Goal: Information Seeking & Learning: Find specific fact

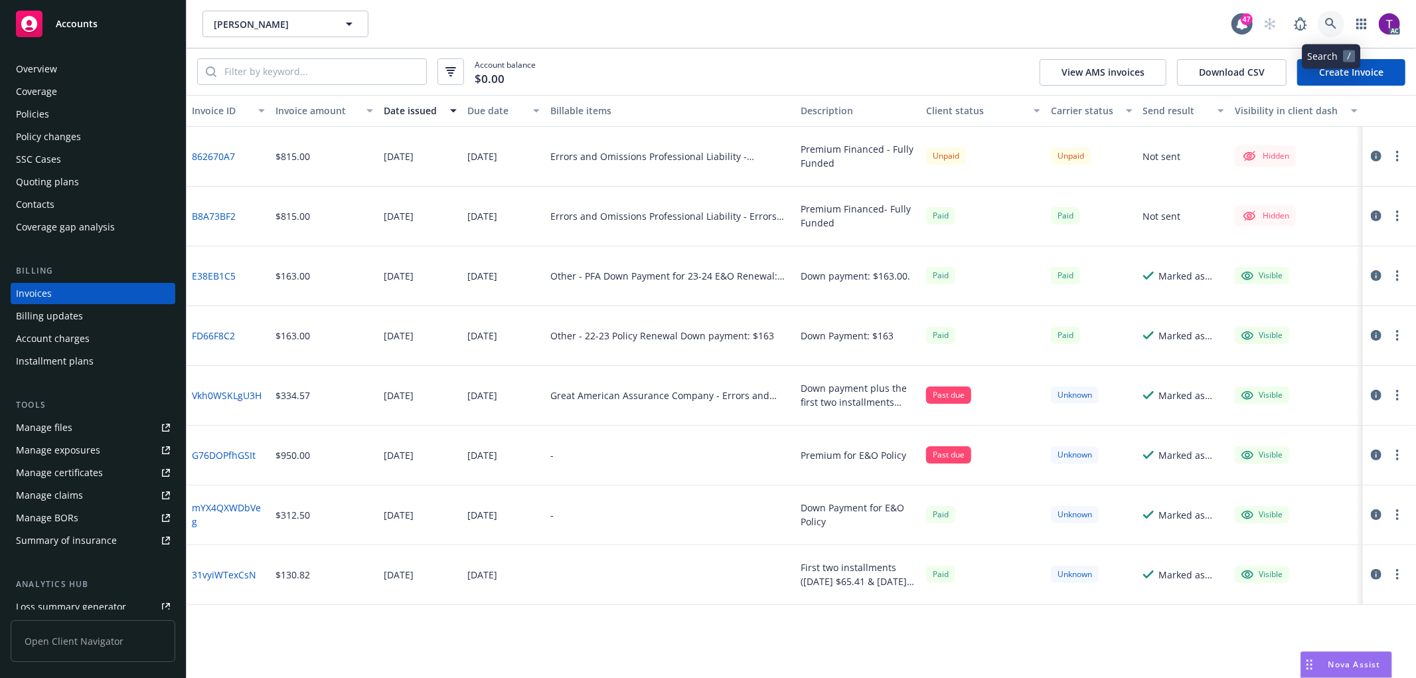
click at [1324, 23] on link at bounding box center [1331, 24] width 27 height 27
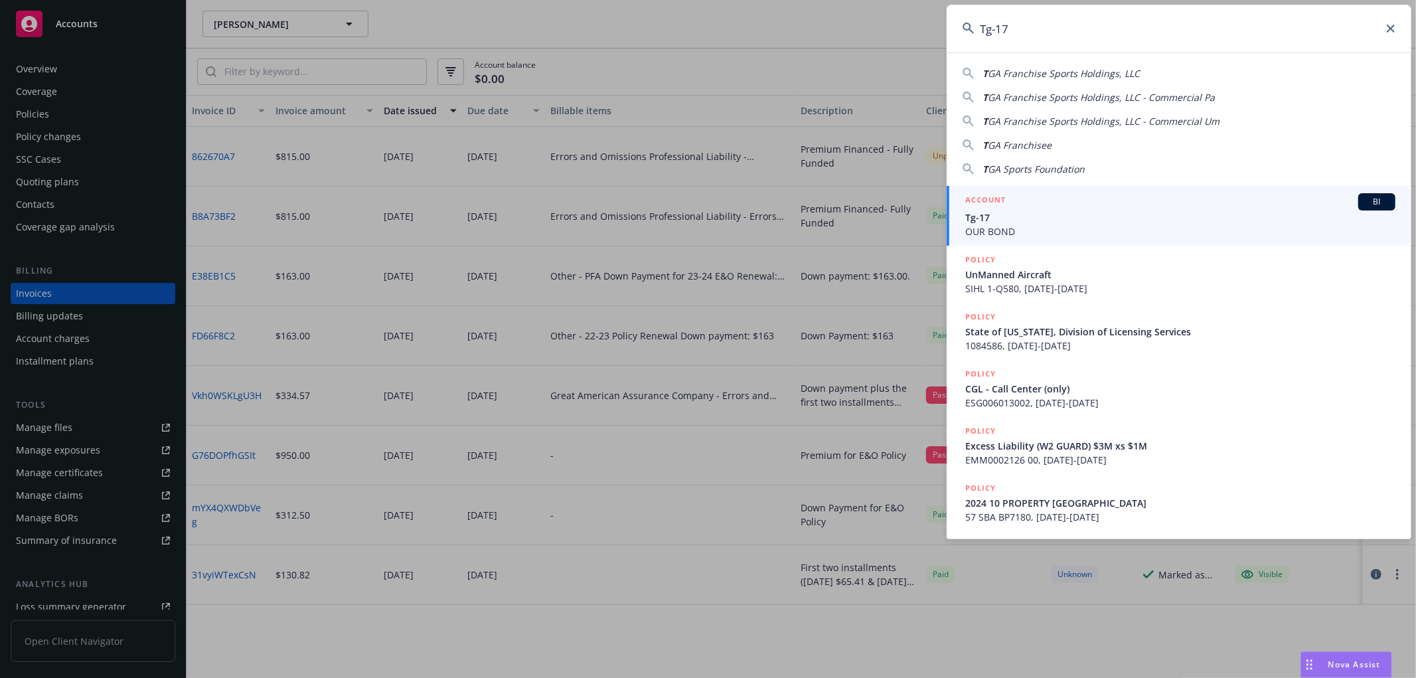
type input "Tg-17"
click at [1007, 222] on span "Tg-17" at bounding box center [1180, 217] width 430 height 14
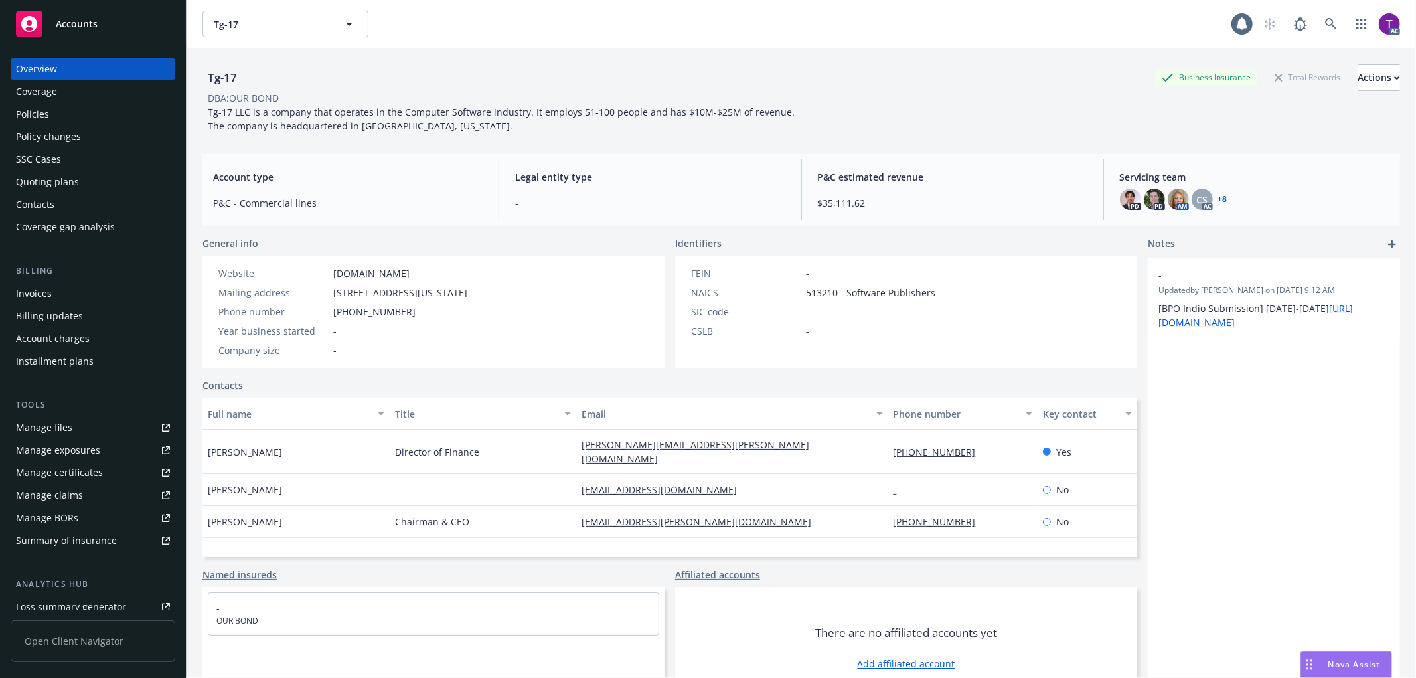
click at [32, 297] on div "Invoices" at bounding box center [34, 293] width 36 height 21
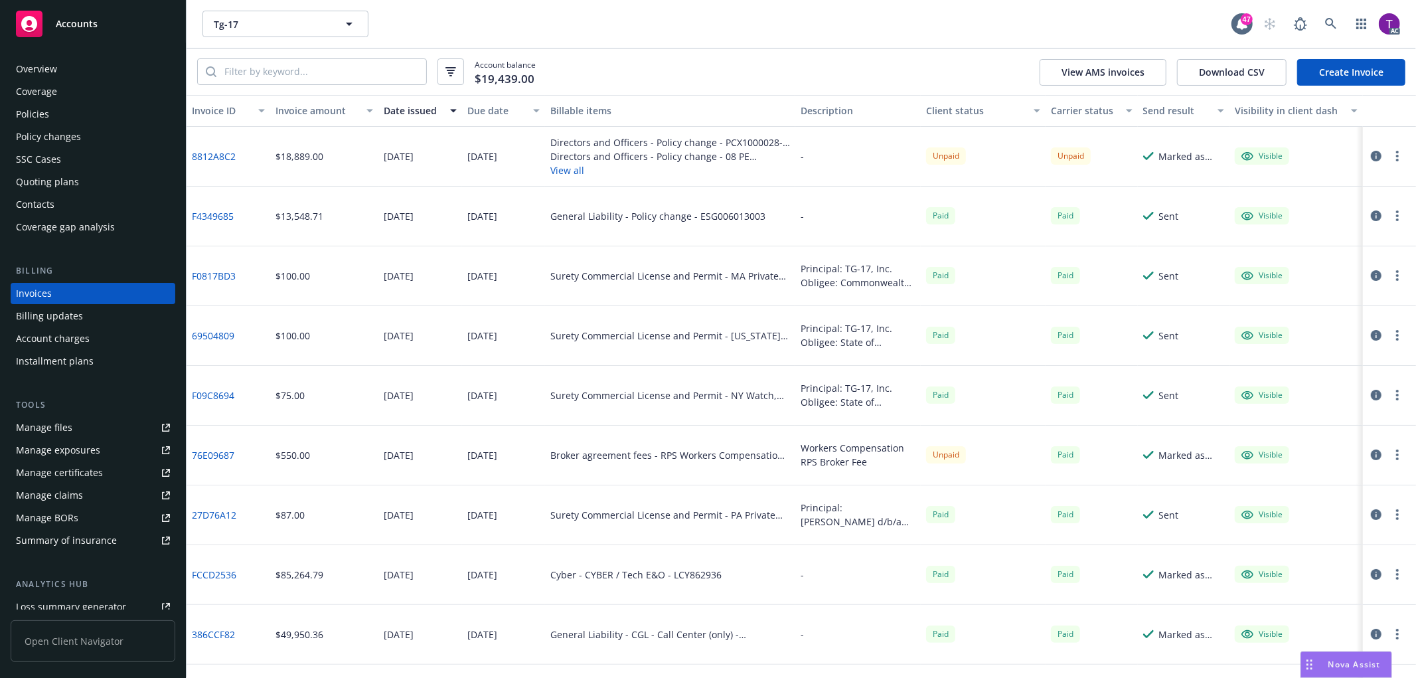
click at [310, 104] on div "Invoice amount" at bounding box center [316, 111] width 83 height 14
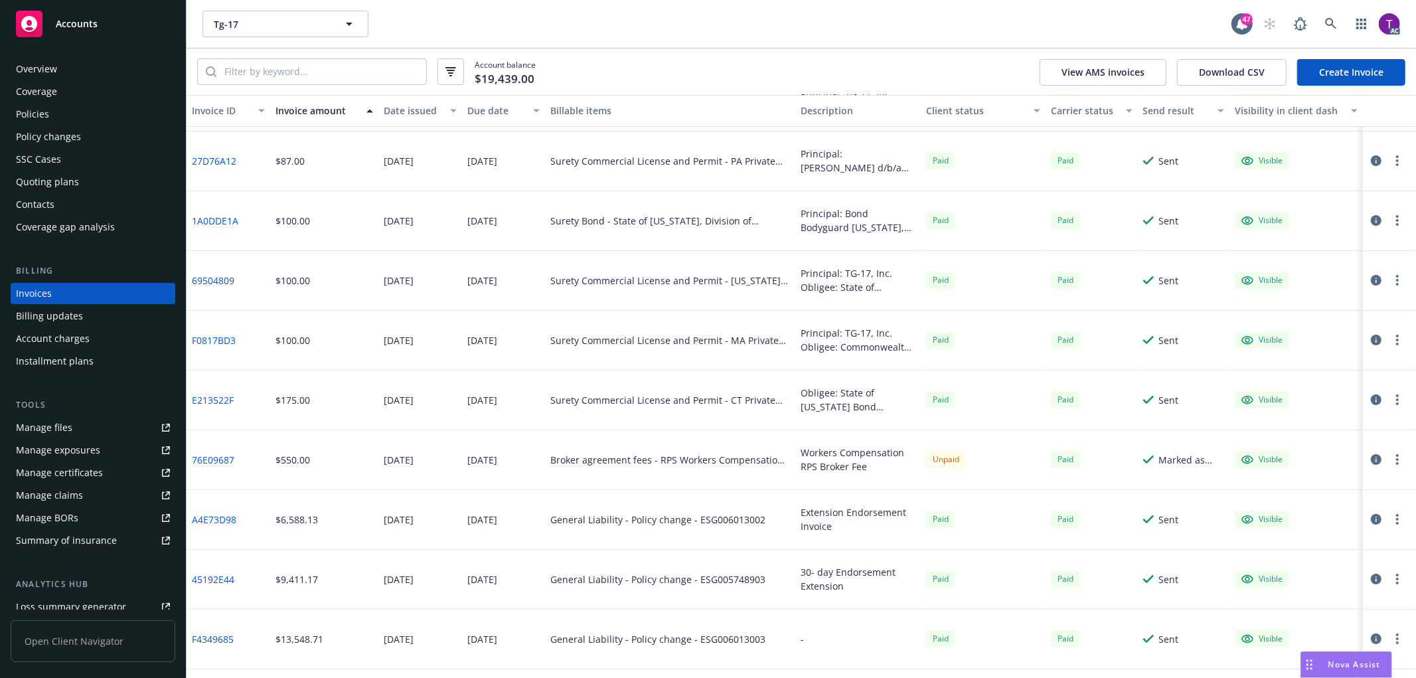
scroll to position [344, 0]
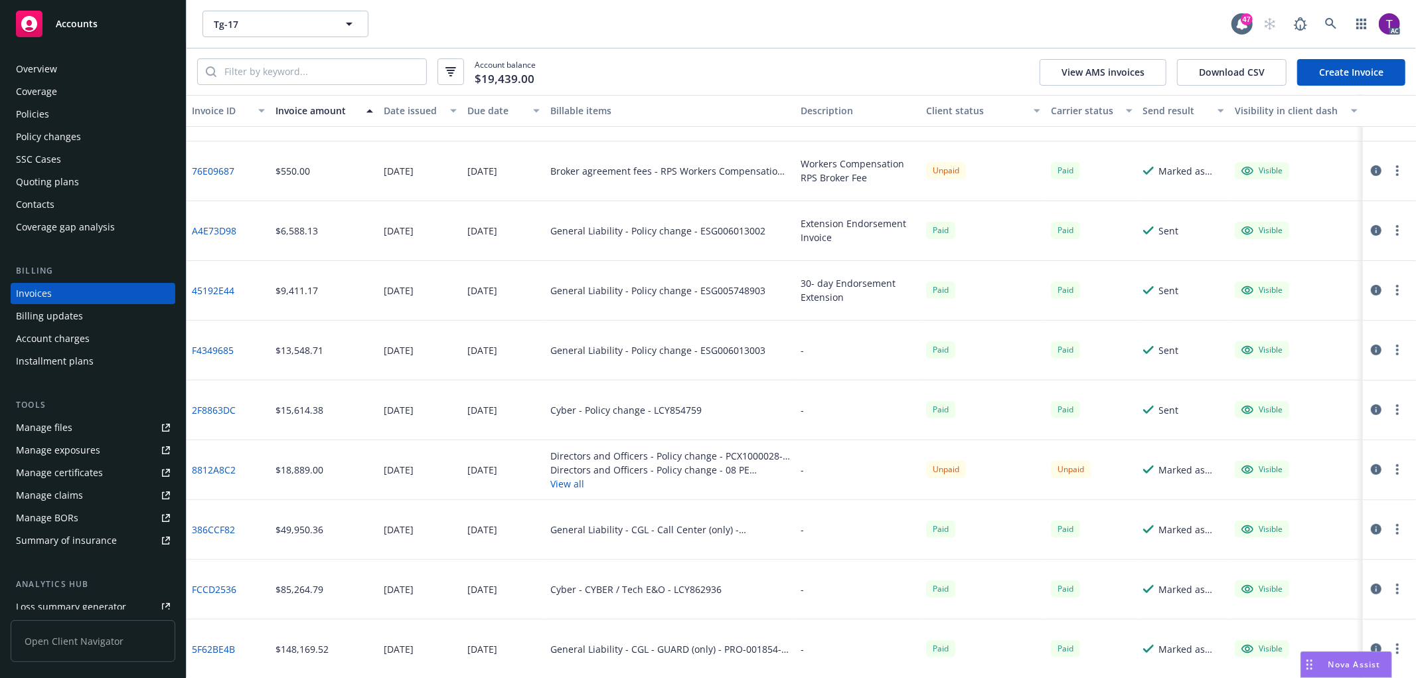
click at [208, 466] on link "8812A8C2" at bounding box center [214, 470] width 44 height 14
click at [678, 50] on div "Account balance $19,439.00 View AMS invoices Download CSV Create Invoice" at bounding box center [801, 71] width 1229 height 46
click at [68, 118] on div "Policies" at bounding box center [93, 114] width 154 height 21
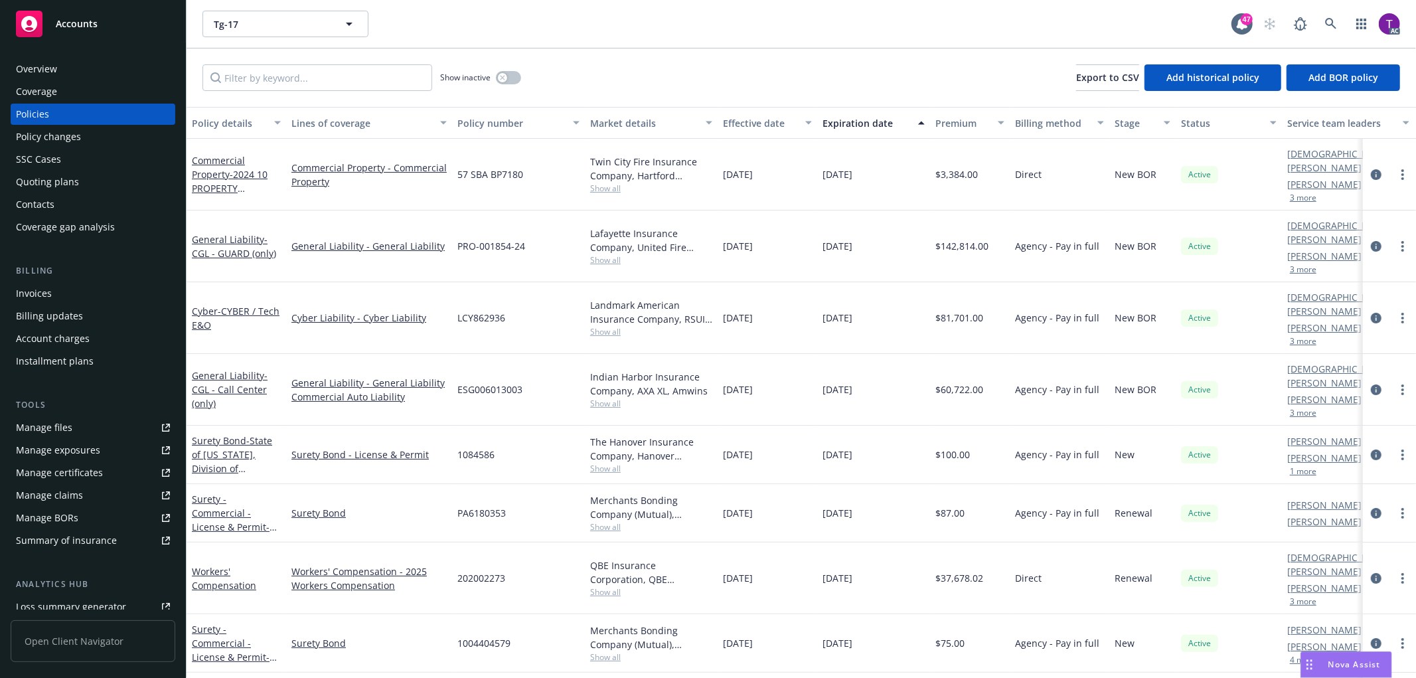
click at [40, 68] on div "Overview" at bounding box center [36, 68] width 41 height 21
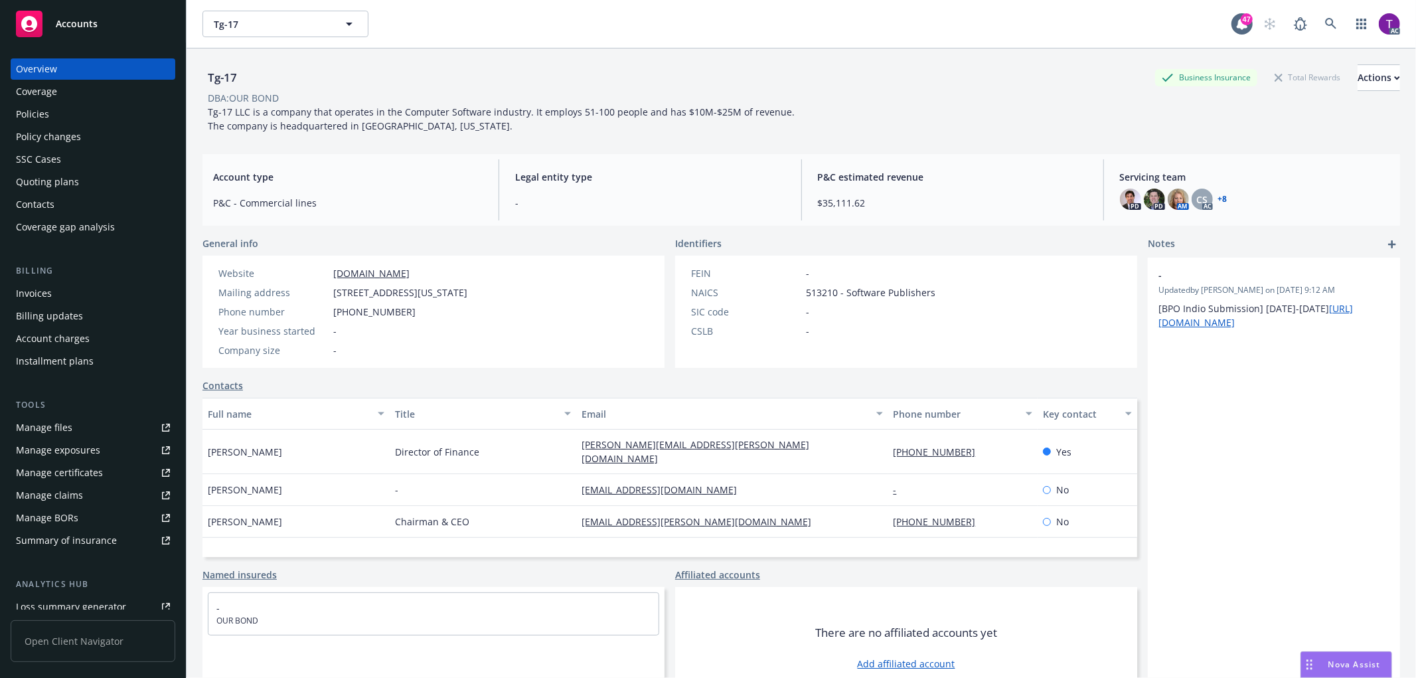
click at [1218, 196] on link "+ 8" at bounding box center [1222, 199] width 9 height 8
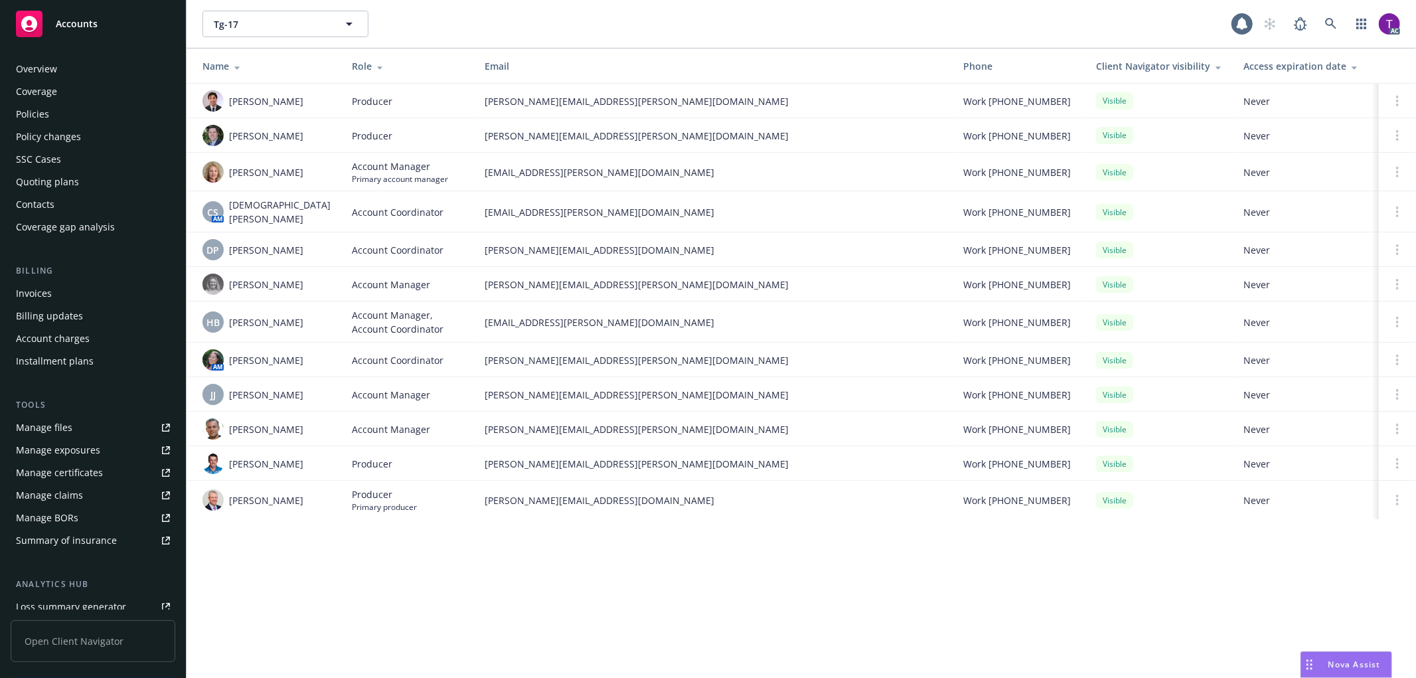
scroll to position [164, 0]
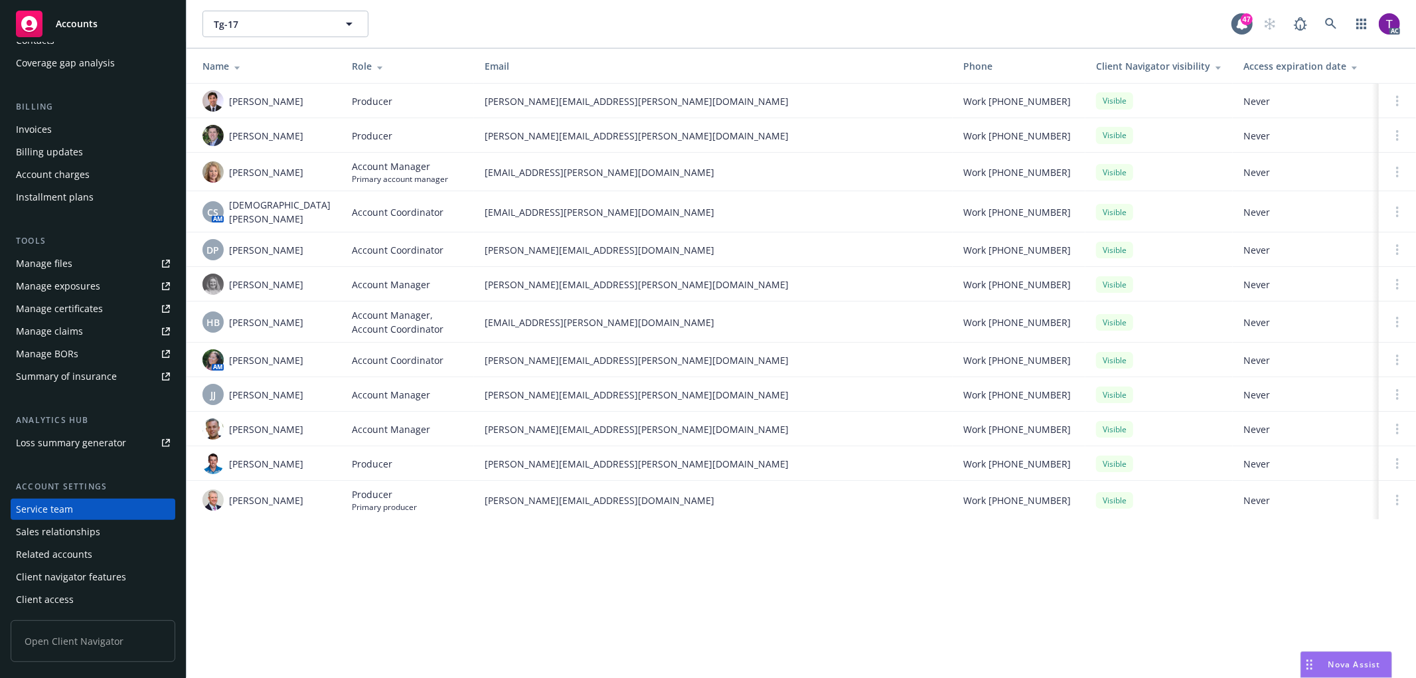
click at [78, 269] on link "Manage files" at bounding box center [93, 263] width 165 height 21
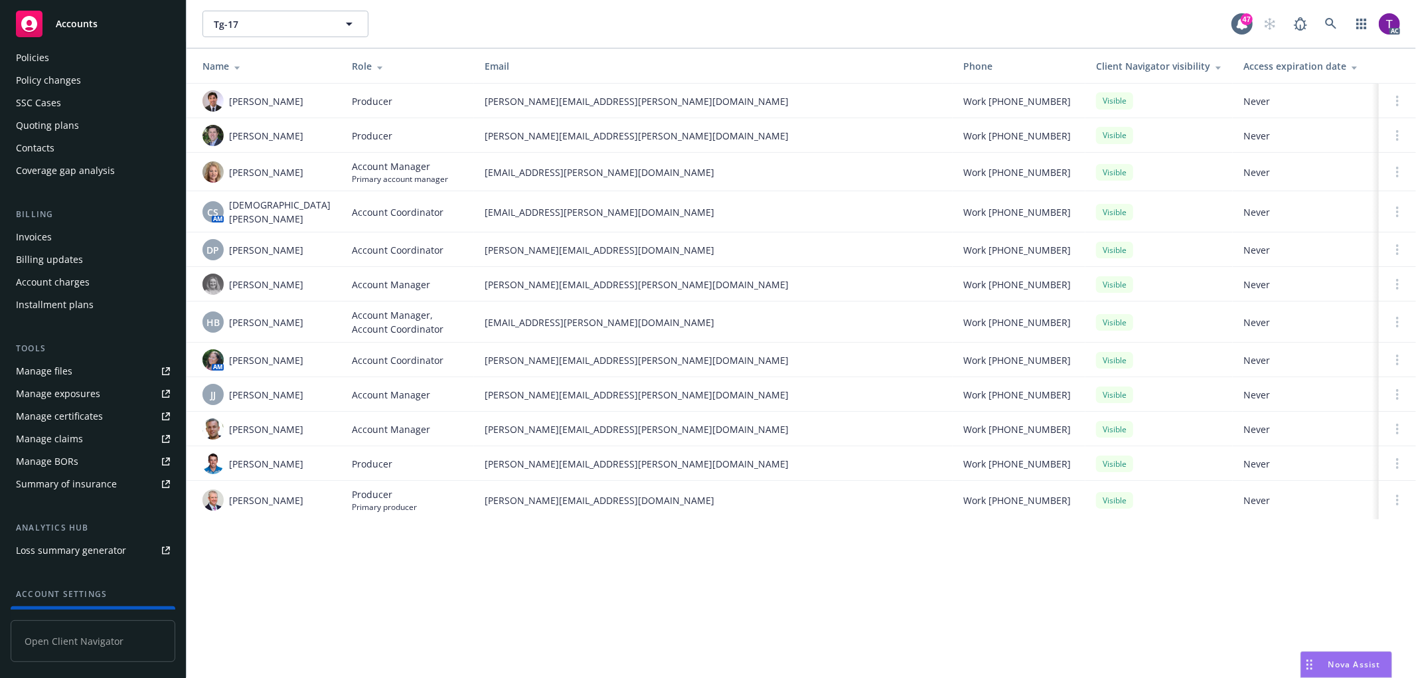
scroll to position [50, 0]
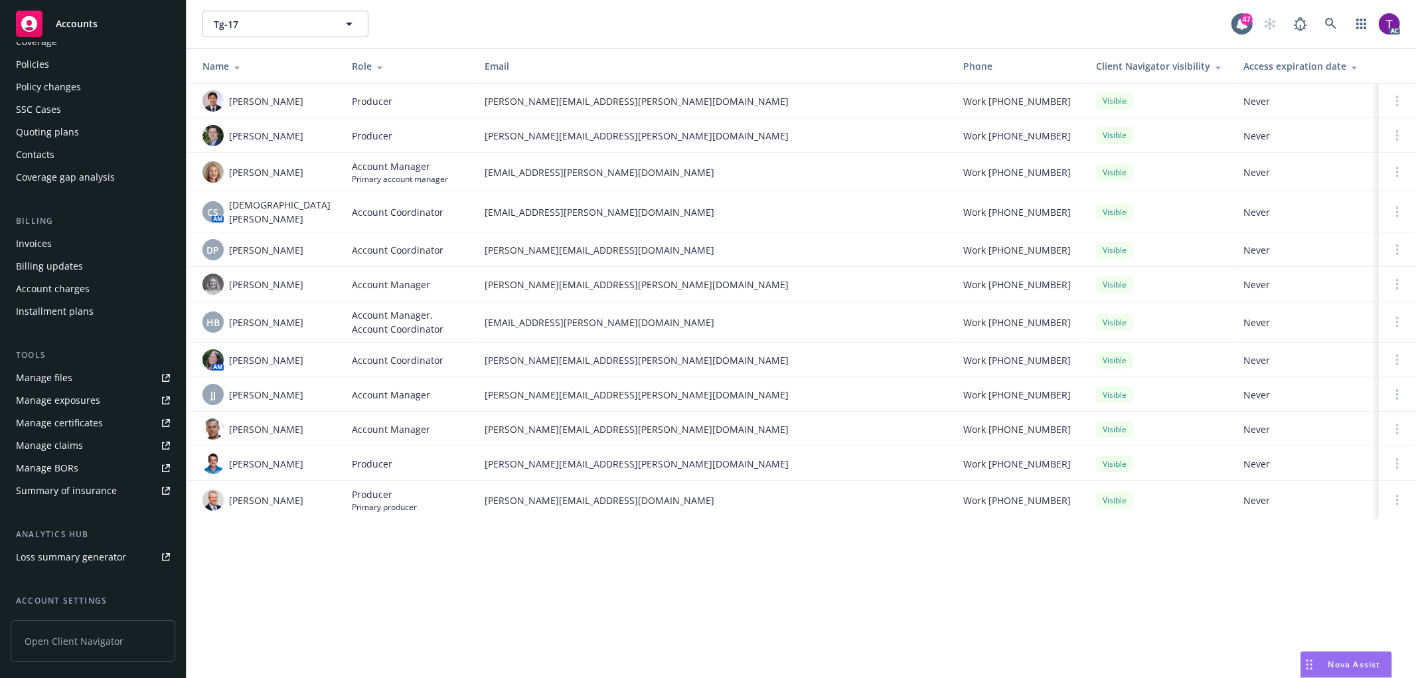
click at [57, 242] on div "Invoices" at bounding box center [93, 243] width 154 height 21
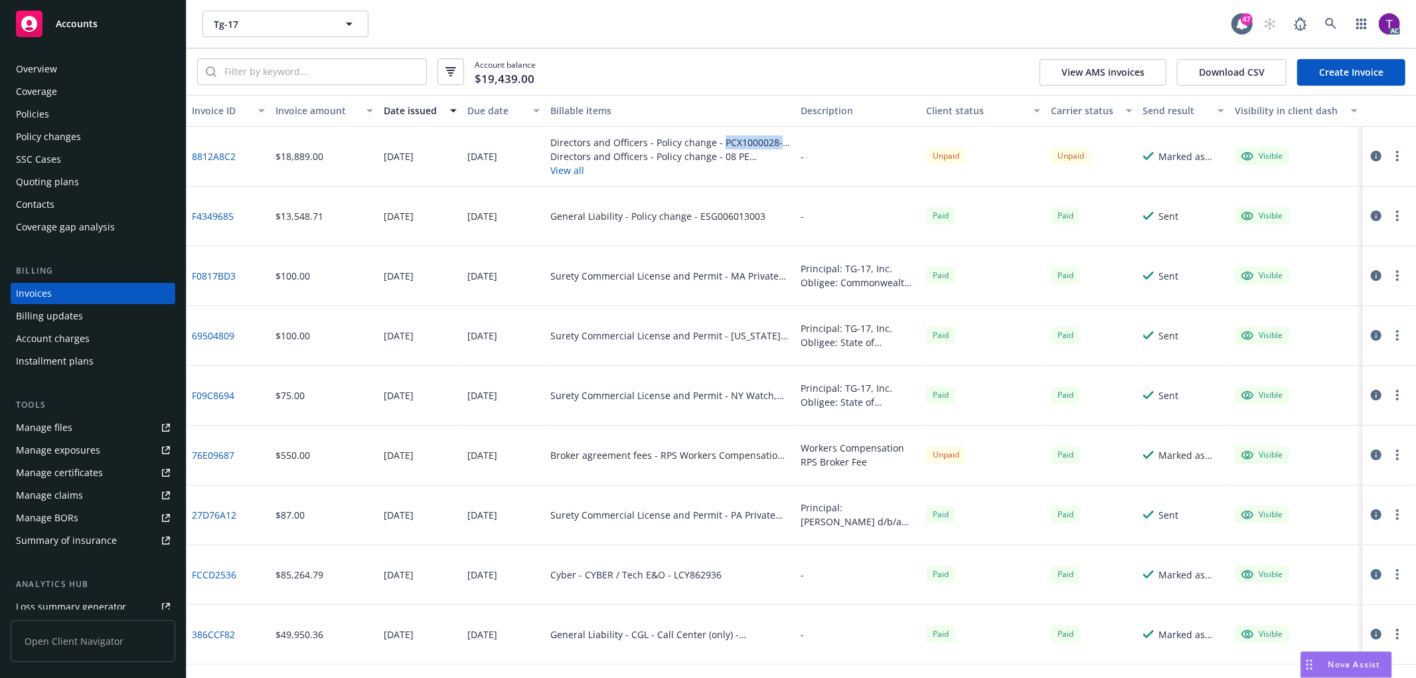
drag, startPoint x: 717, startPoint y: 138, endPoint x: 787, endPoint y: 143, distance: 70.5
click at [787, 143] on div "Directors and Officers - Policy change - PCX1000028-05 Directors and Officers -…" at bounding box center [670, 157] width 250 height 60
copy div "PCX1000028-05"
click at [110, 126] on div "Policy changes" at bounding box center [93, 136] width 154 height 21
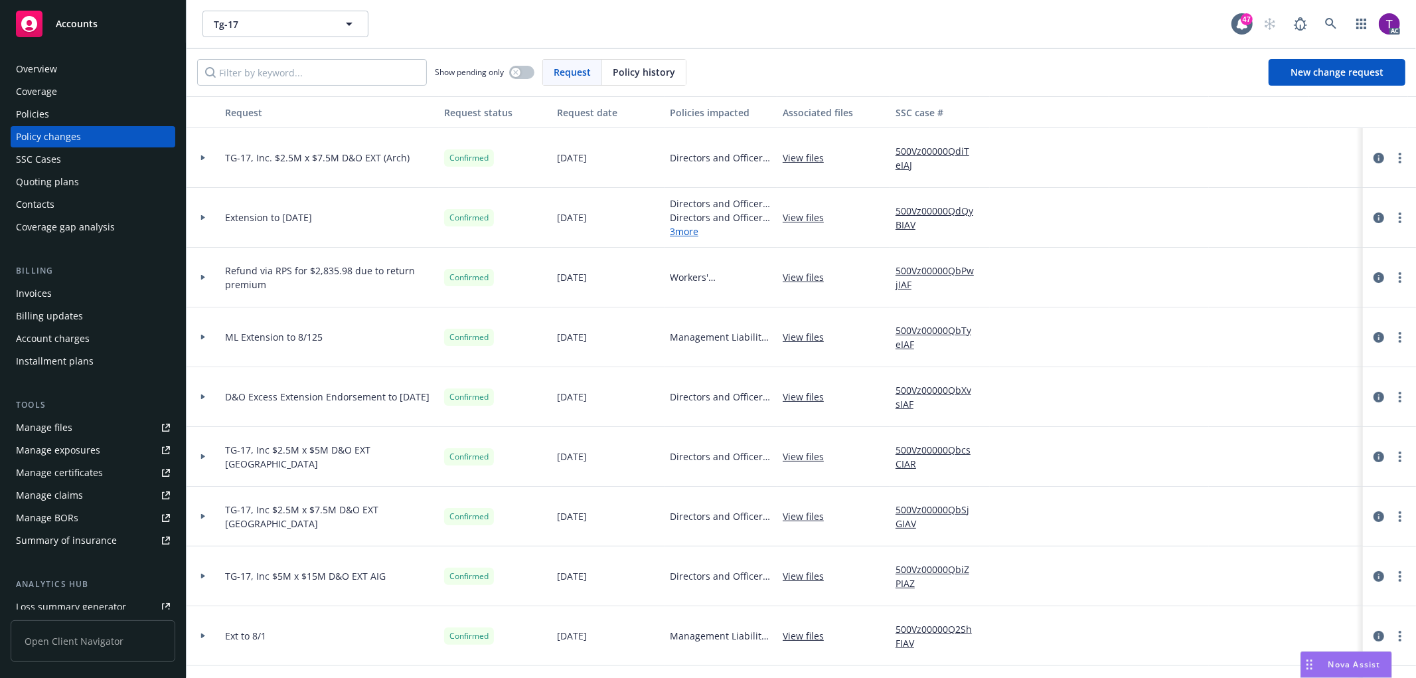
click at [107, 113] on div "Policies" at bounding box center [93, 114] width 154 height 21
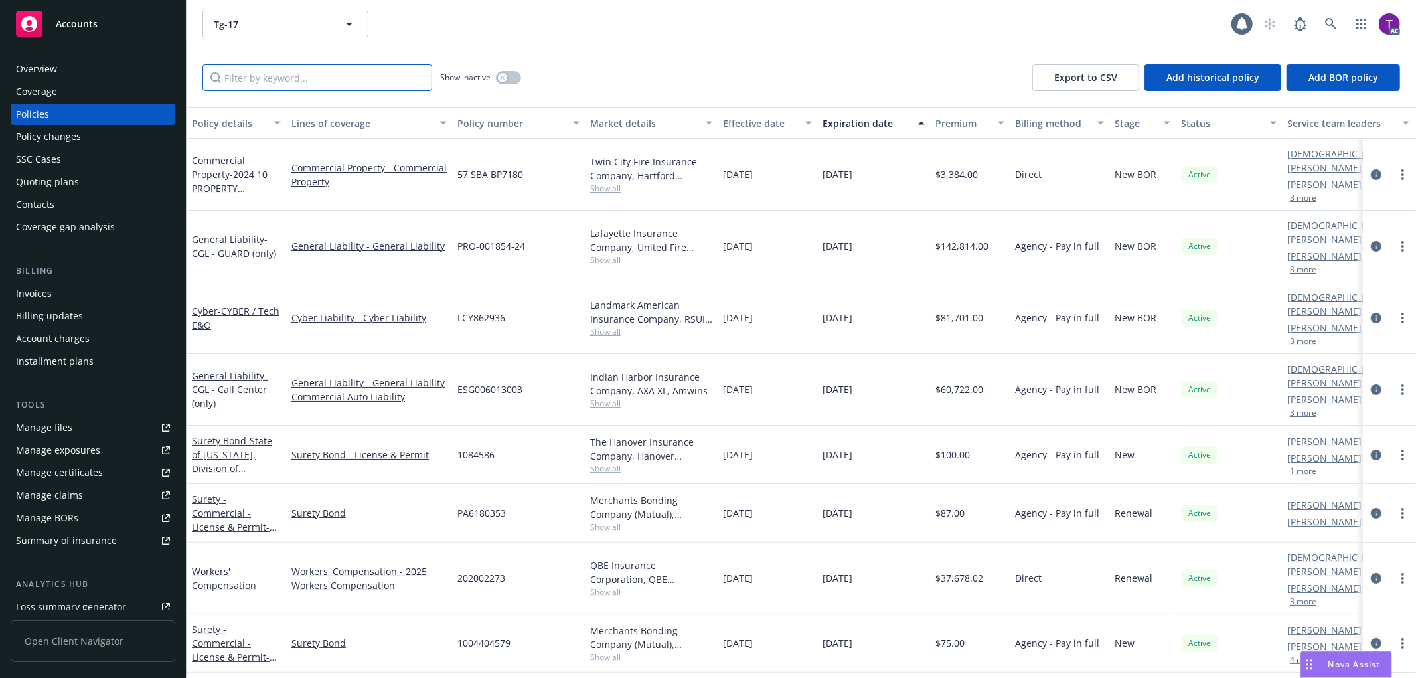
click at [242, 76] on input "Filter by keyword..." at bounding box center [317, 77] width 230 height 27
paste input "PCX1000028-05"
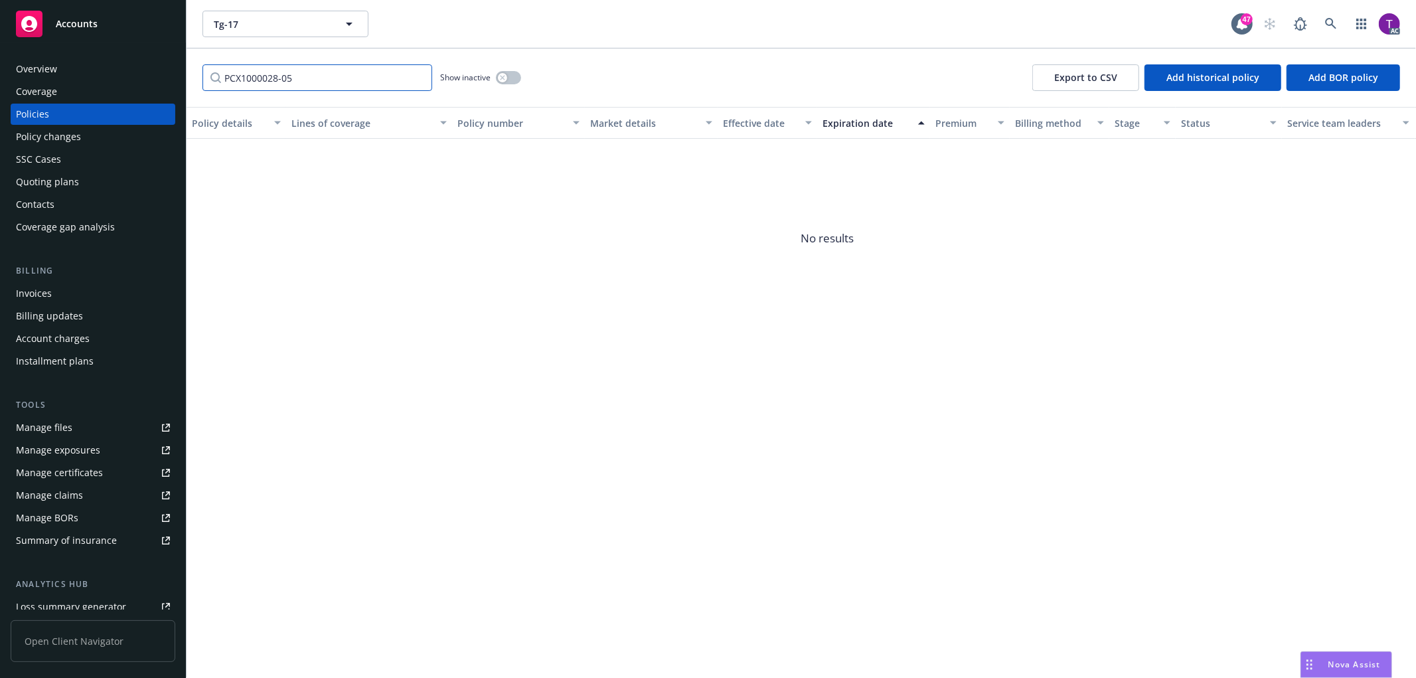
type input "PCX1000028-05"
click at [1324, 20] on link at bounding box center [1331, 24] width 27 height 27
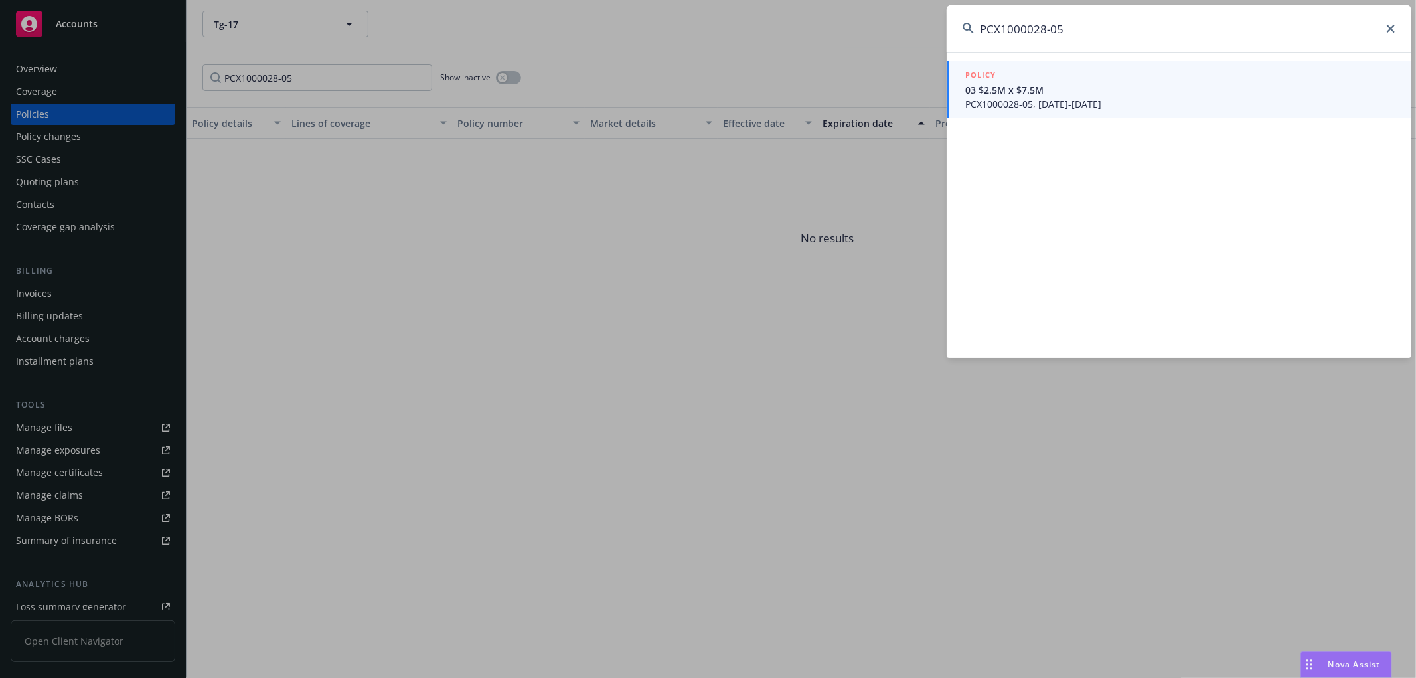
type input "PCX1000028-05"
click at [1078, 98] on span "PCX1000028-05, 07/01/2024-08/01/2025" at bounding box center [1180, 104] width 430 height 14
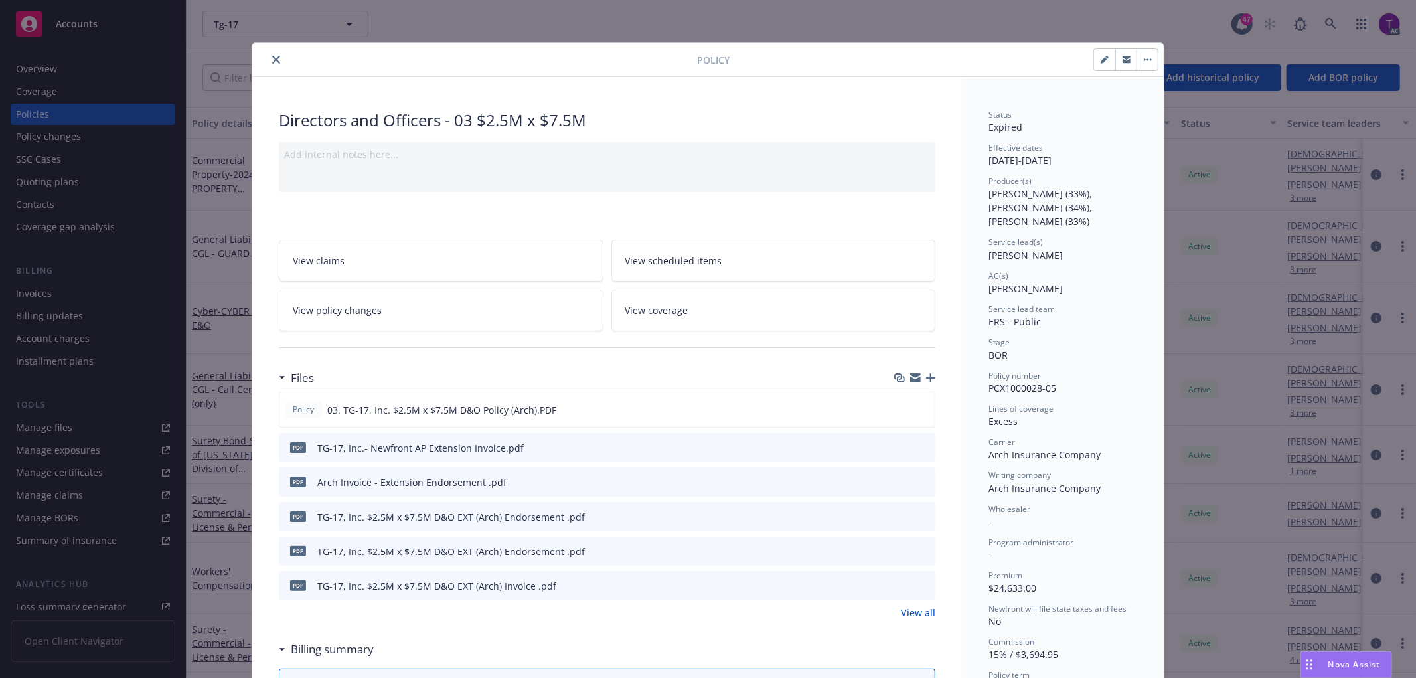
click at [272, 57] on icon "close" at bounding box center [276, 60] width 8 height 8
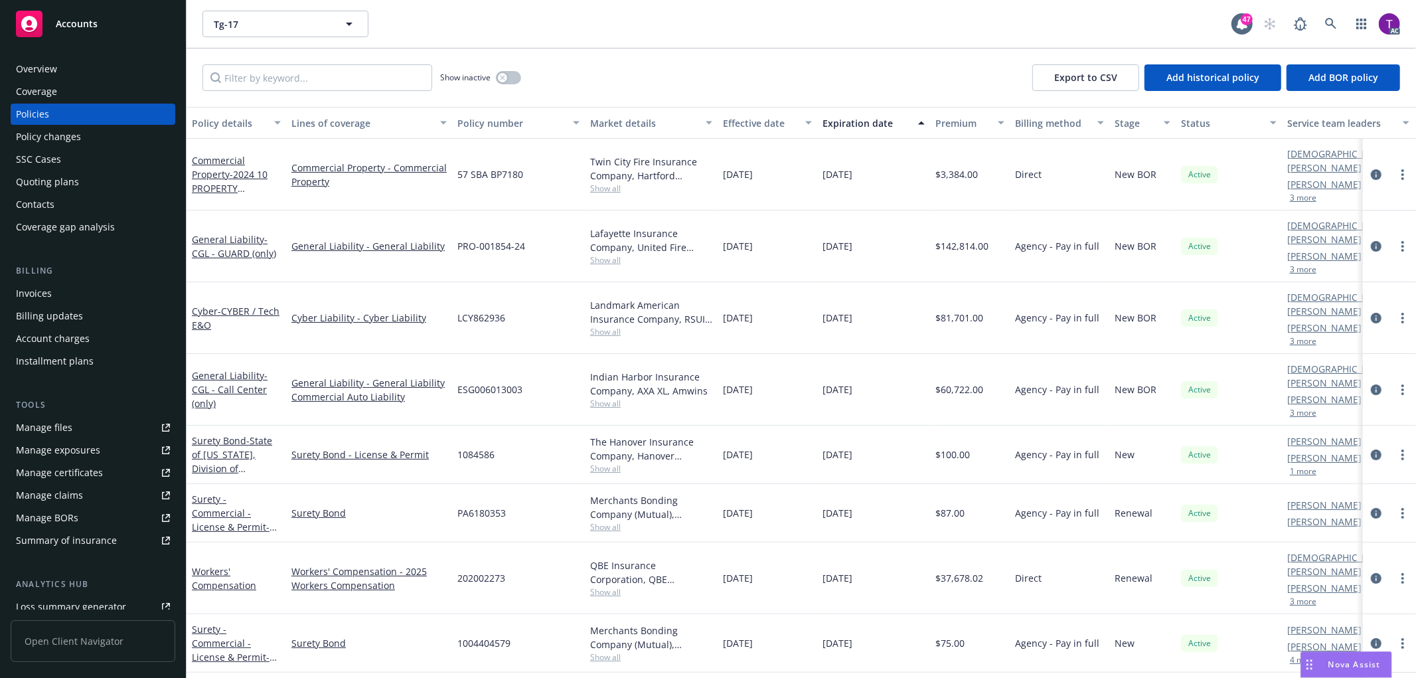
click at [268, 57] on div "Show inactive Export to CSV Add historical policy Add BOR policy" at bounding box center [801, 77] width 1229 height 58
click at [1336, 18] on icon at bounding box center [1331, 24] width 12 height 12
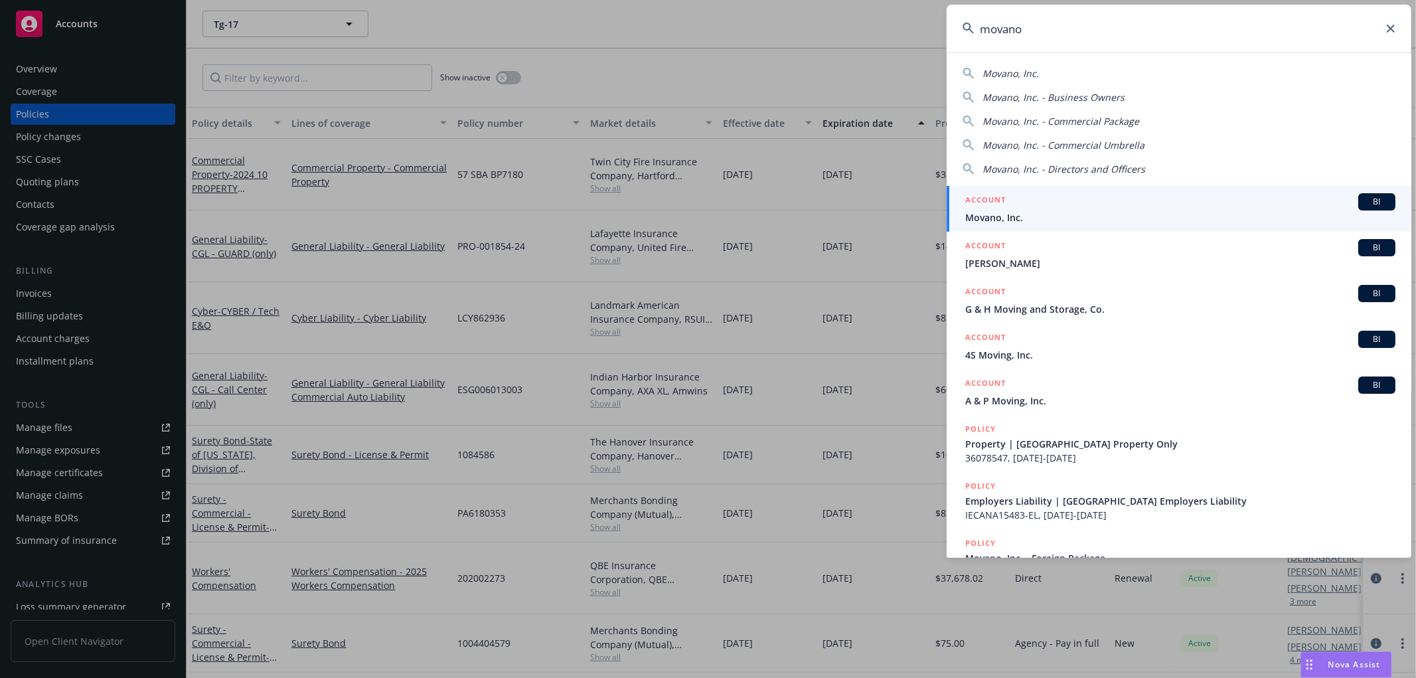
type input "movano"
click at [1028, 202] on div "ACCOUNT BI" at bounding box center [1180, 201] width 430 height 17
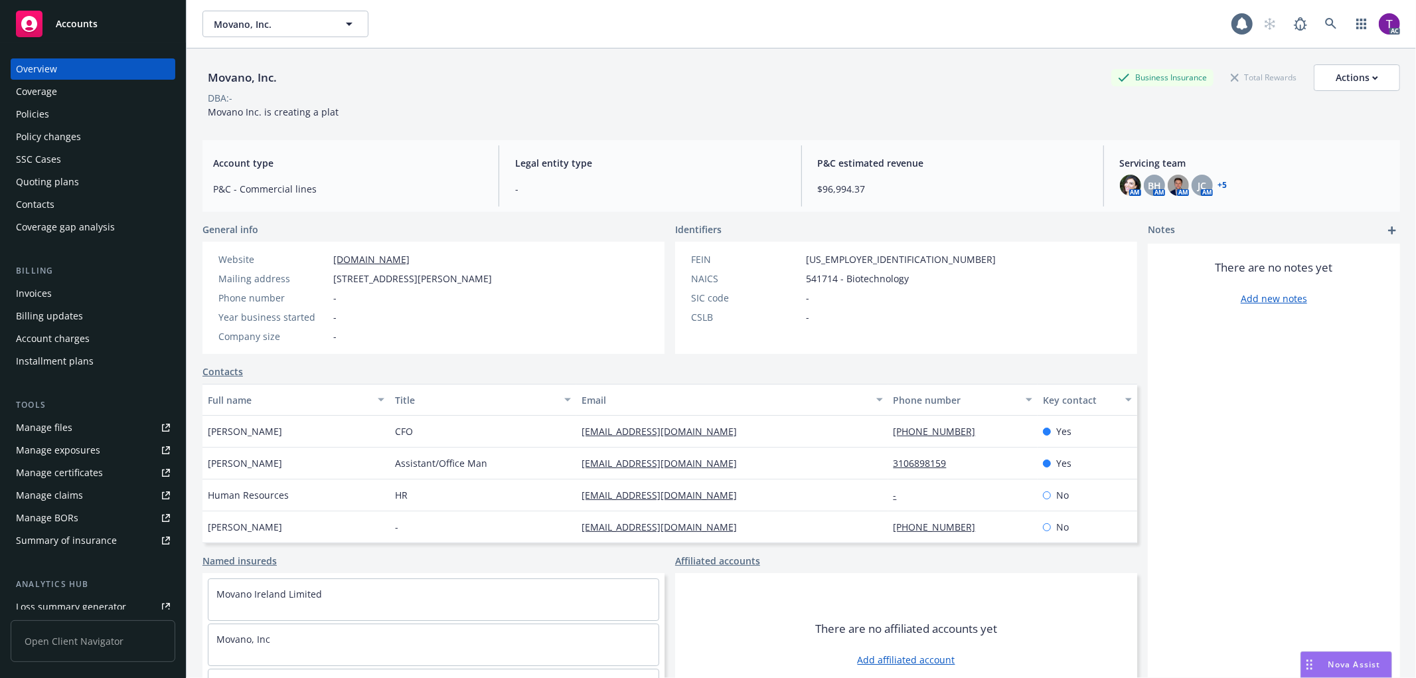
click at [48, 291] on div "Invoices" at bounding box center [34, 293] width 36 height 21
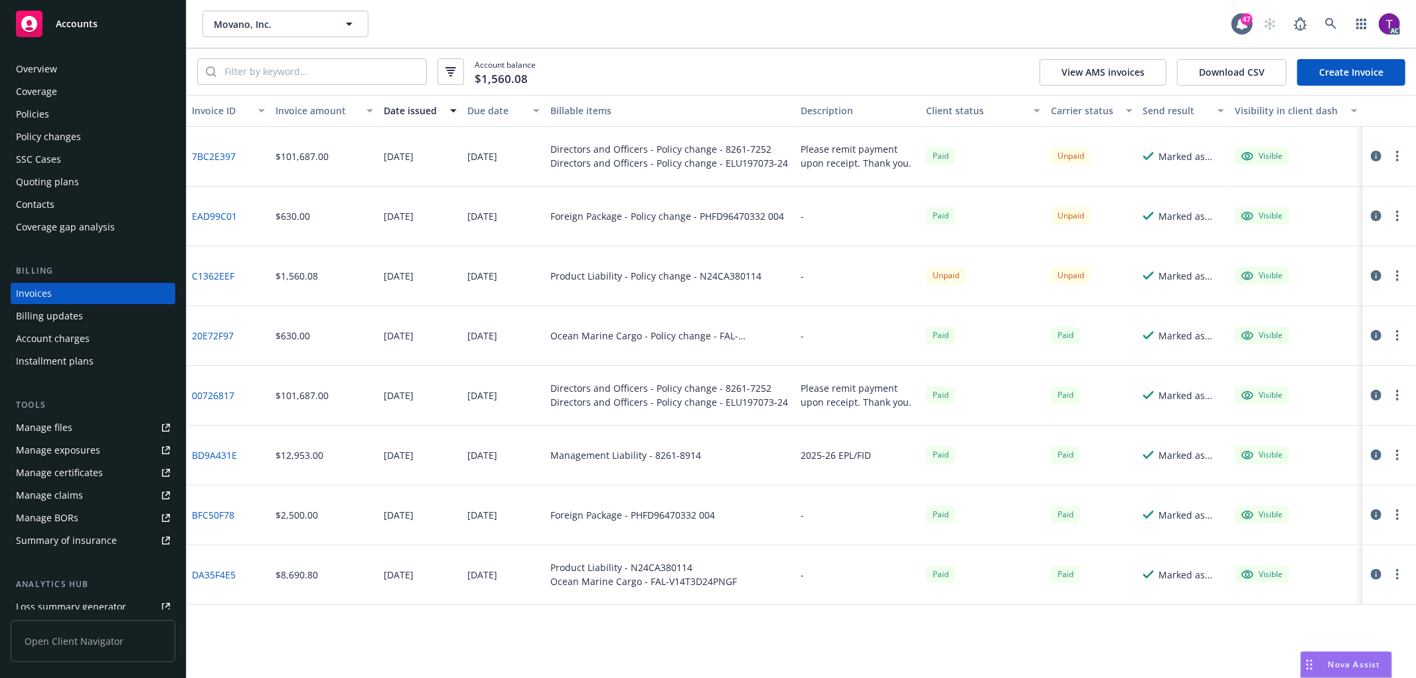
click at [80, 121] on div "Policies" at bounding box center [93, 114] width 154 height 21
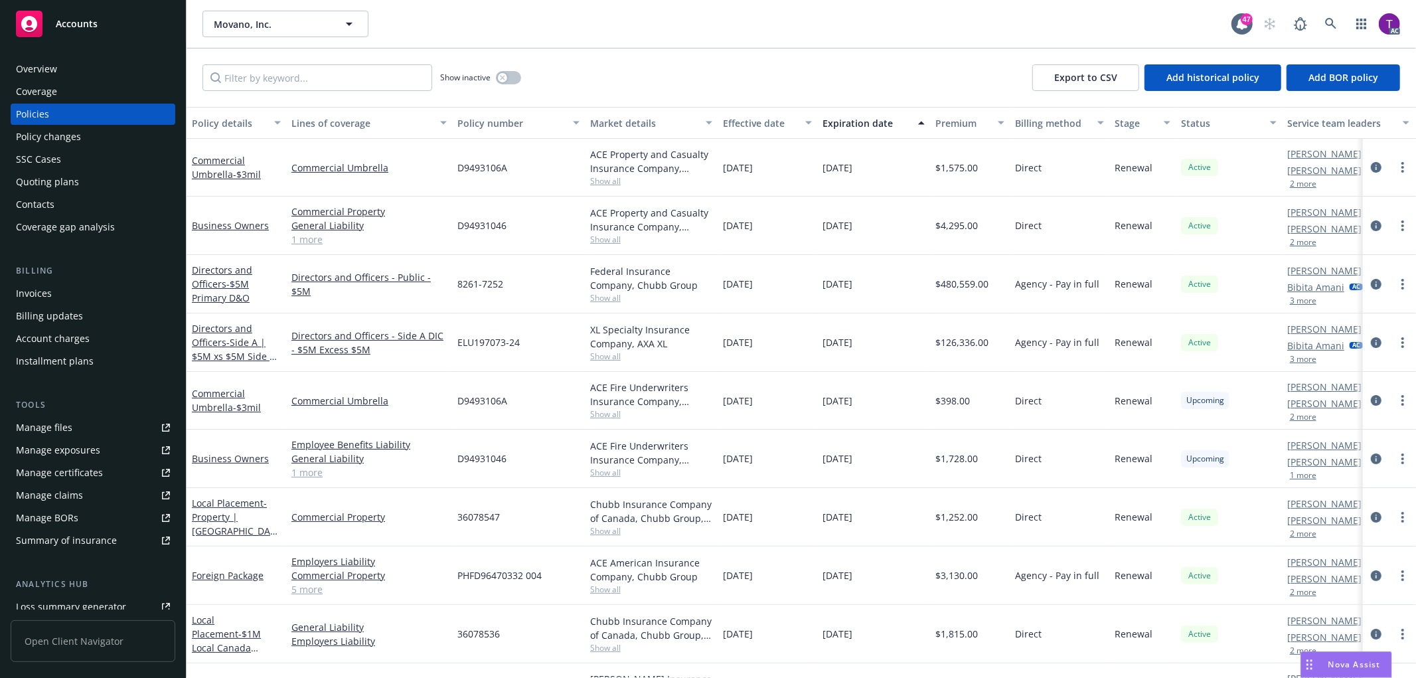
click at [1101, 121] on div "button" at bounding box center [1102, 123] width 7 height 31
click at [1096, 122] on div "Billing method" at bounding box center [1059, 123] width 89 height 14
click at [1061, 122] on div "Billing method" at bounding box center [1052, 123] width 74 height 14
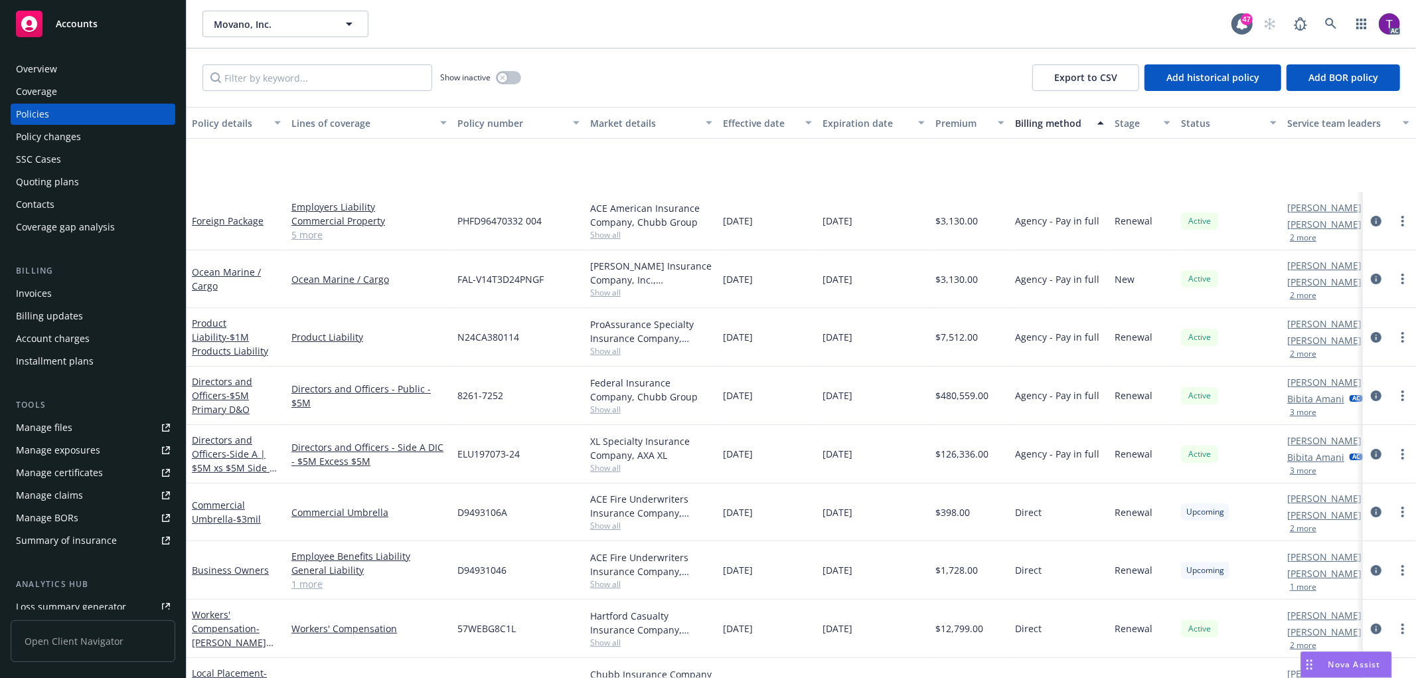
scroll to position [214, 0]
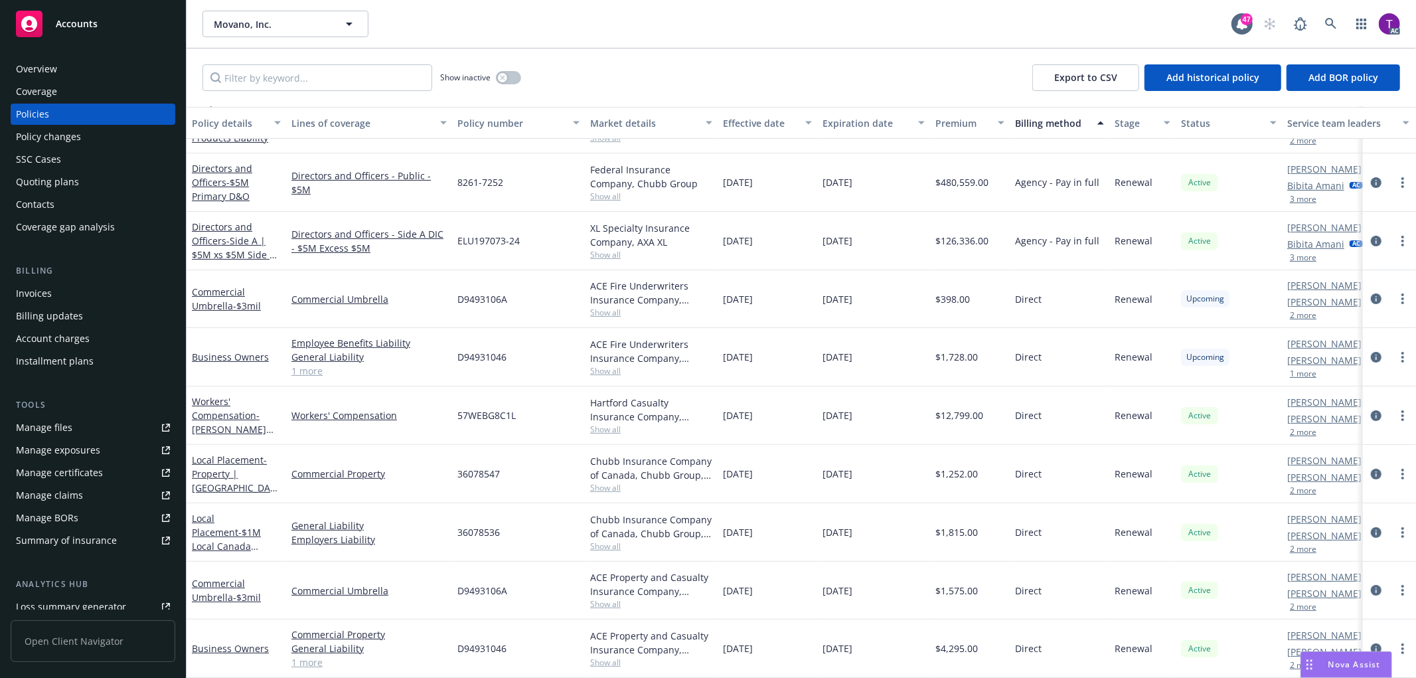
click at [1305, 311] on button "2 more" at bounding box center [1303, 315] width 27 height 8
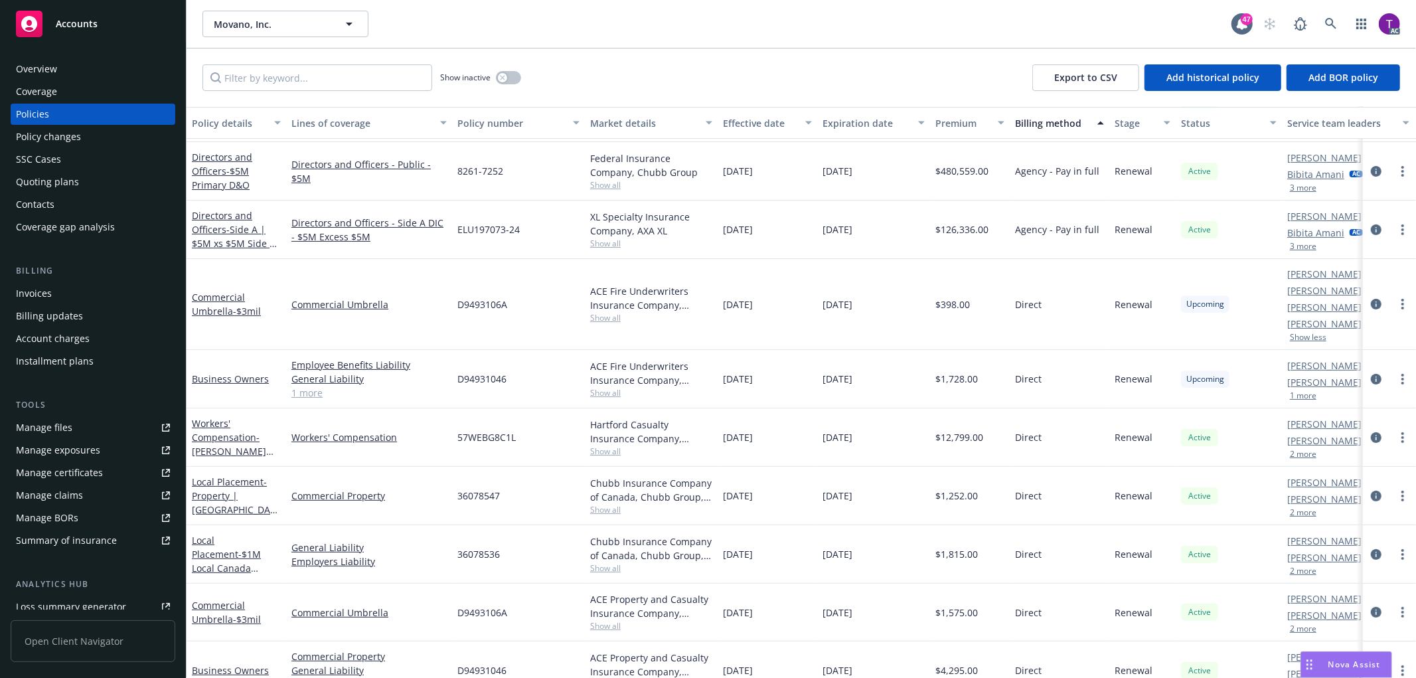
scroll to position [248, 0]
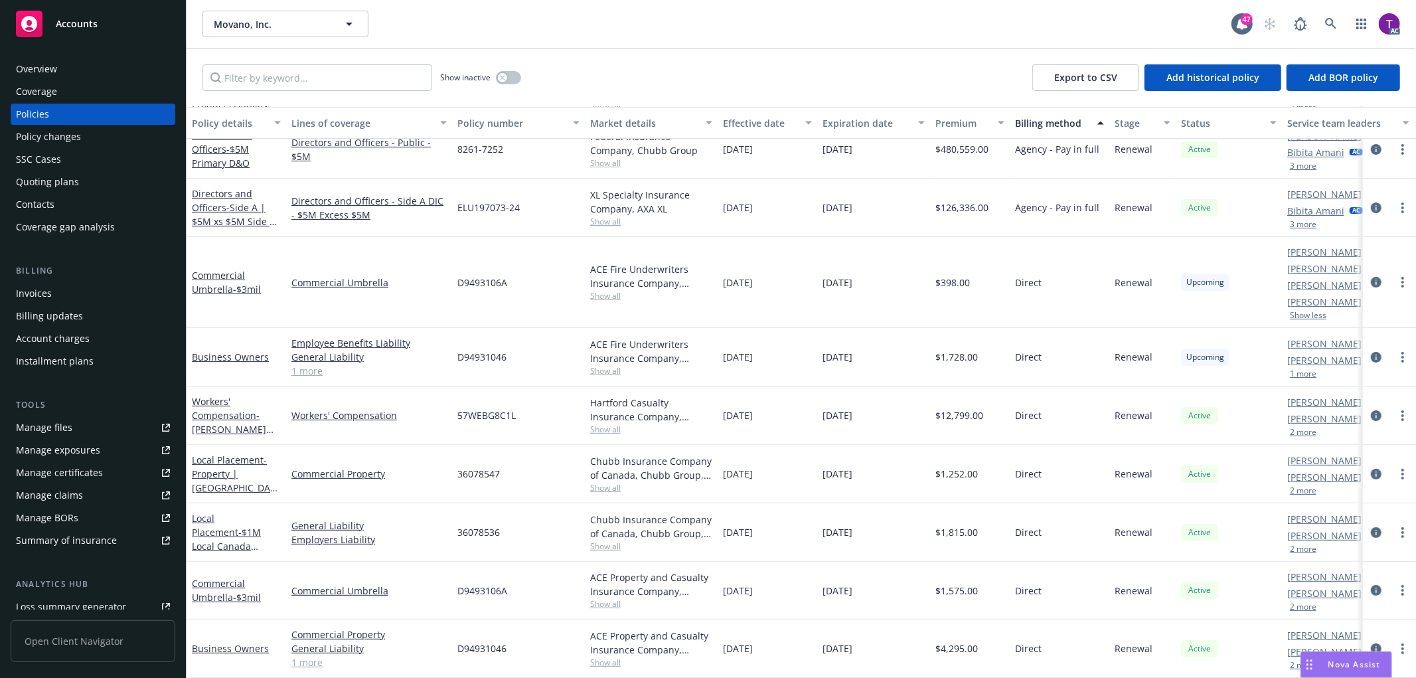
click at [1304, 370] on button "1 more" at bounding box center [1303, 374] width 27 height 8
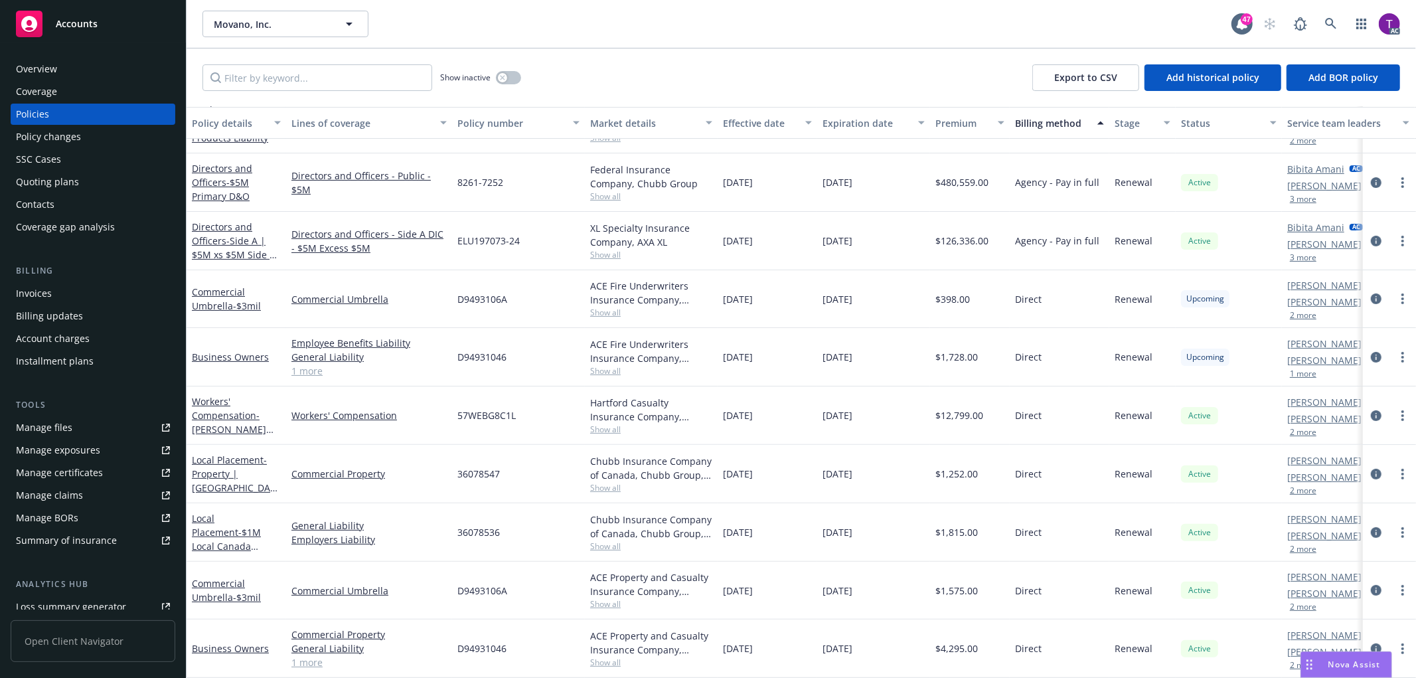
scroll to position [214, 0]
click at [1332, 19] on icon at bounding box center [1330, 23] width 11 height 11
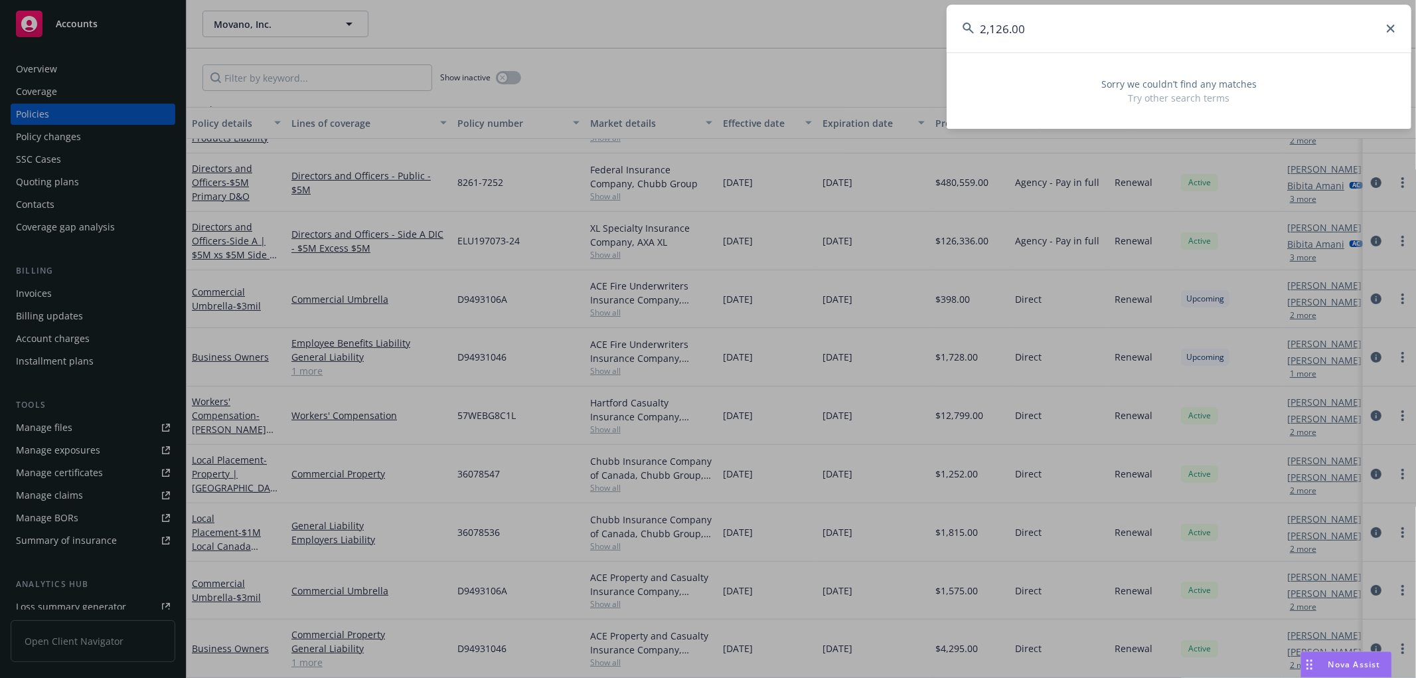
drag, startPoint x: 1079, startPoint y: 38, endPoint x: 1071, endPoint y: 31, distance: 10.4
click at [1075, 36] on input "2,126.00" at bounding box center [1179, 29] width 465 height 48
drag, startPoint x: 1030, startPoint y: 21, endPoint x: 895, endPoint y: -25, distance: 142.5
click at [895, 0] on html "Accounts Overview Coverage Policies Policy changes SSC Cases Quoting plans Cont…" at bounding box center [708, 339] width 1416 height 678
paste input "47.ai"
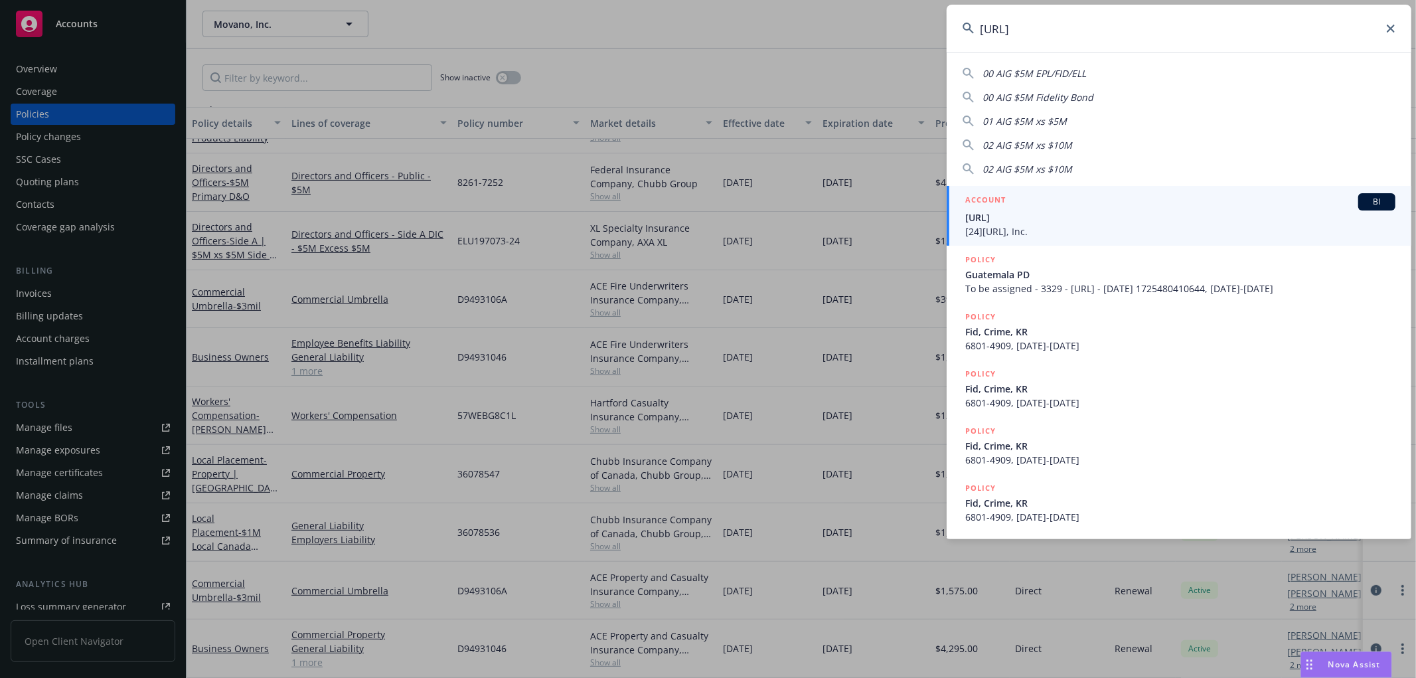
type input "247.ai"
click at [1002, 229] on span "[24]7.ai, Inc." at bounding box center [1180, 231] width 430 height 14
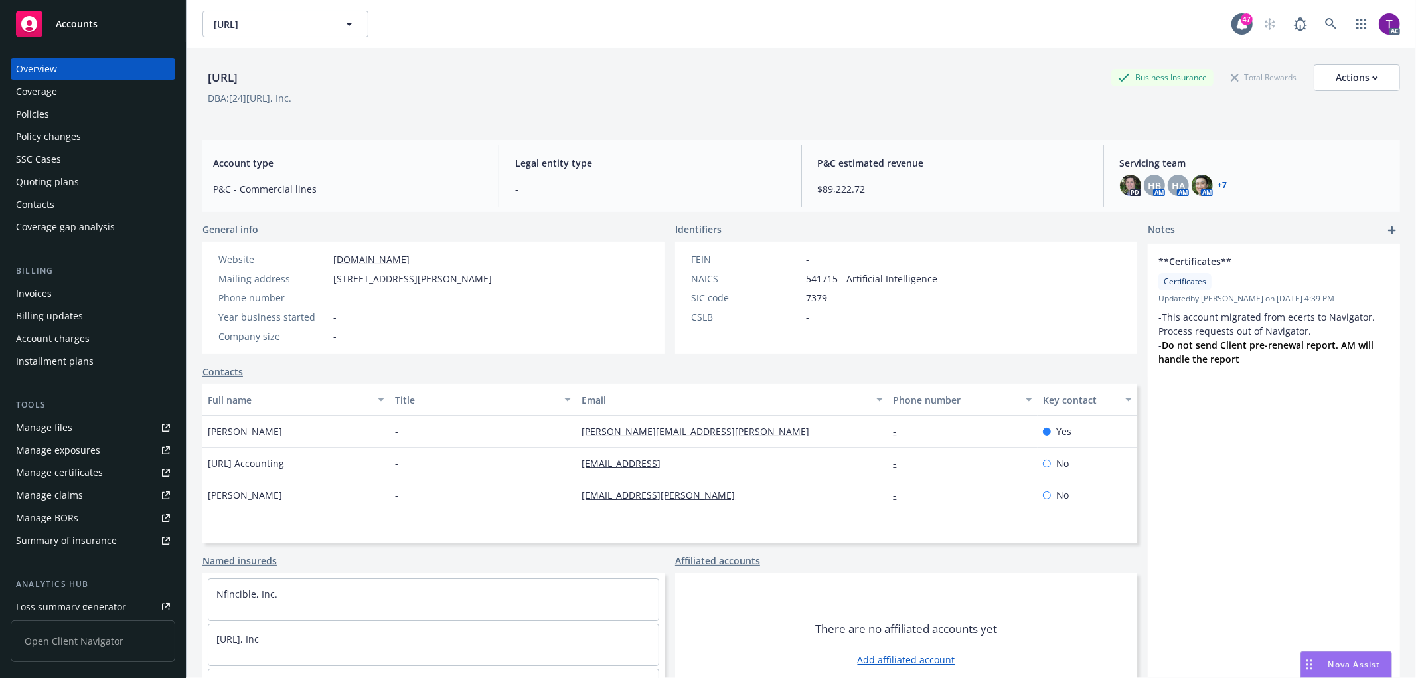
click at [56, 281] on div "Billing Invoices Billing updates Account charges Installment plans" at bounding box center [93, 318] width 165 height 108
click at [54, 286] on div "Invoices" at bounding box center [93, 293] width 154 height 21
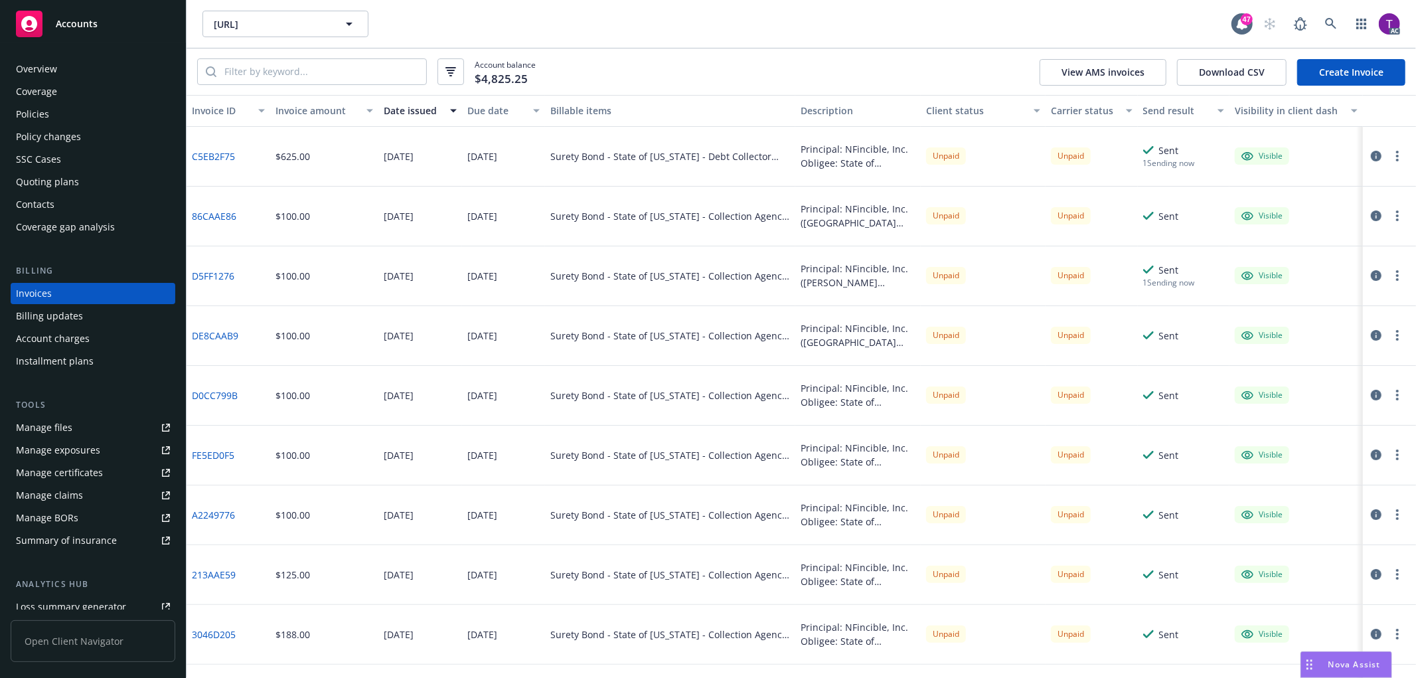
click at [299, 104] on div "Invoice amount" at bounding box center [316, 111] width 83 height 14
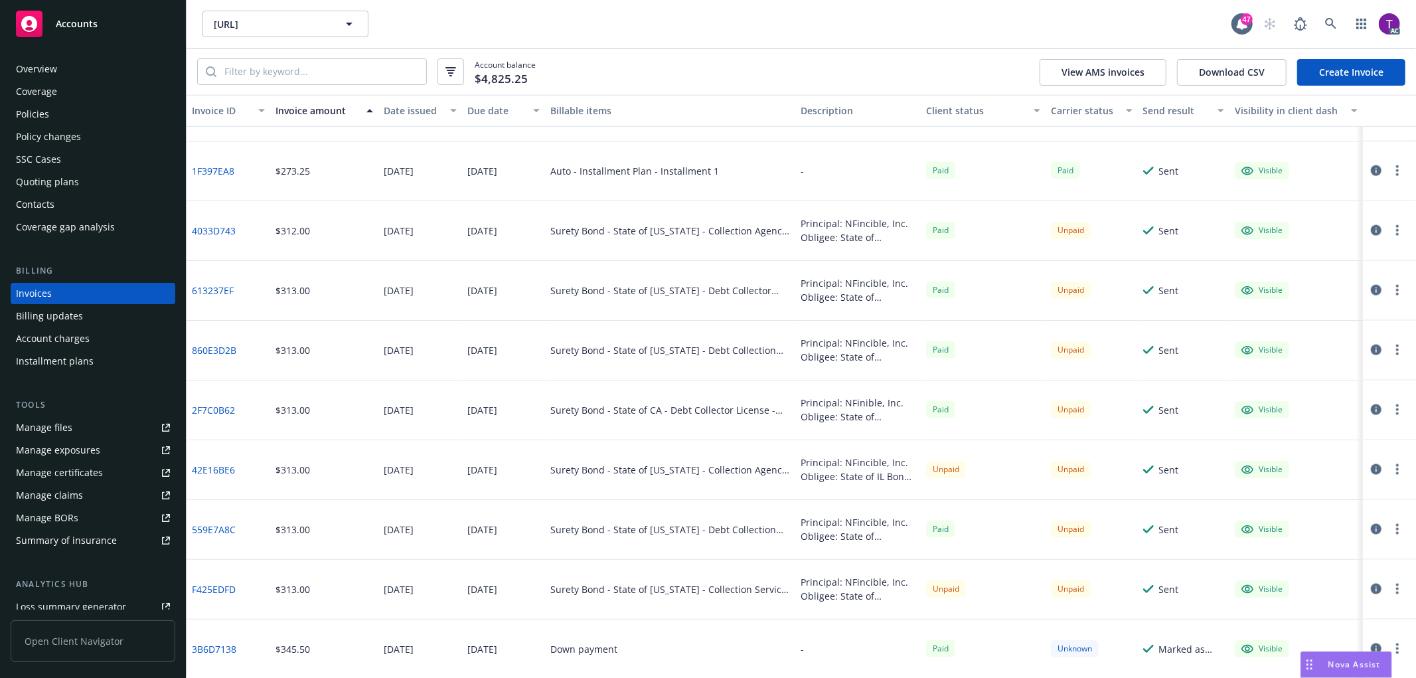
scroll to position [1569, 0]
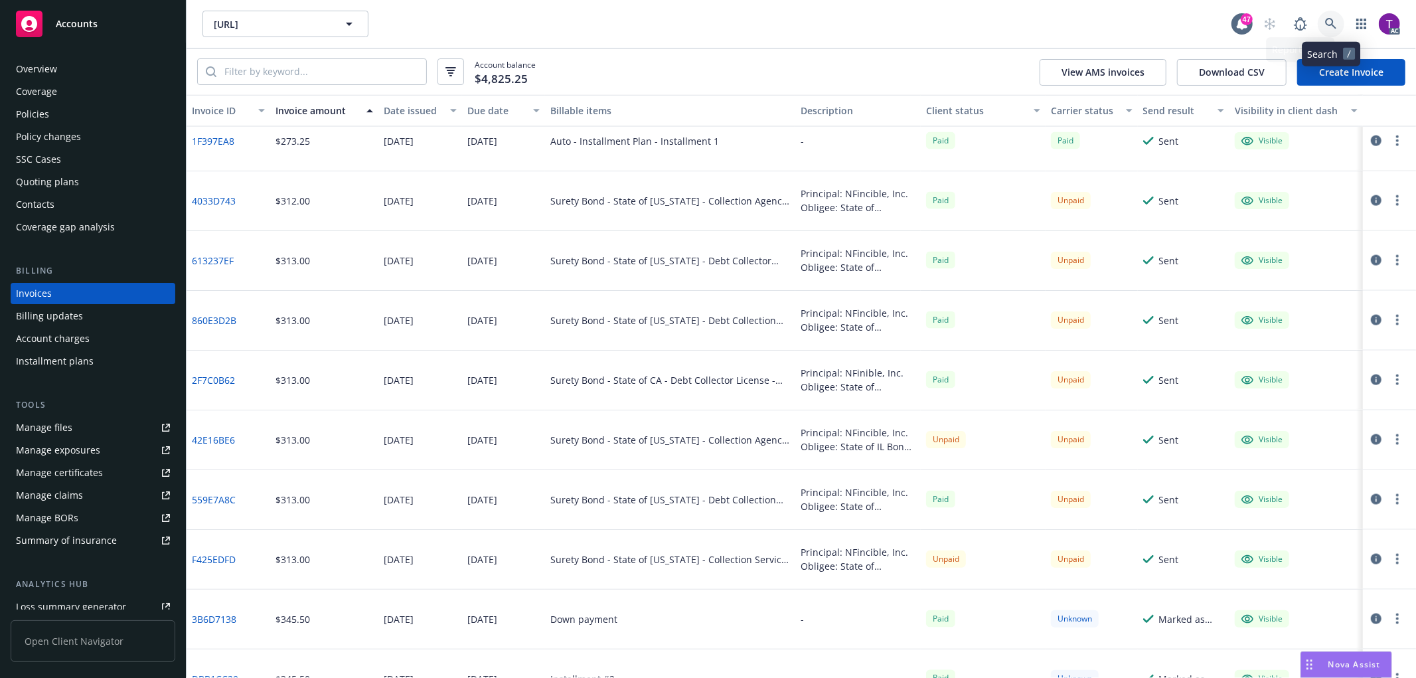
click at [1333, 25] on icon at bounding box center [1330, 23] width 11 height 11
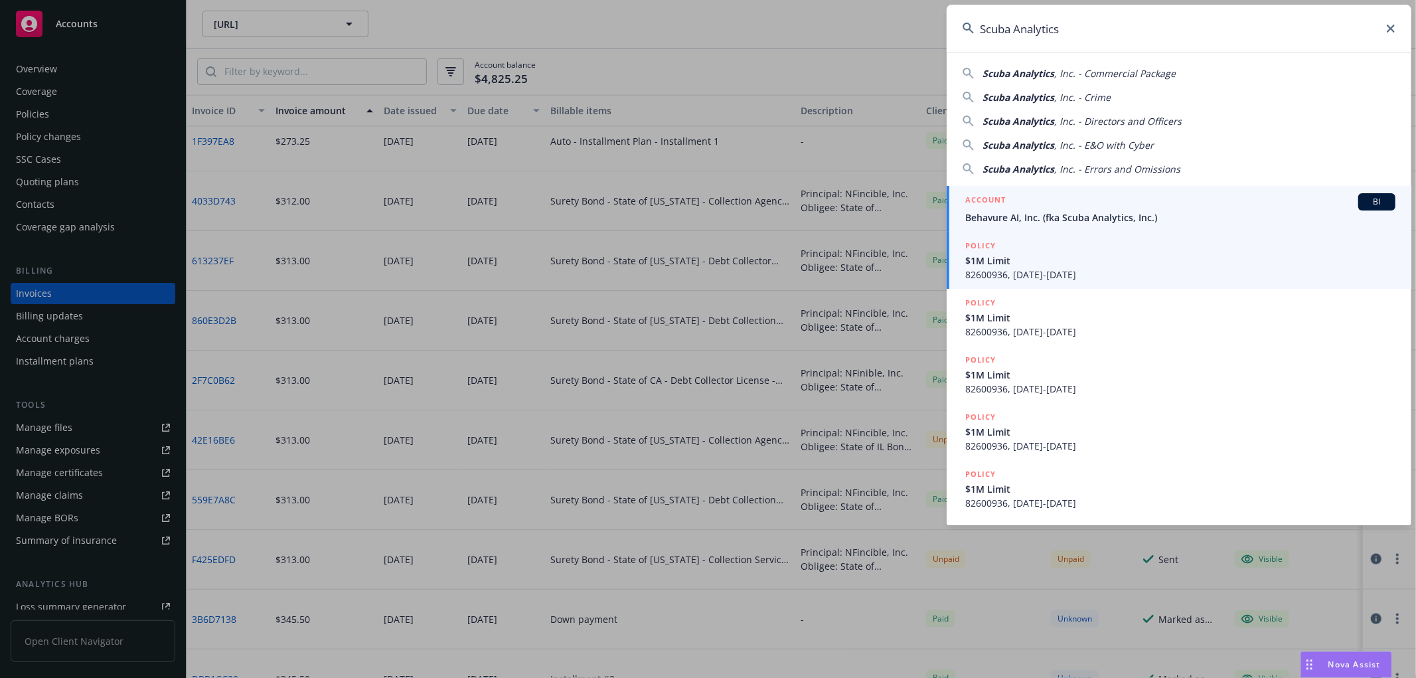
type input "Scuba Analytics"
click at [1003, 200] on h5 "ACCOUNT" at bounding box center [985, 201] width 40 height 16
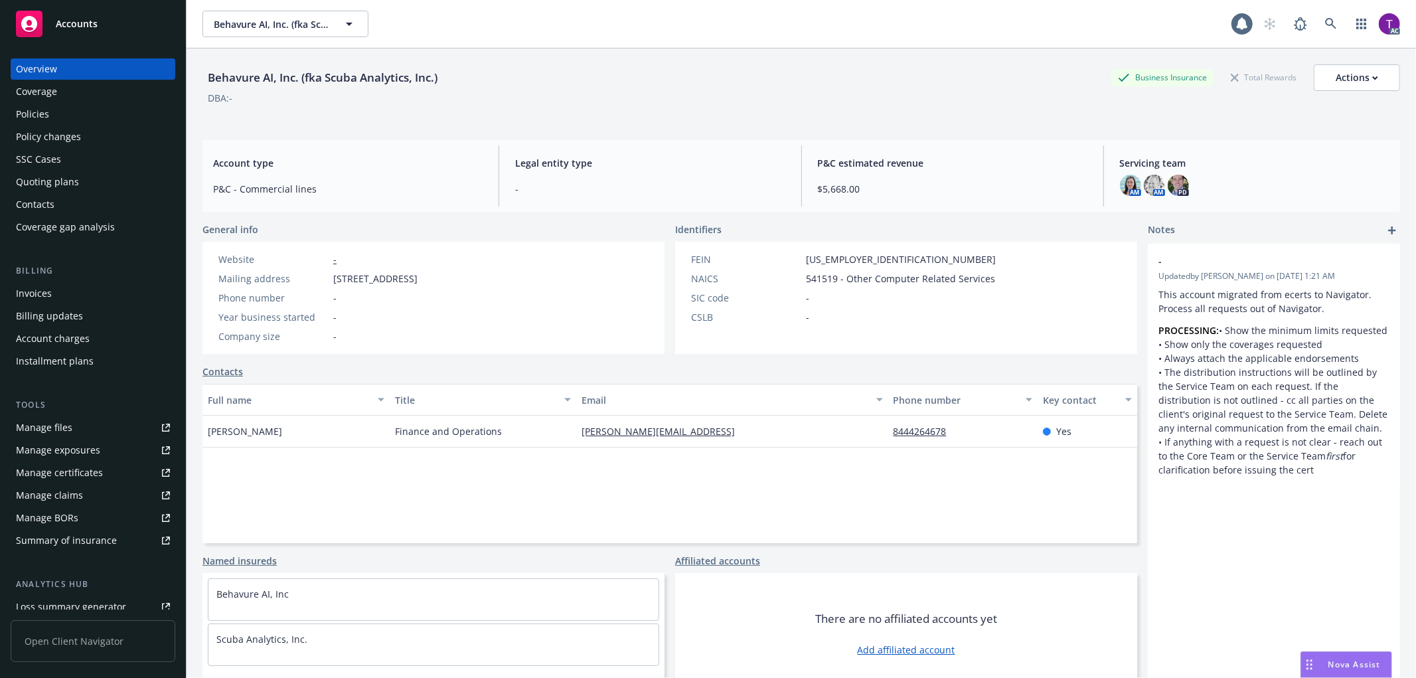
click at [42, 295] on div "Invoices" at bounding box center [34, 293] width 36 height 21
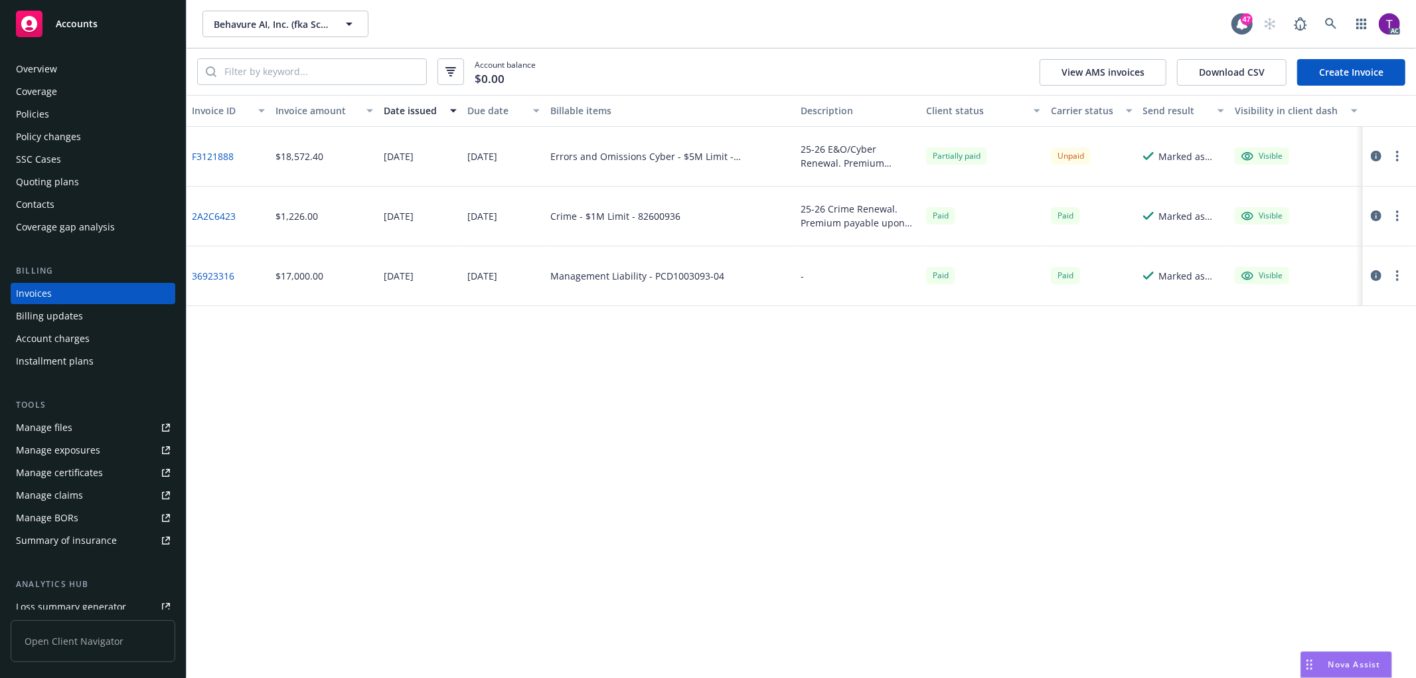
click at [210, 155] on link "F3121888" at bounding box center [213, 156] width 42 height 14
click at [1379, 151] on icon "button" at bounding box center [1376, 156] width 11 height 11
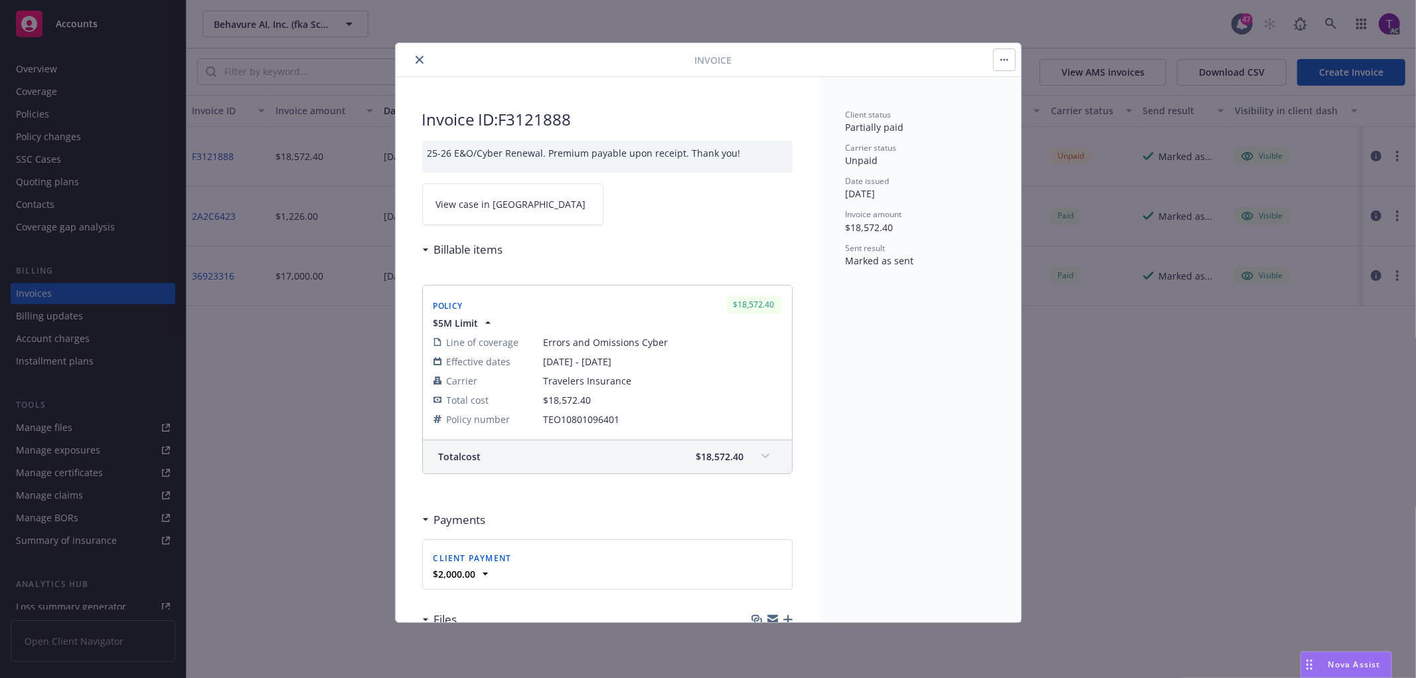
click at [498, 216] on link "View case in SSC" at bounding box center [512, 204] width 181 height 42
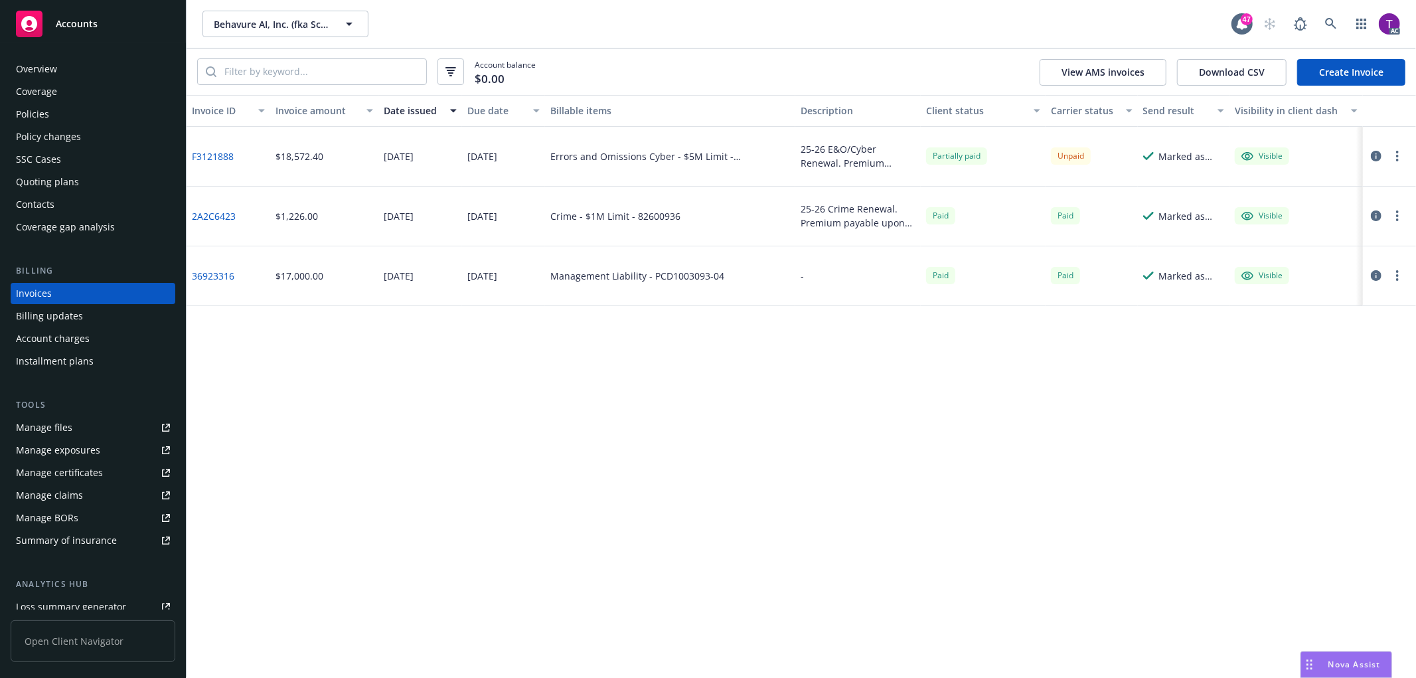
click at [31, 118] on div "Policies" at bounding box center [32, 114] width 33 height 21
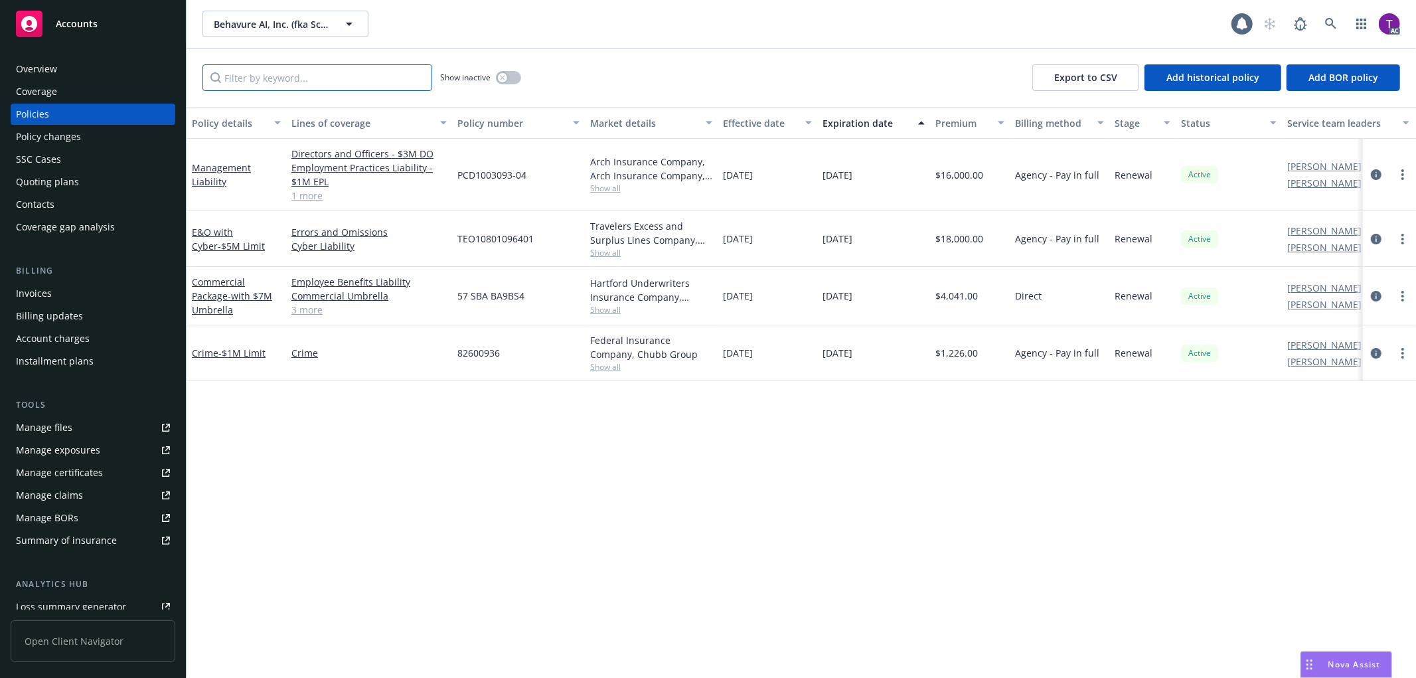
click at [336, 85] on input "Filter by keyword..." at bounding box center [317, 77] width 230 height 27
paste input "TEO10801096401"
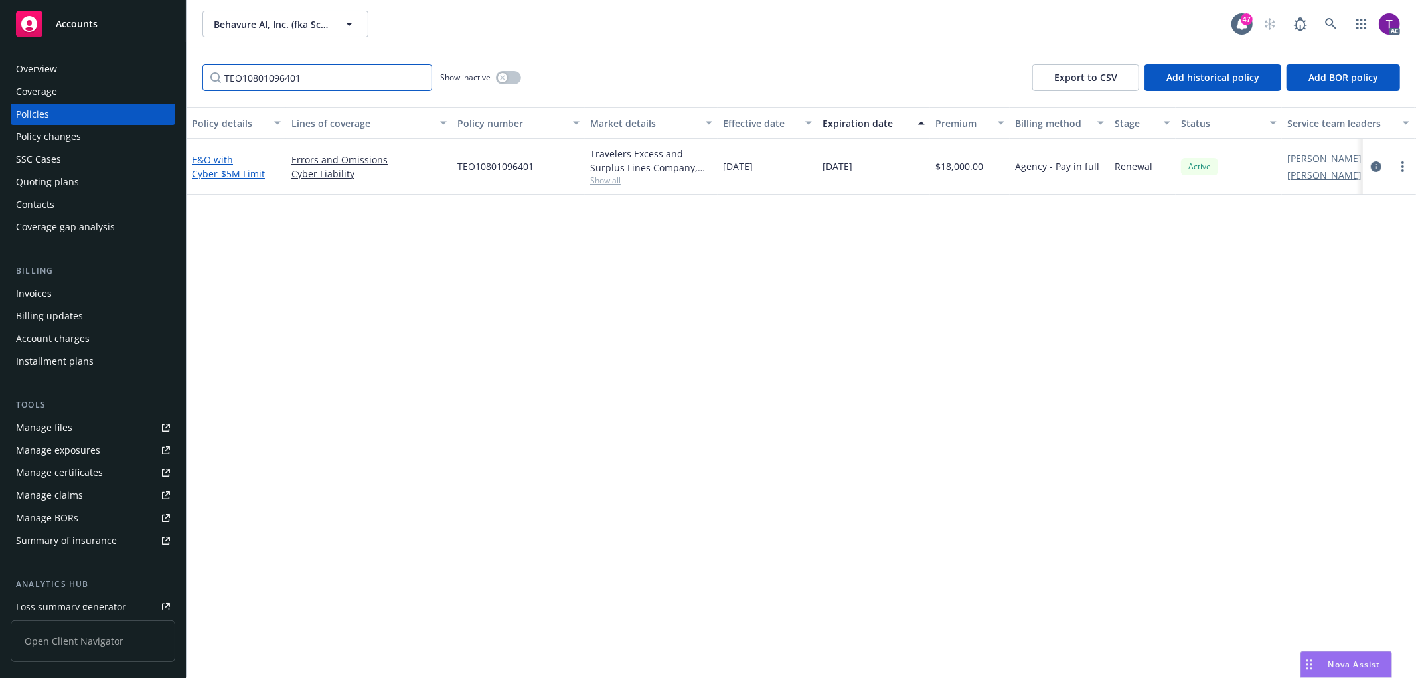
type input "TEO10801096401"
click at [208, 154] on link "E&O with Cyber - $5M Limit" at bounding box center [228, 166] width 73 height 27
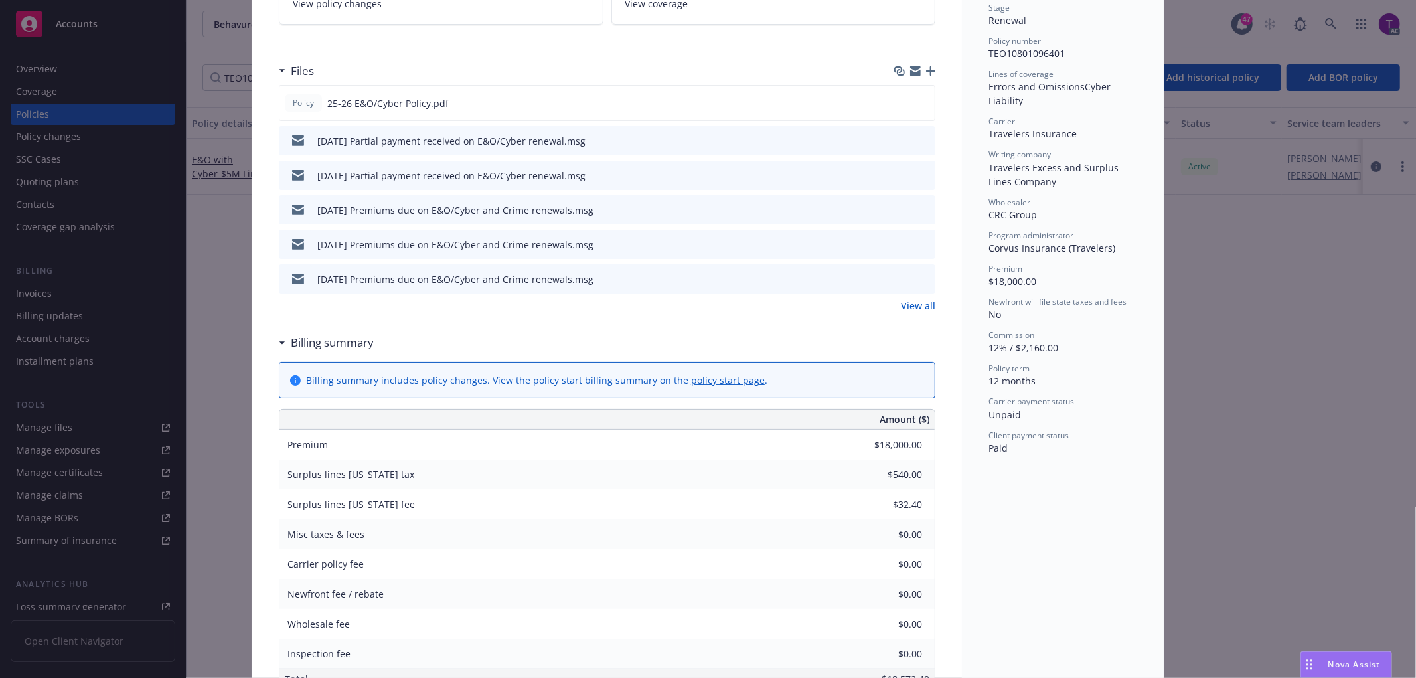
scroll to position [386, 0]
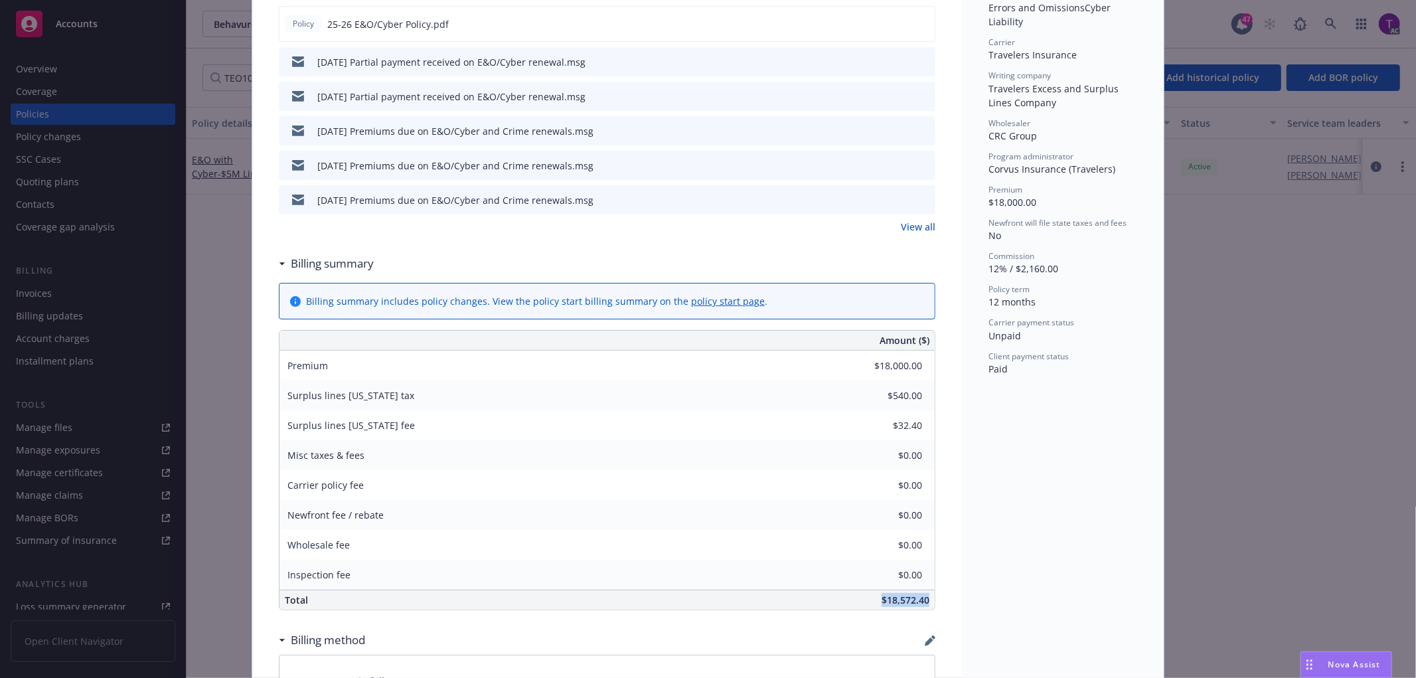
drag, startPoint x: 868, startPoint y: 599, endPoint x: 930, endPoint y: 598, distance: 61.7
click at [930, 598] on div "E&O with Cyber - $5M Limit Add internal notes here... View claims View schedule…" at bounding box center [607, 571] width 710 height 1760
copy span "$18,572.40"
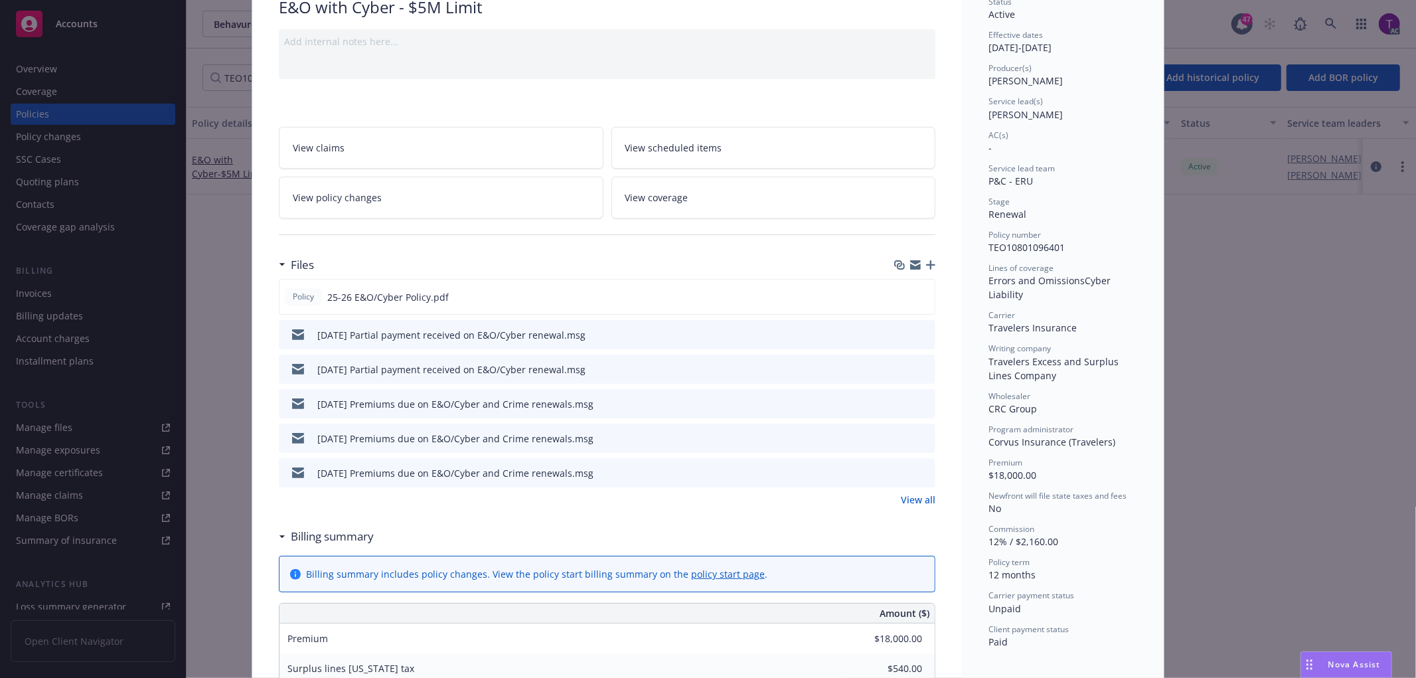
scroll to position [0, 0]
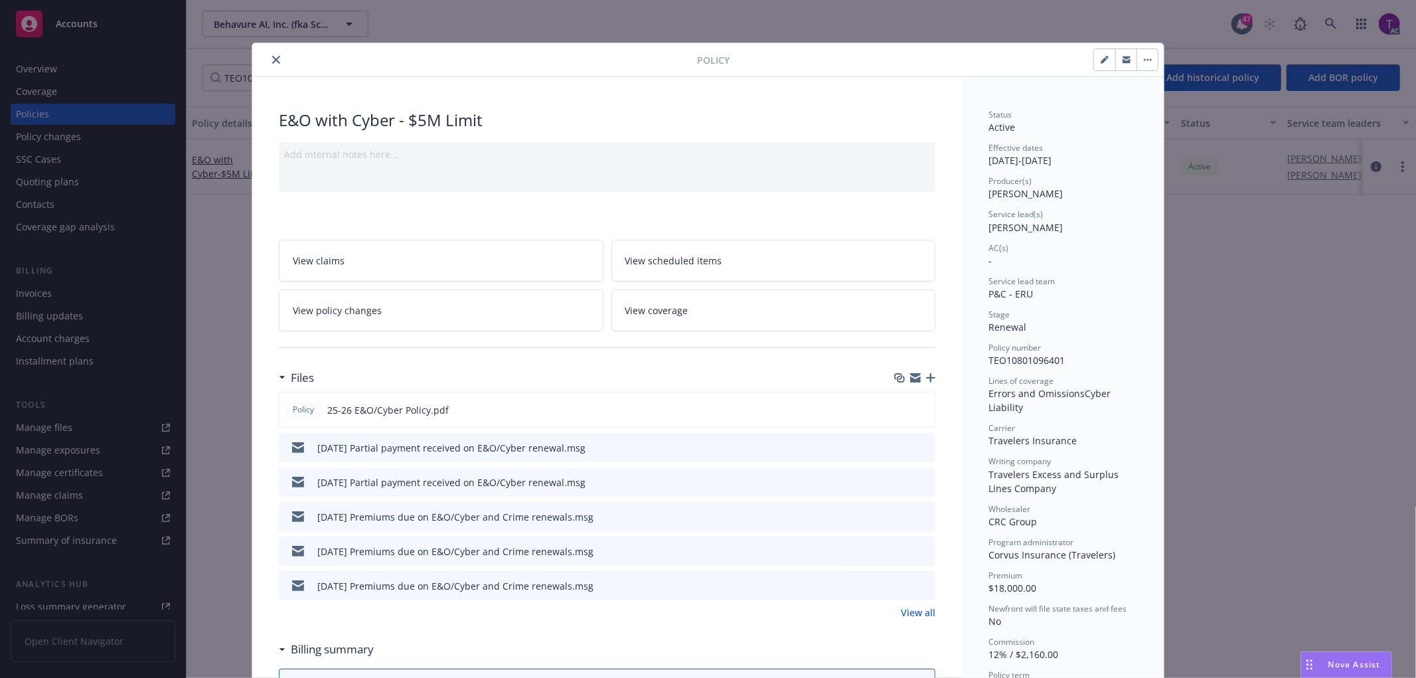
click at [919, 609] on link "View all" at bounding box center [918, 612] width 35 height 14
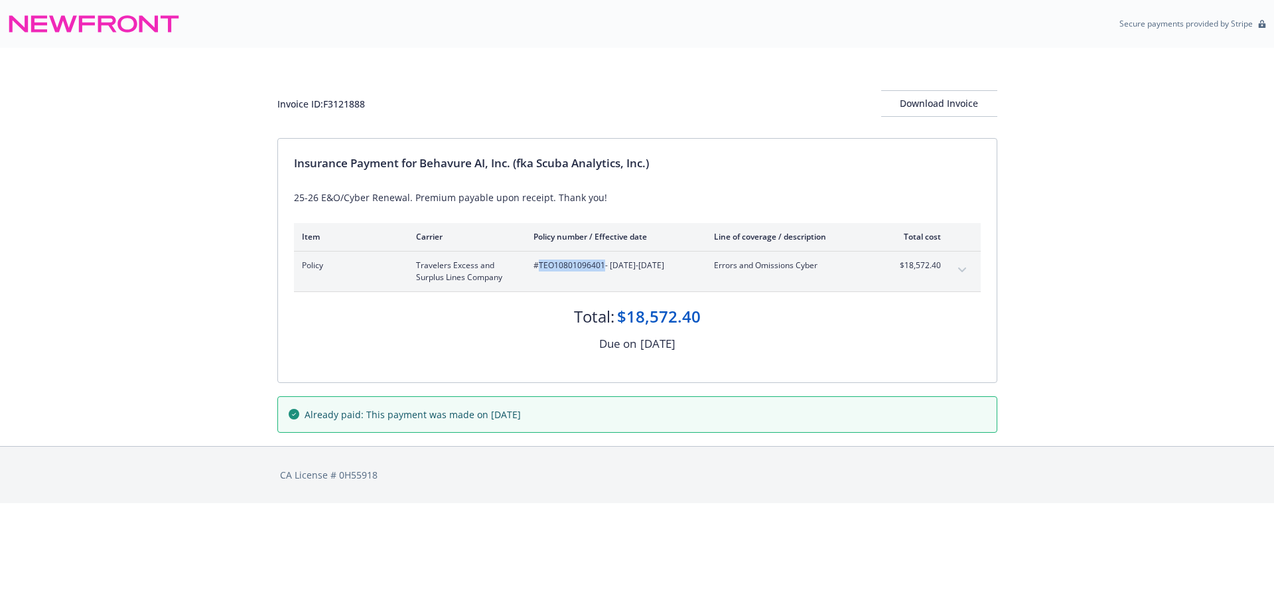
drag, startPoint x: 603, startPoint y: 269, endPoint x: 538, endPoint y: 269, distance: 64.4
click at [538, 269] on span "#TEO10801096401 - 05/03/2025-05/03/2026" at bounding box center [613, 266] width 159 height 12
copy span "TEO10801096401"
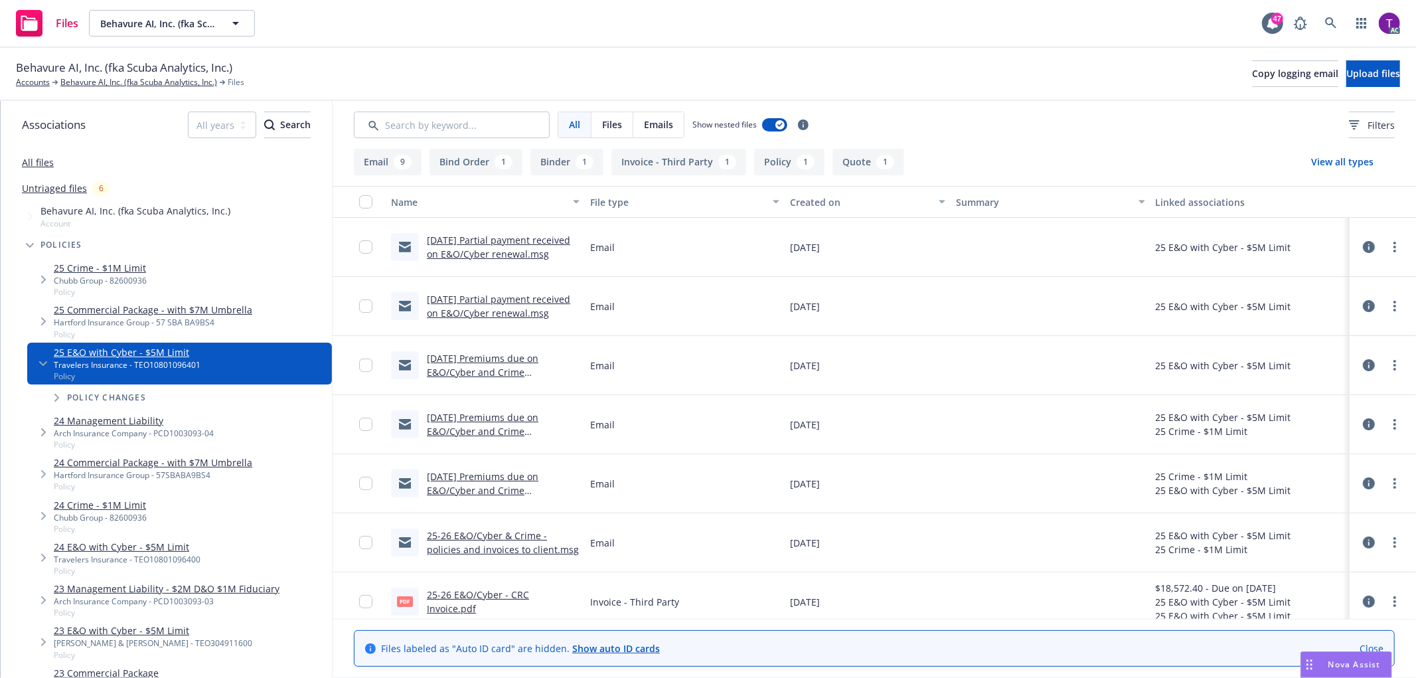
click at [433, 595] on link "25-26 E&O/Cyber - CRC Invoice.pdf" at bounding box center [478, 601] width 102 height 27
click at [1335, 31] on link at bounding box center [1331, 23] width 27 height 27
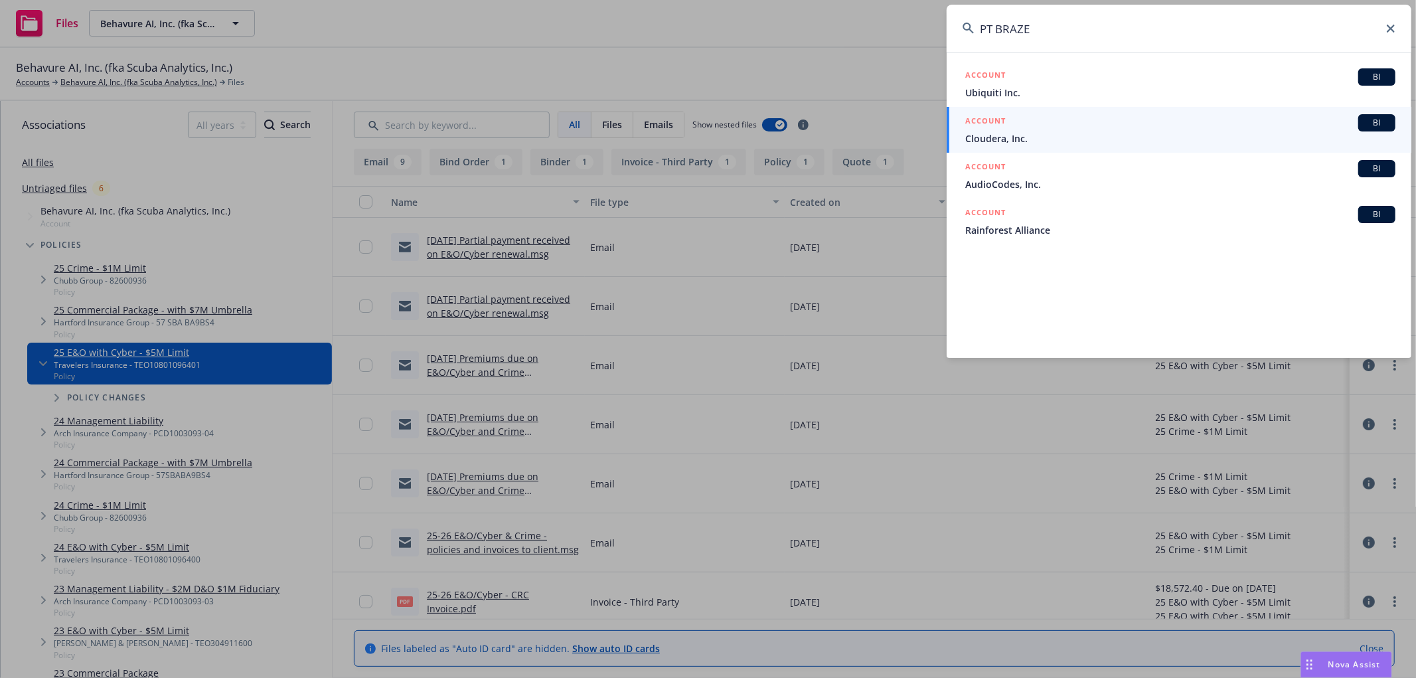
drag, startPoint x: 996, startPoint y: 28, endPoint x: 907, endPoint y: 32, distance: 88.4
click at [907, 32] on div "PT BRAZE ACCOUNT BI Ubiquiti Inc. ACCOUNT BI Cloudera, Inc. ACCOUNT BI AudioCod…" at bounding box center [708, 339] width 1416 height 678
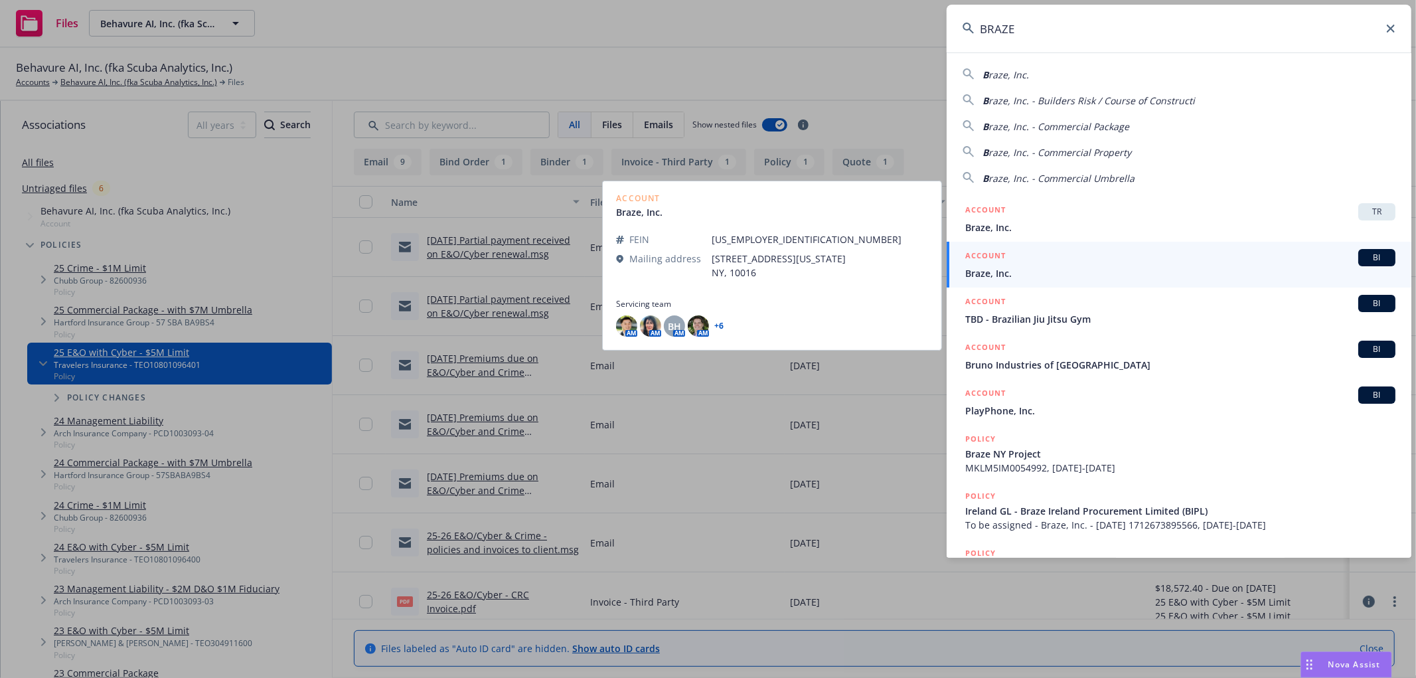
type input "BRAZE"
click at [1030, 263] on div "ACCOUNT BI" at bounding box center [1180, 257] width 430 height 17
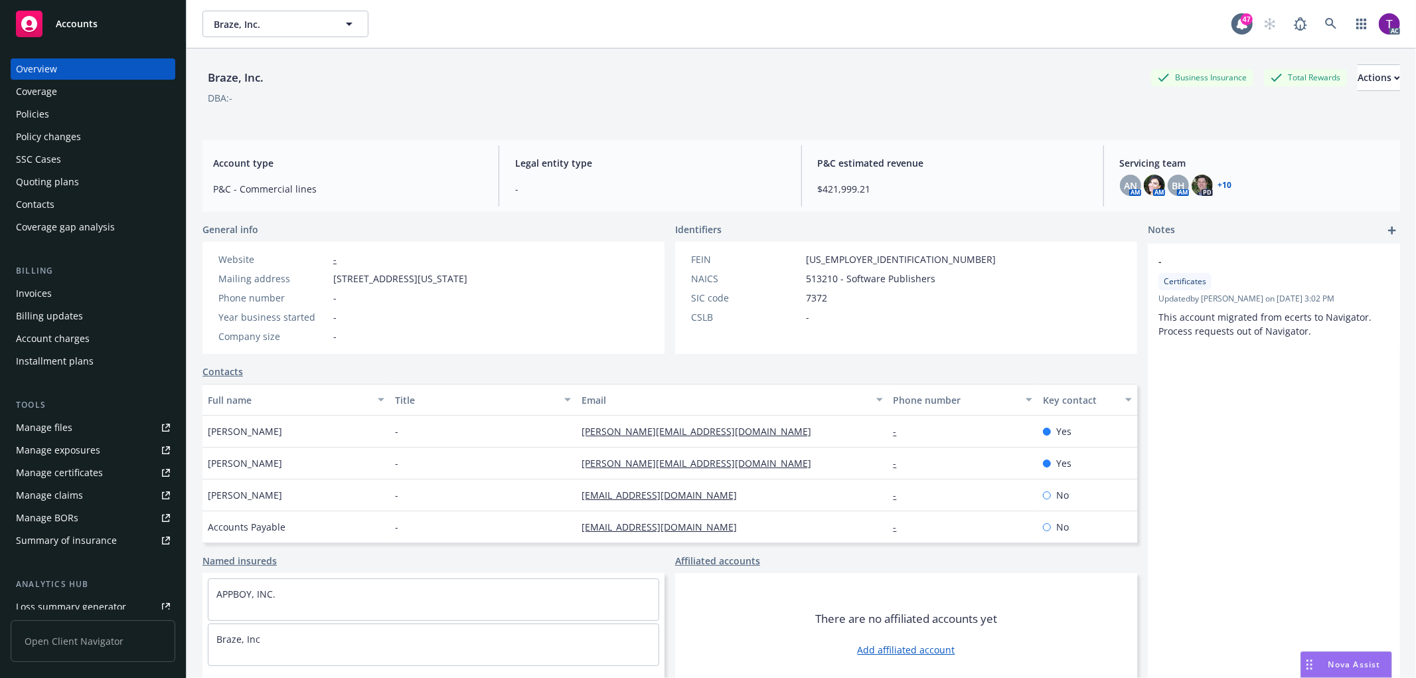
click at [41, 289] on div "Invoices" at bounding box center [34, 293] width 36 height 21
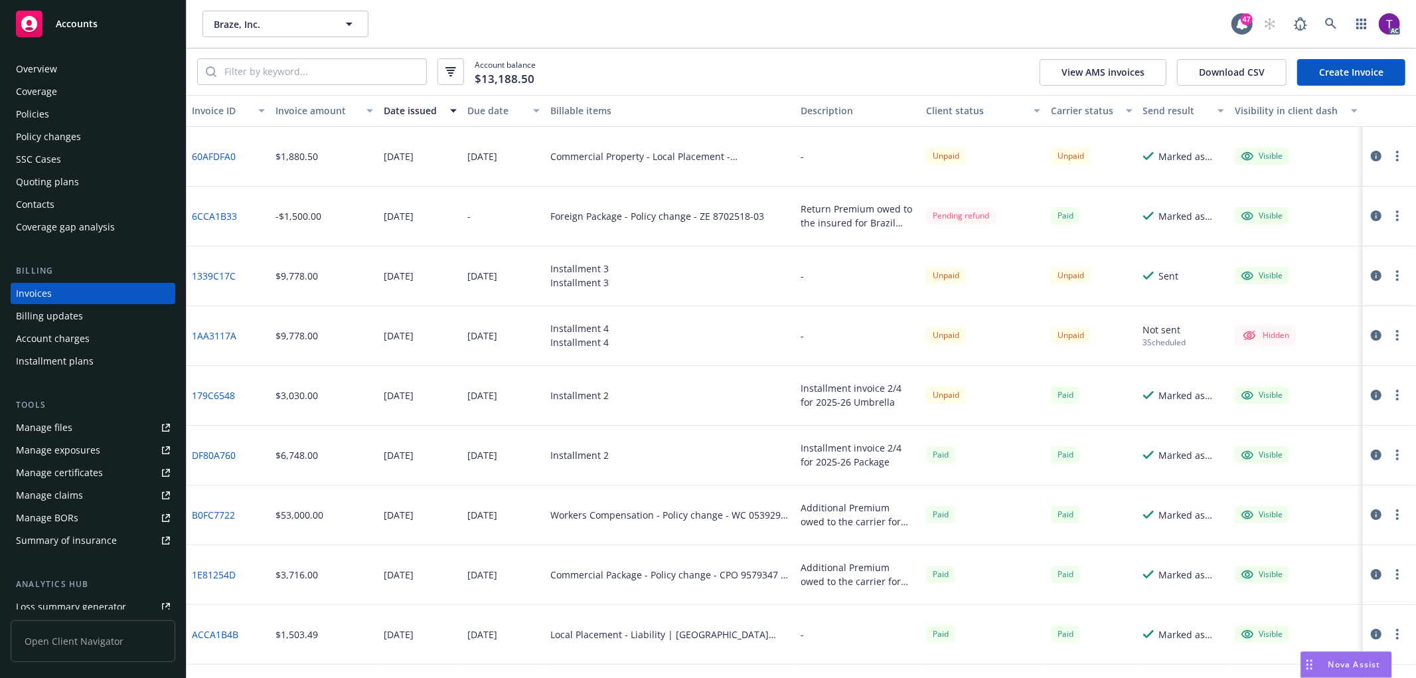
click at [314, 112] on div "Invoice amount" at bounding box center [316, 111] width 83 height 14
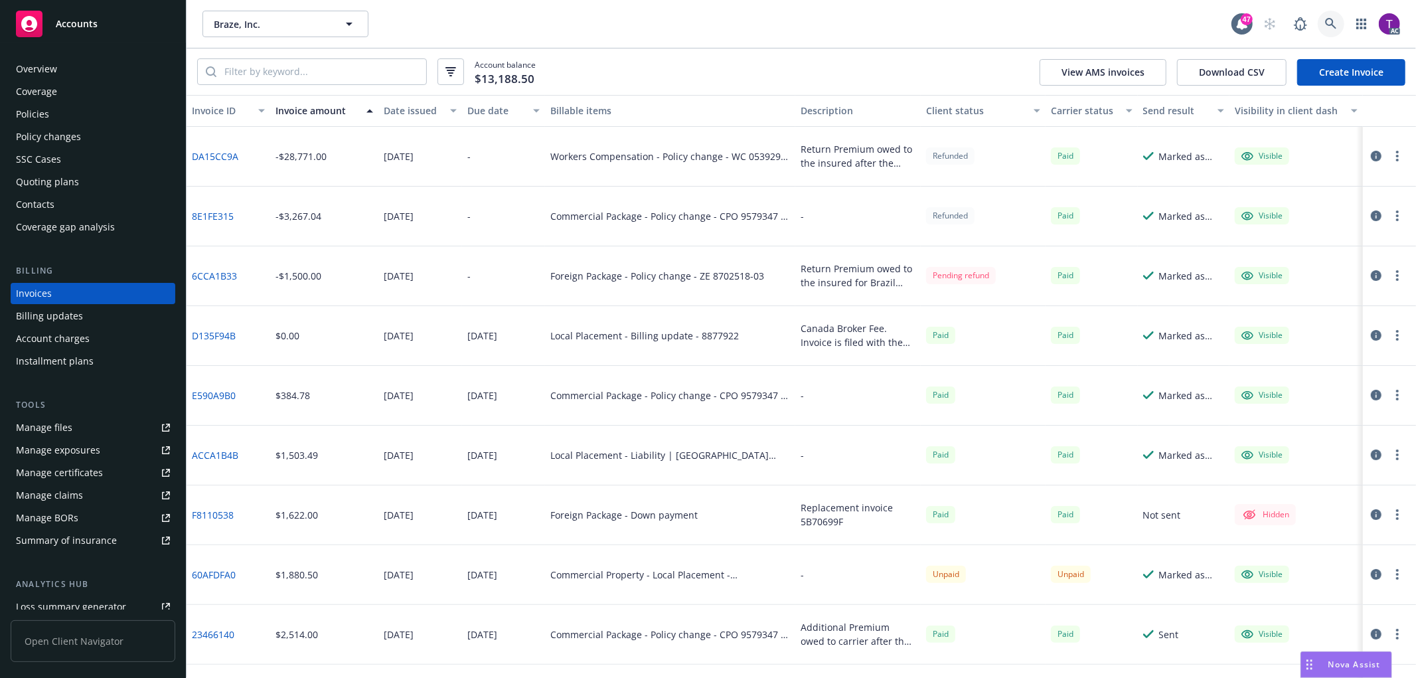
click at [1332, 19] on icon at bounding box center [1331, 24] width 12 height 12
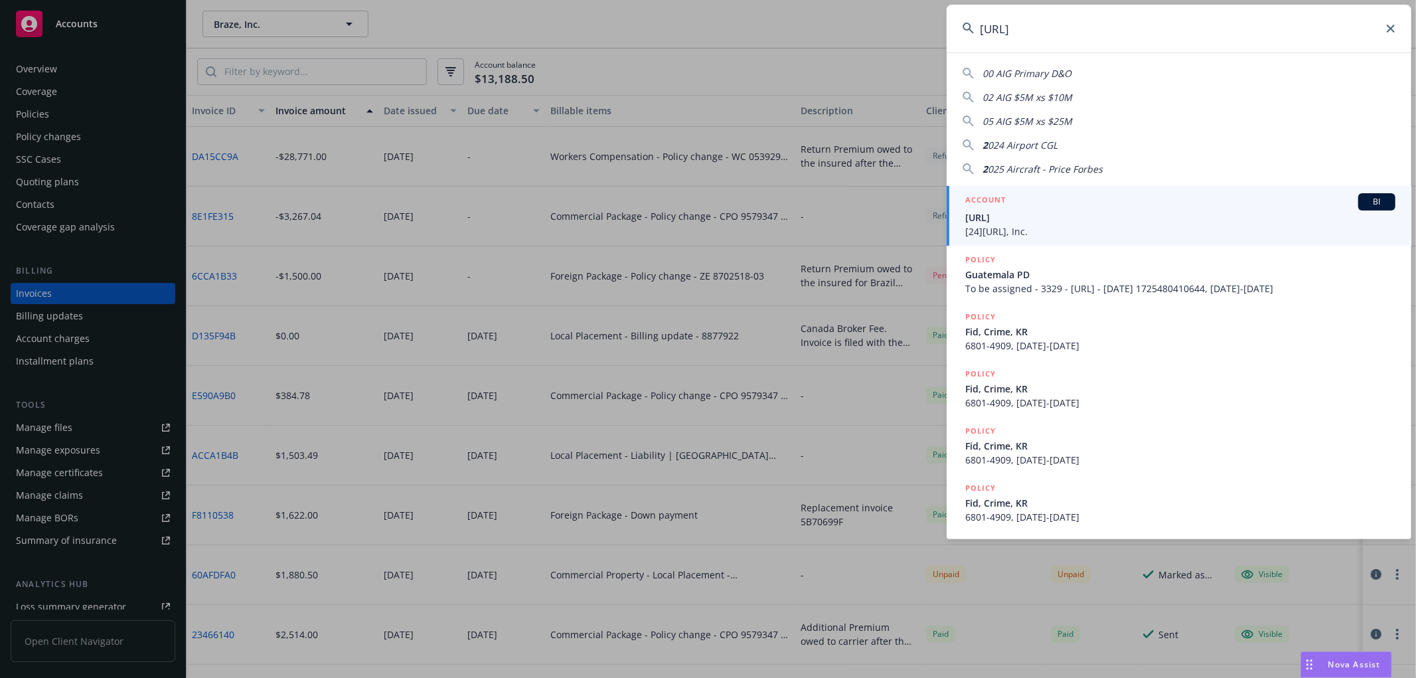
type input "247.ai"
click at [965, 206] on h5 "ACCOUNT" at bounding box center [985, 201] width 40 height 16
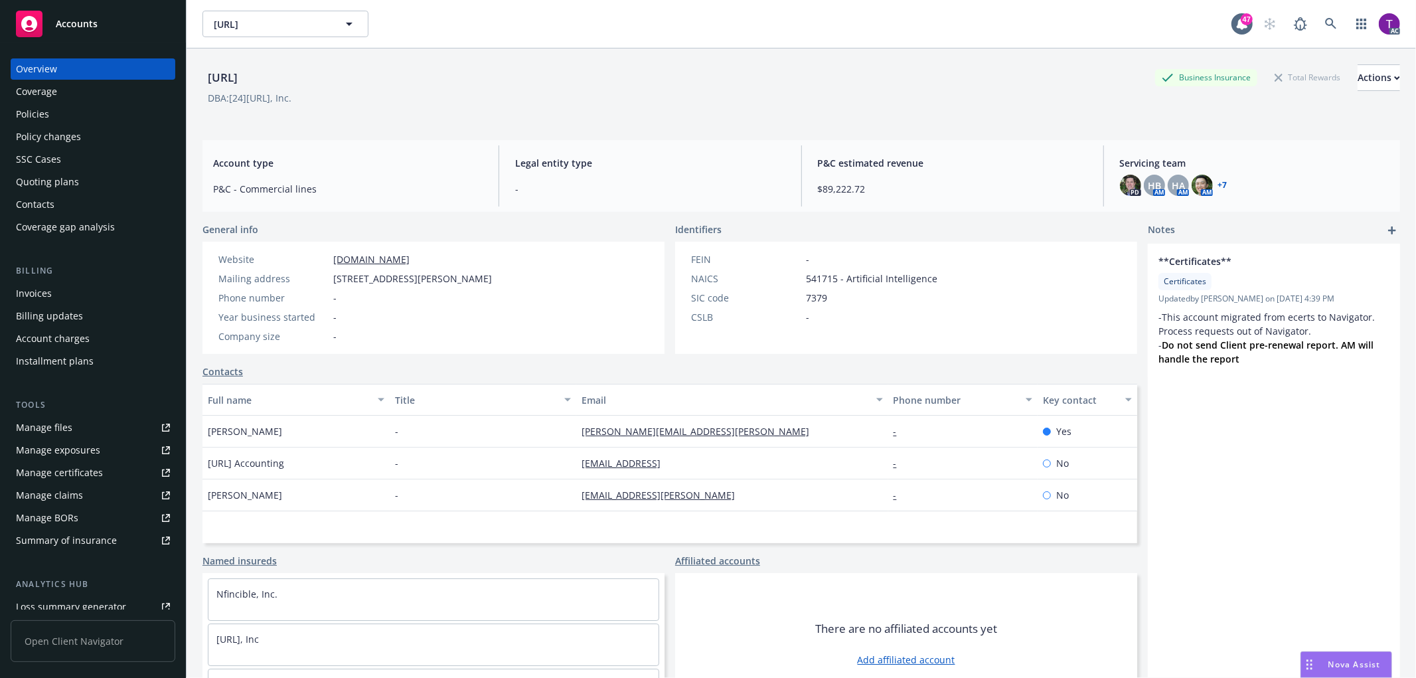
click at [62, 300] on div "Invoices" at bounding box center [93, 293] width 154 height 21
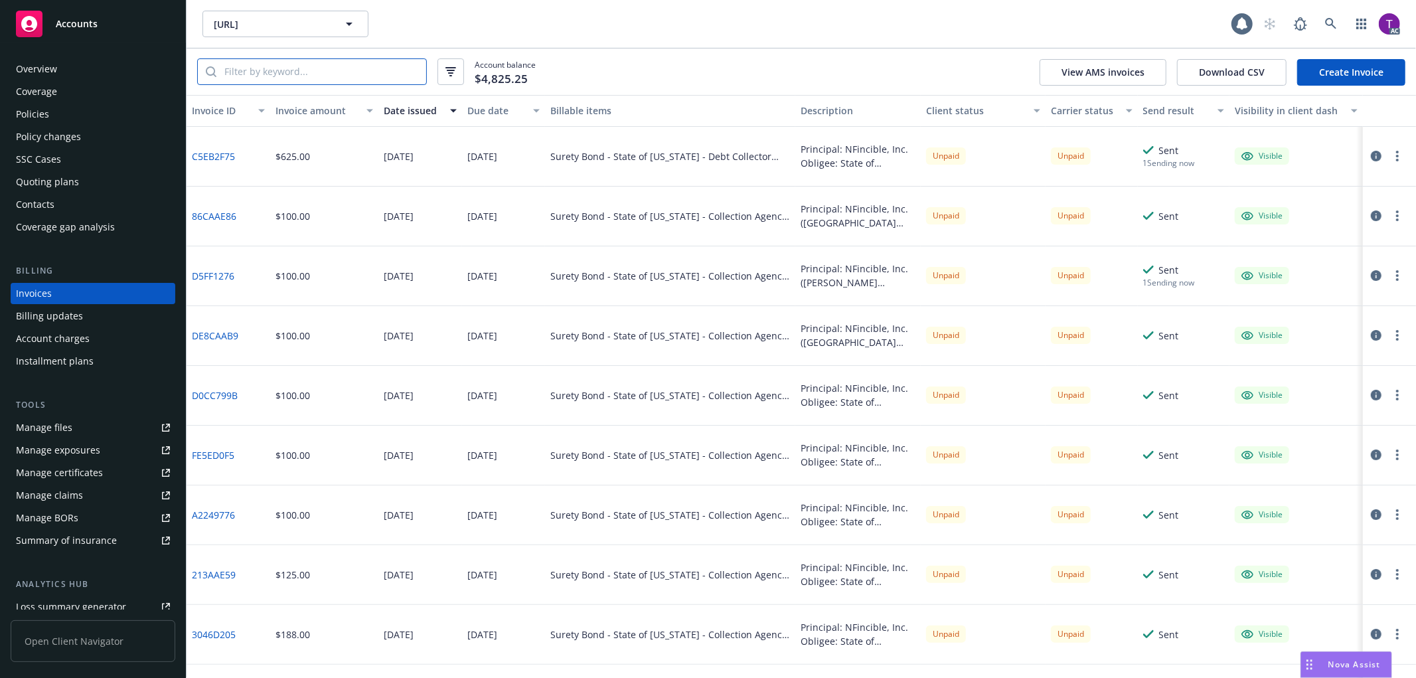
click at [261, 68] on input "search" at bounding box center [321, 71] width 210 height 25
paste input "42E16BE6"
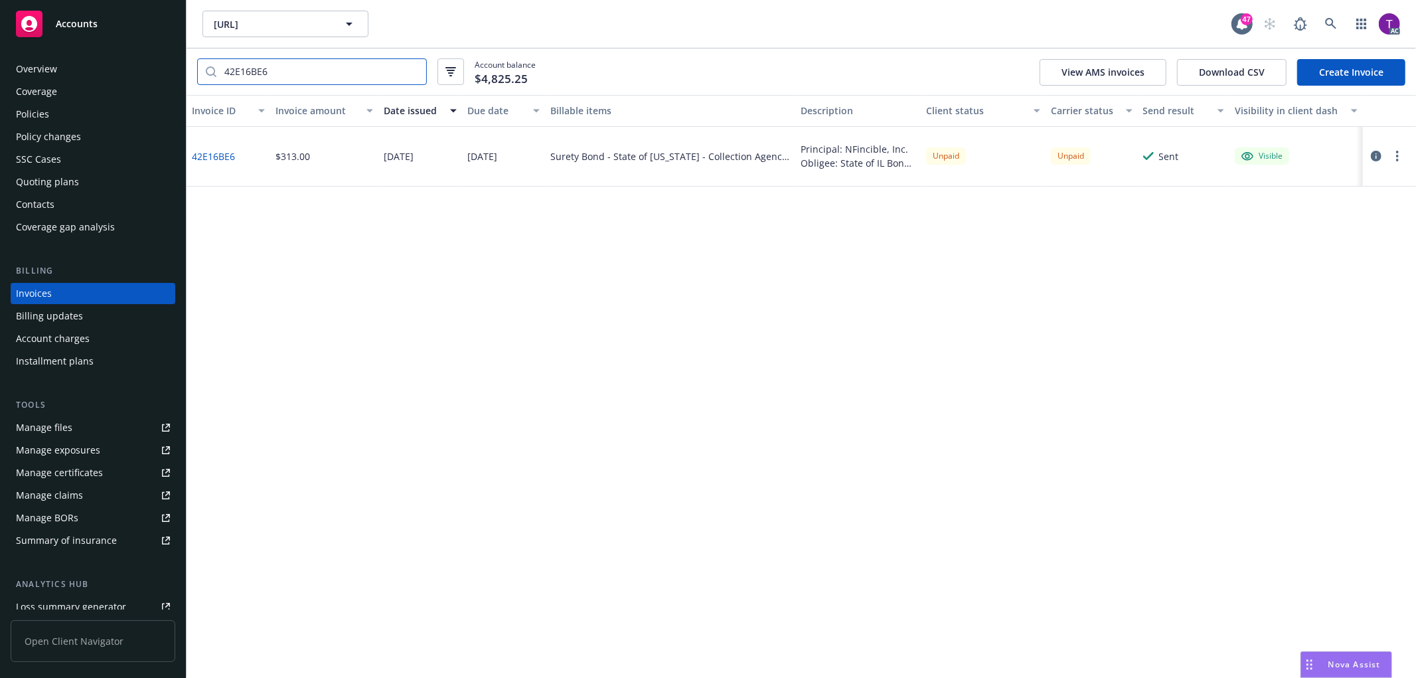
type input "42E16BE6"
drag, startPoint x: 240, startPoint y: 157, endPoint x: 190, endPoint y: 169, distance: 51.8
click at [190, 169] on div "42E16BE6" at bounding box center [229, 157] width 84 height 60
copy link "42E16BE6"
click at [217, 157] on link "42E16BE6" at bounding box center [213, 156] width 43 height 14
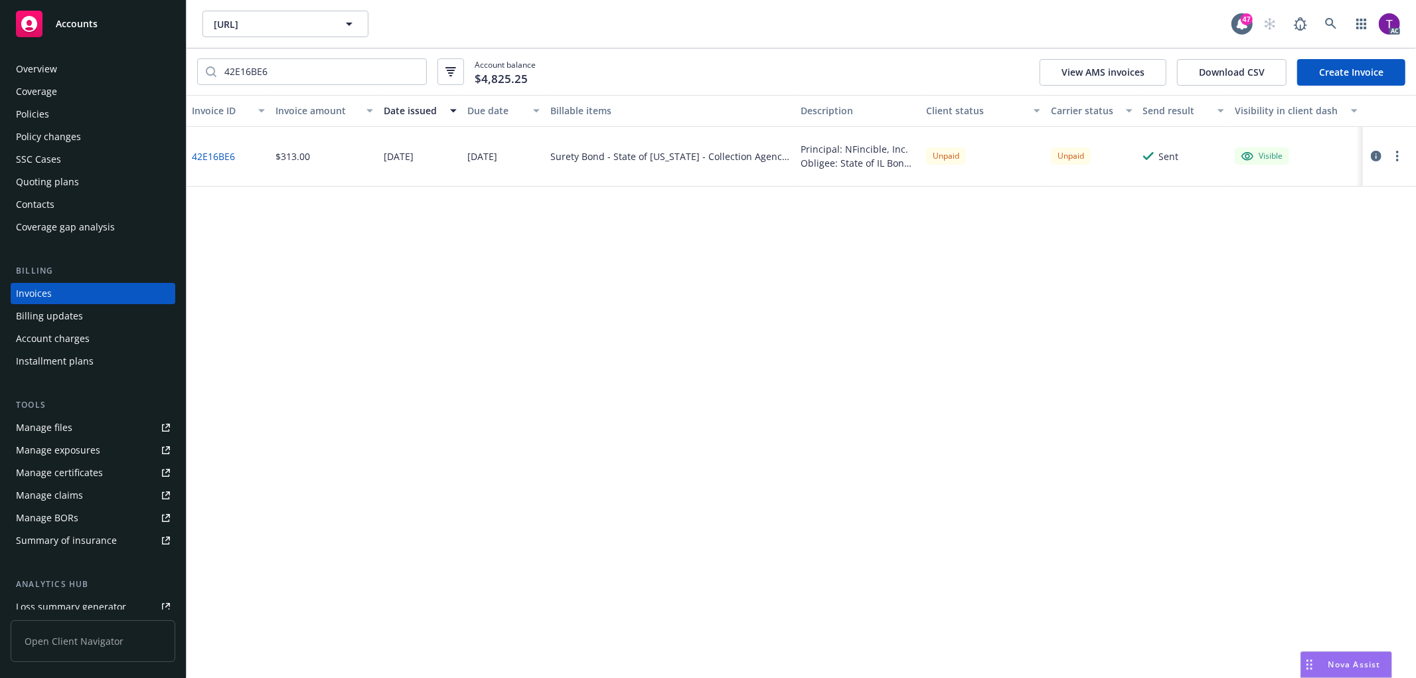
click at [47, 108] on div "Policies" at bounding box center [32, 114] width 33 height 21
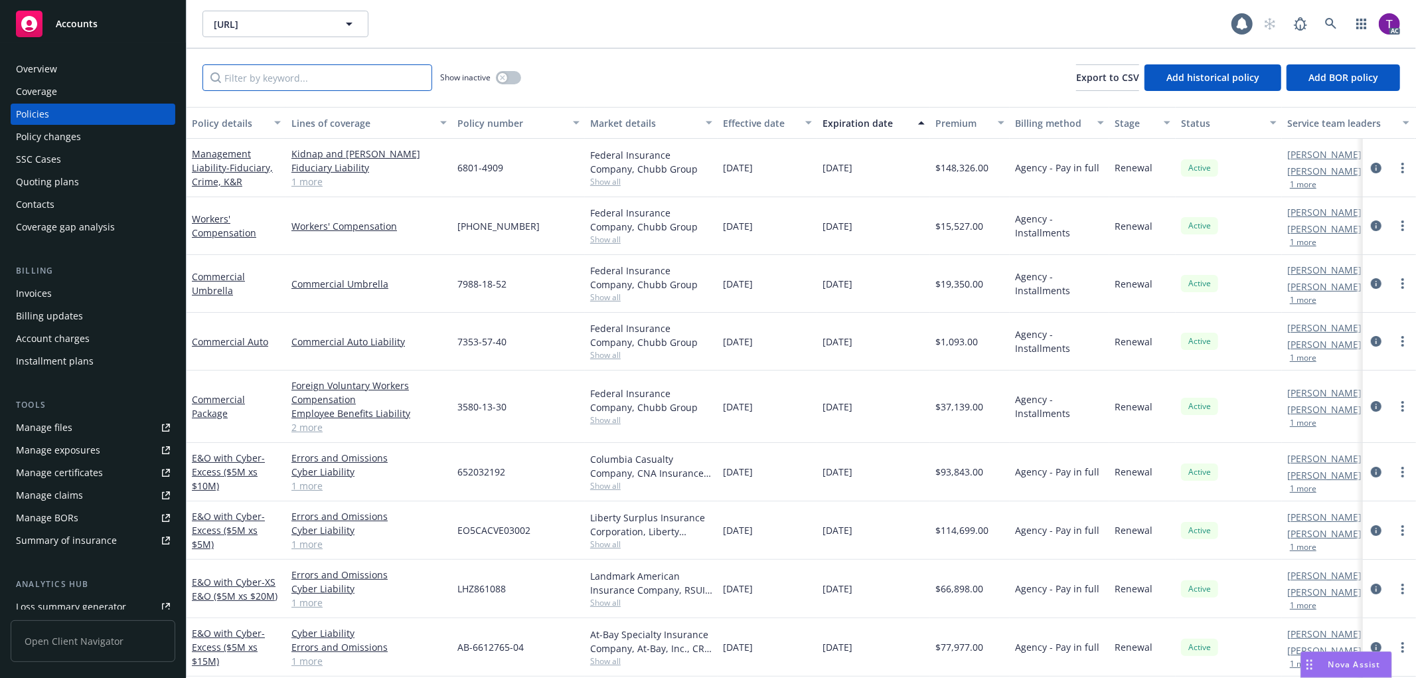
click at [343, 80] on input "Filter by keyword..." at bounding box center [317, 77] width 230 height 27
paste input "1106034"
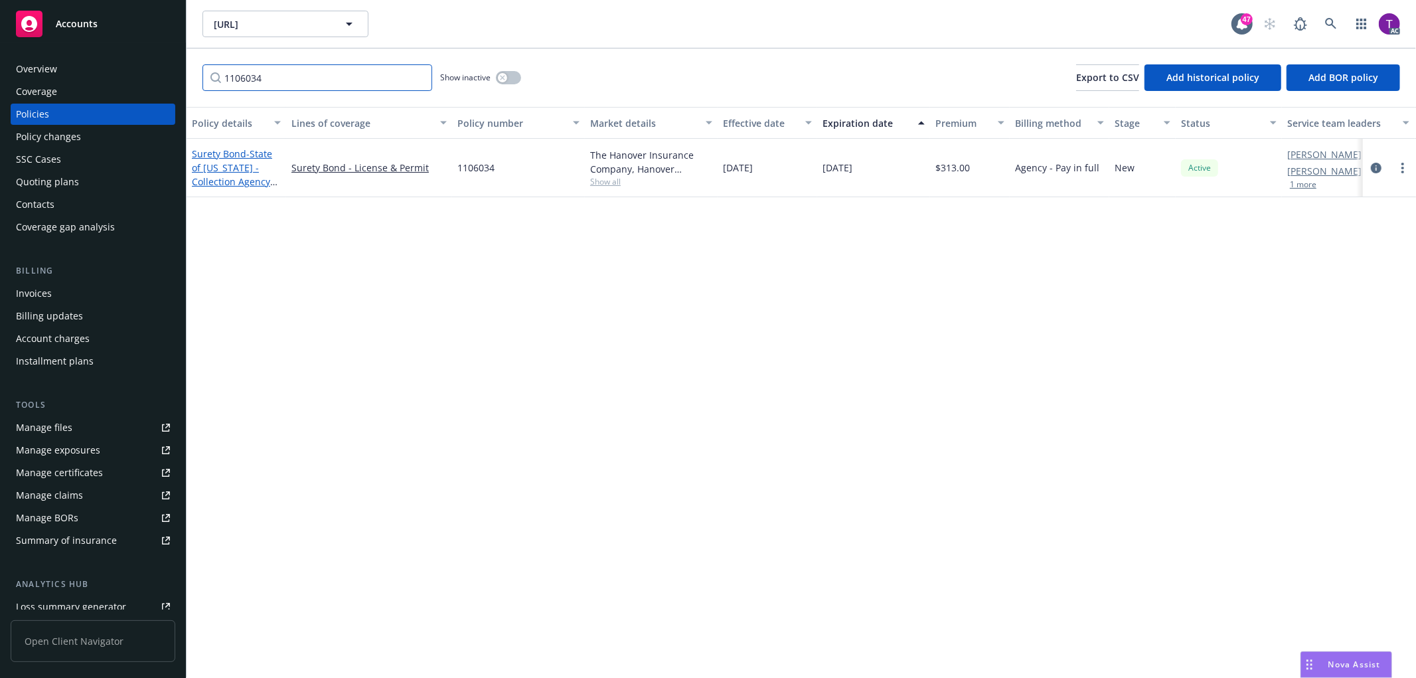
type input "1106034"
click at [228, 166] on span "- State of Illinois - Collection Agency Bond" at bounding box center [235, 174] width 86 height 54
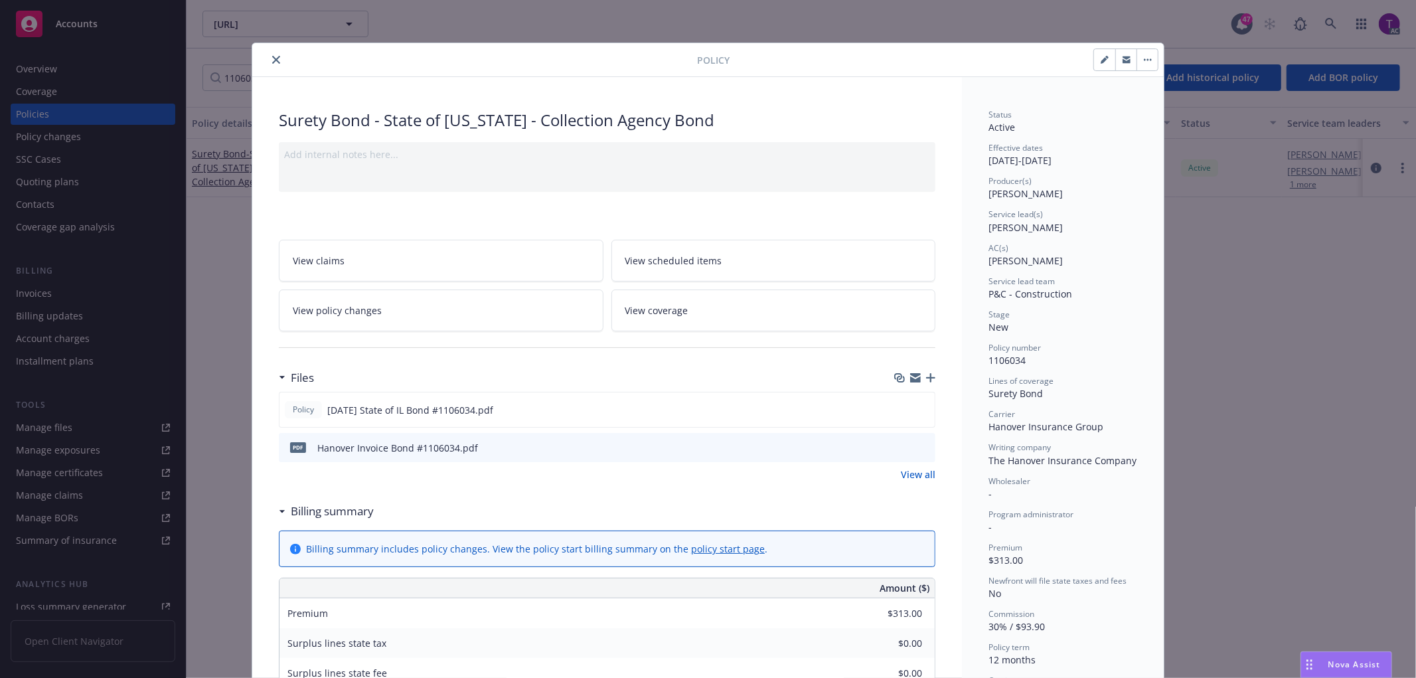
click at [917, 448] on icon "preview file" at bounding box center [923, 446] width 12 height 9
click at [204, 230] on div "Policy Surety Bond - State of Illinois - Collection Agency Bond Add internal no…" at bounding box center [708, 339] width 1416 height 678
click at [66, 297] on div "Policy Surety Bond - State of Illinois - Collection Agency Bond Add internal no…" at bounding box center [708, 339] width 1416 height 678
click at [272, 58] on icon "close" at bounding box center [276, 60] width 8 height 8
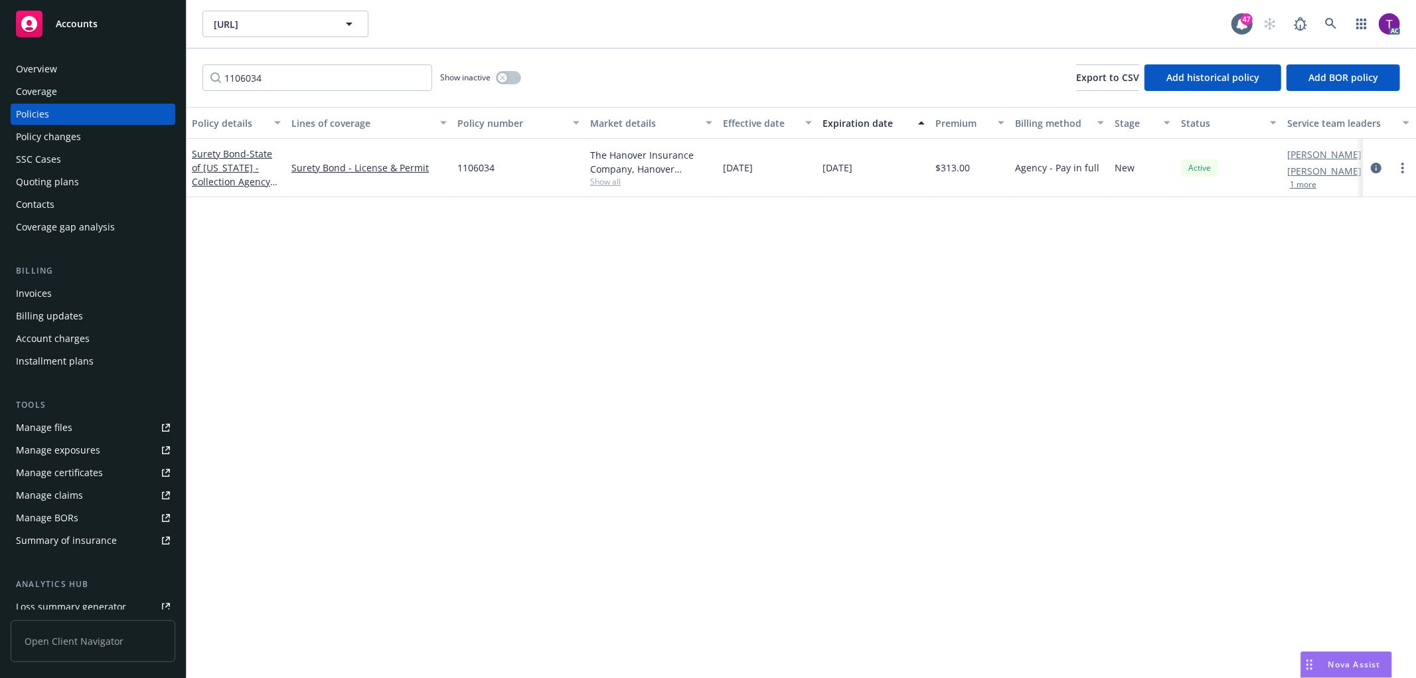
click at [32, 296] on div "Invoices" at bounding box center [34, 293] width 36 height 21
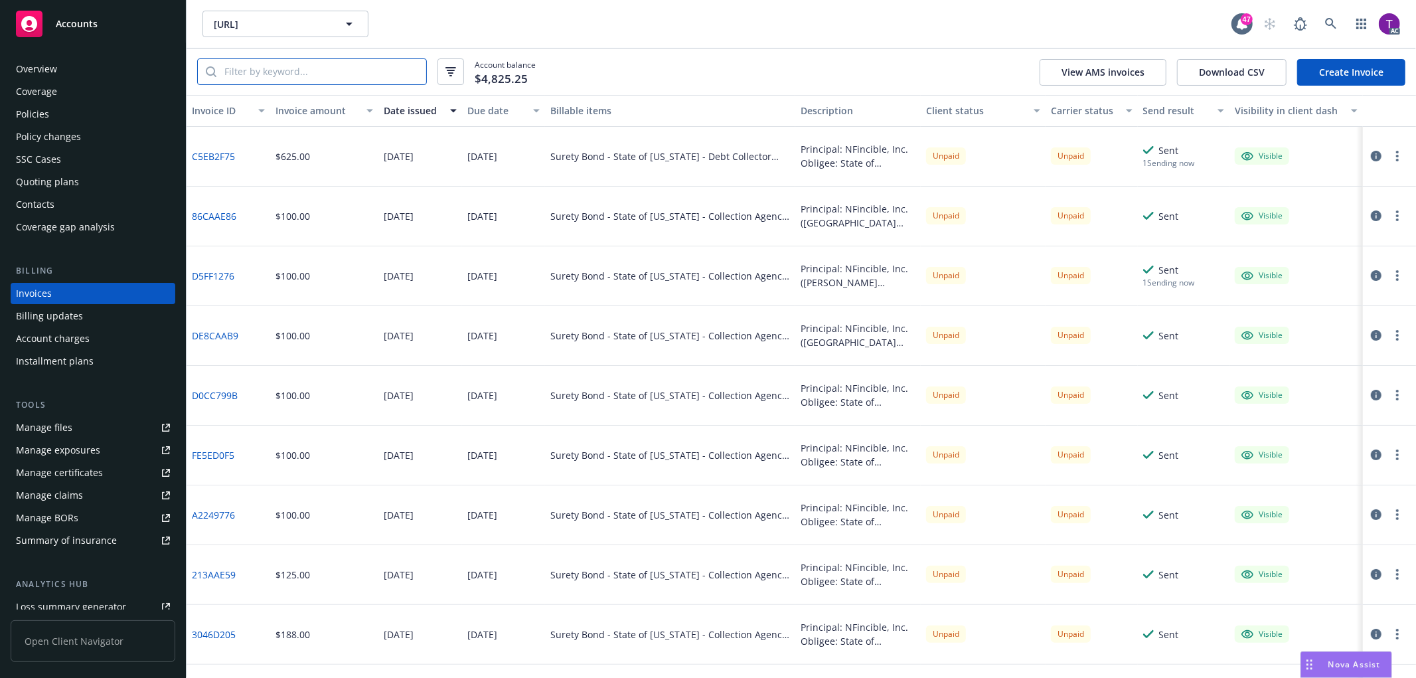
click at [244, 62] on input "search" at bounding box center [321, 71] width 210 height 25
paste input "42E16BE6"
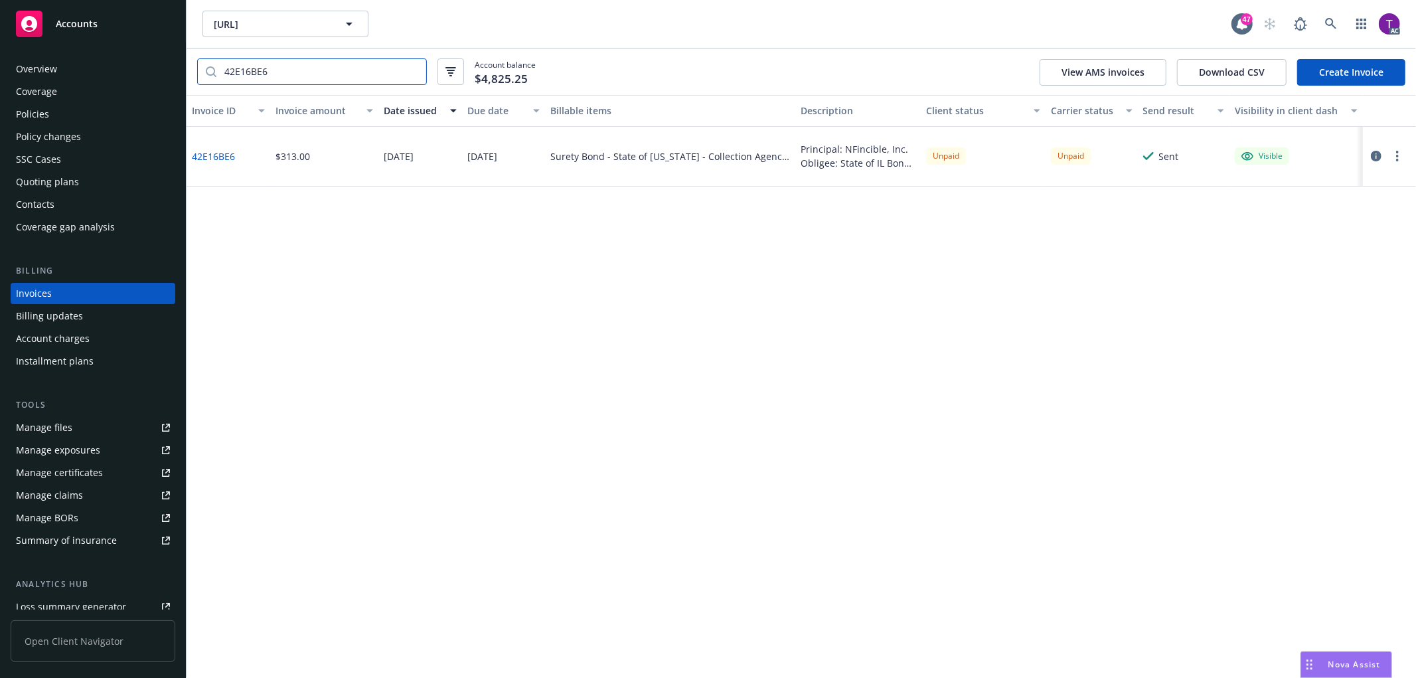
type input "42E16BE6"
click at [1377, 156] on icon "button" at bounding box center [1376, 156] width 11 height 11
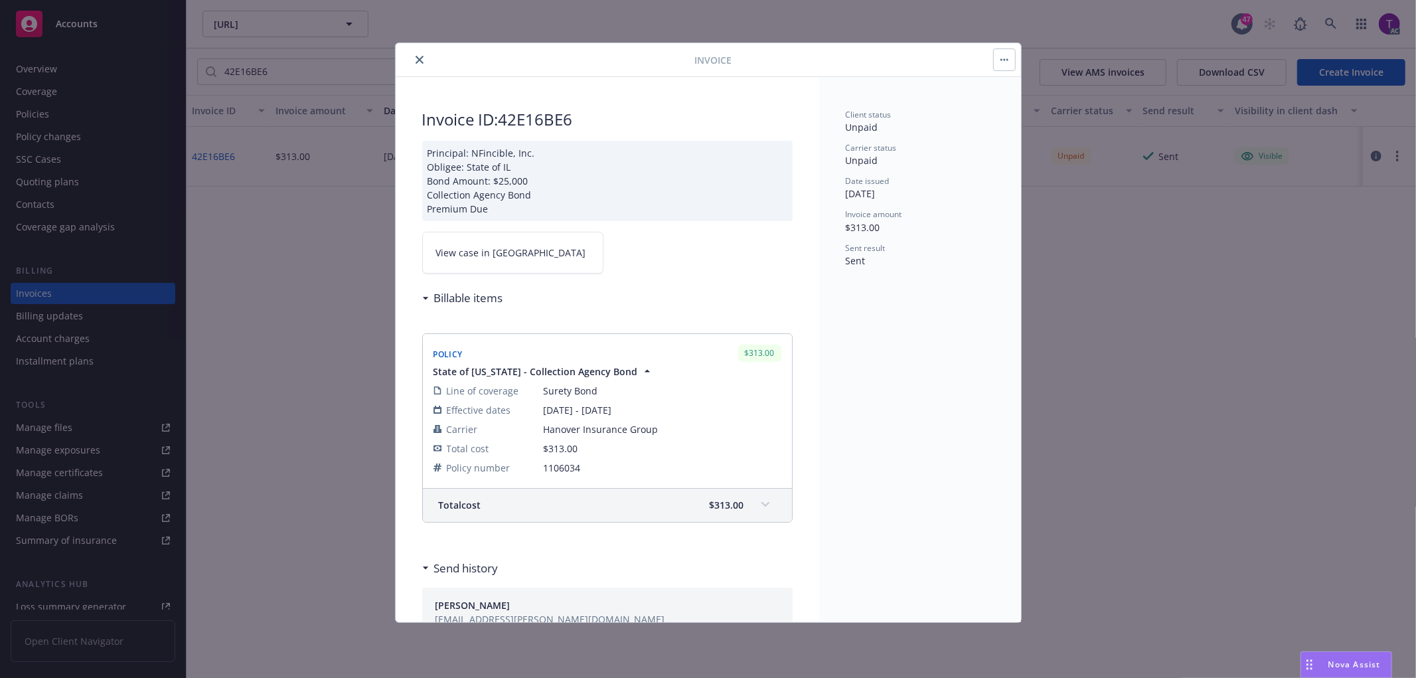
click at [499, 266] on link "View case in SSC" at bounding box center [512, 253] width 181 height 42
click at [420, 57] on icon "close" at bounding box center [420, 60] width 8 height 8
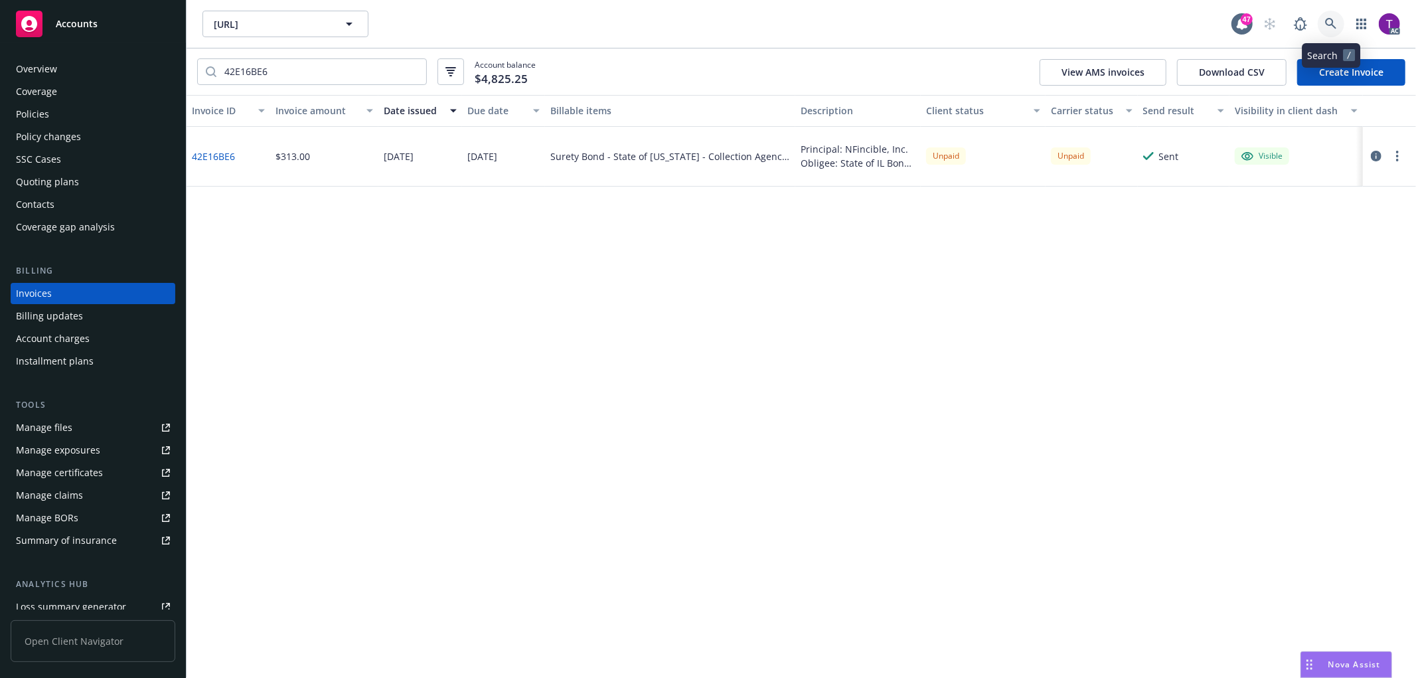
click at [1322, 21] on link at bounding box center [1331, 24] width 27 height 27
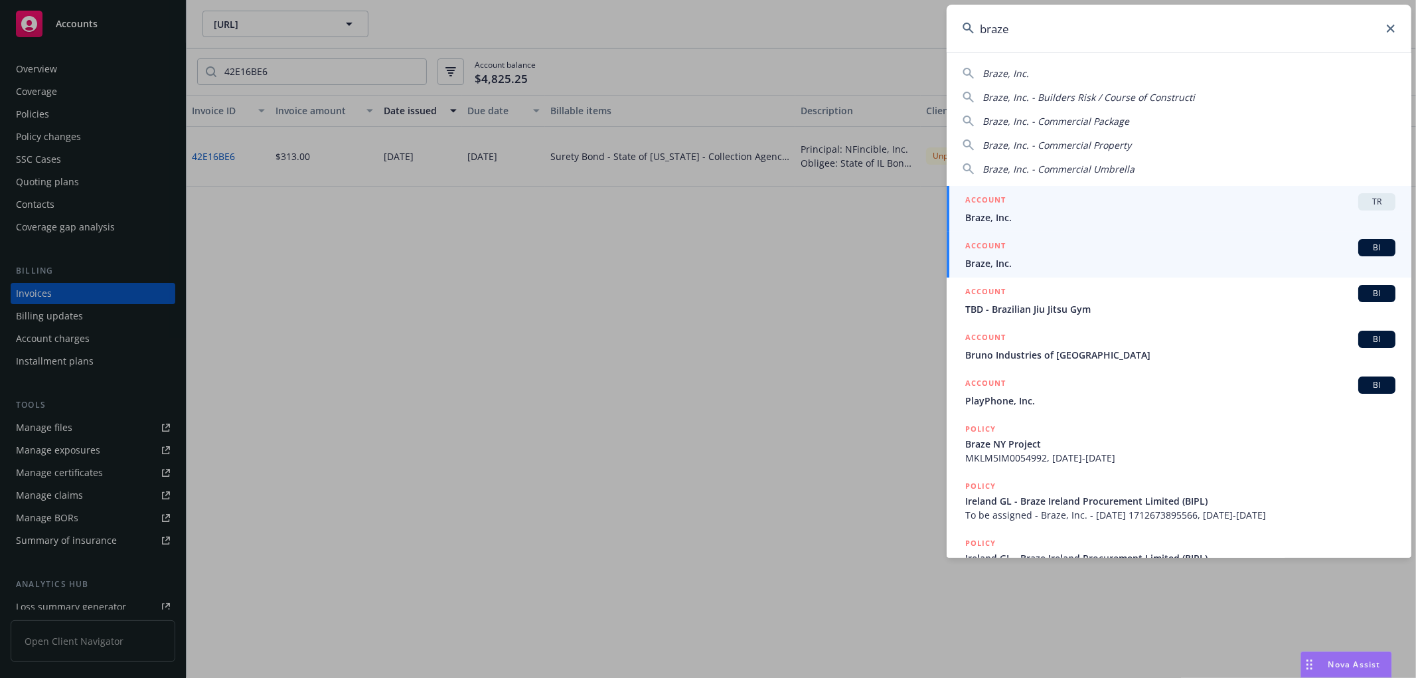
type input "braze"
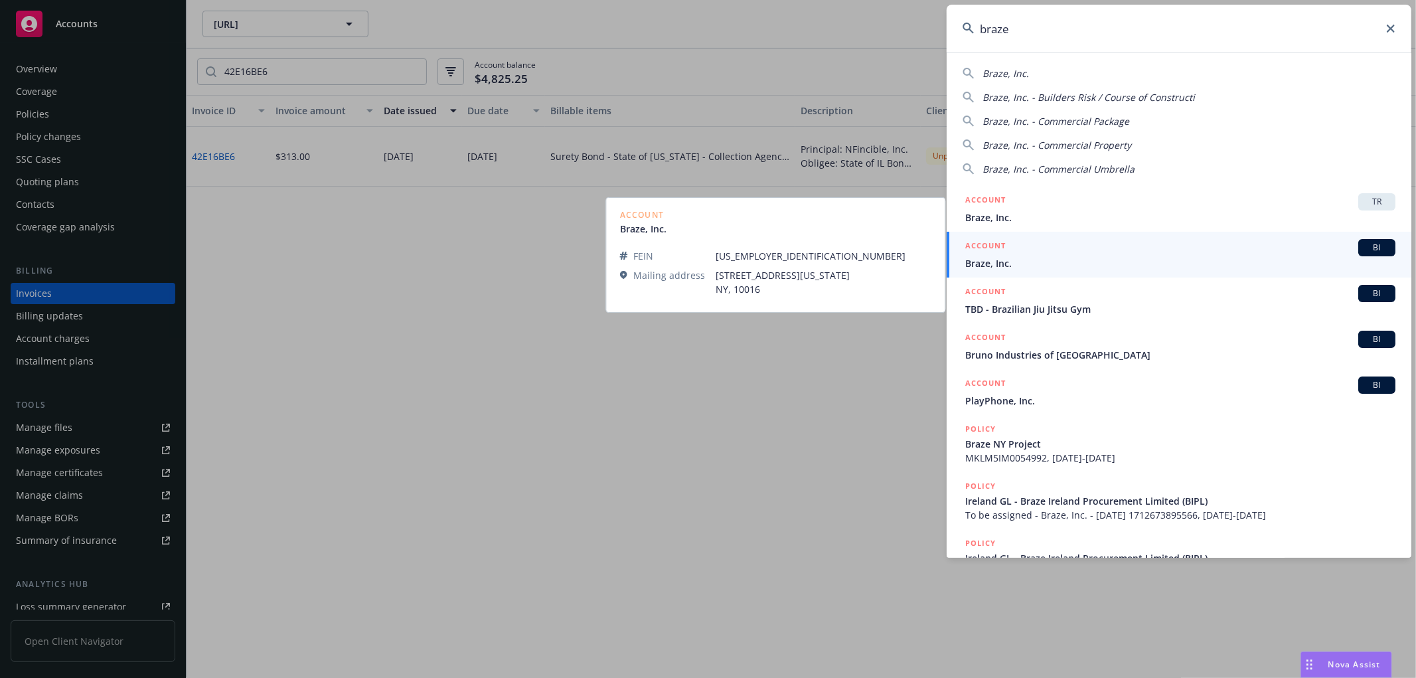
click at [1054, 266] on span "Braze, Inc." at bounding box center [1180, 263] width 430 height 14
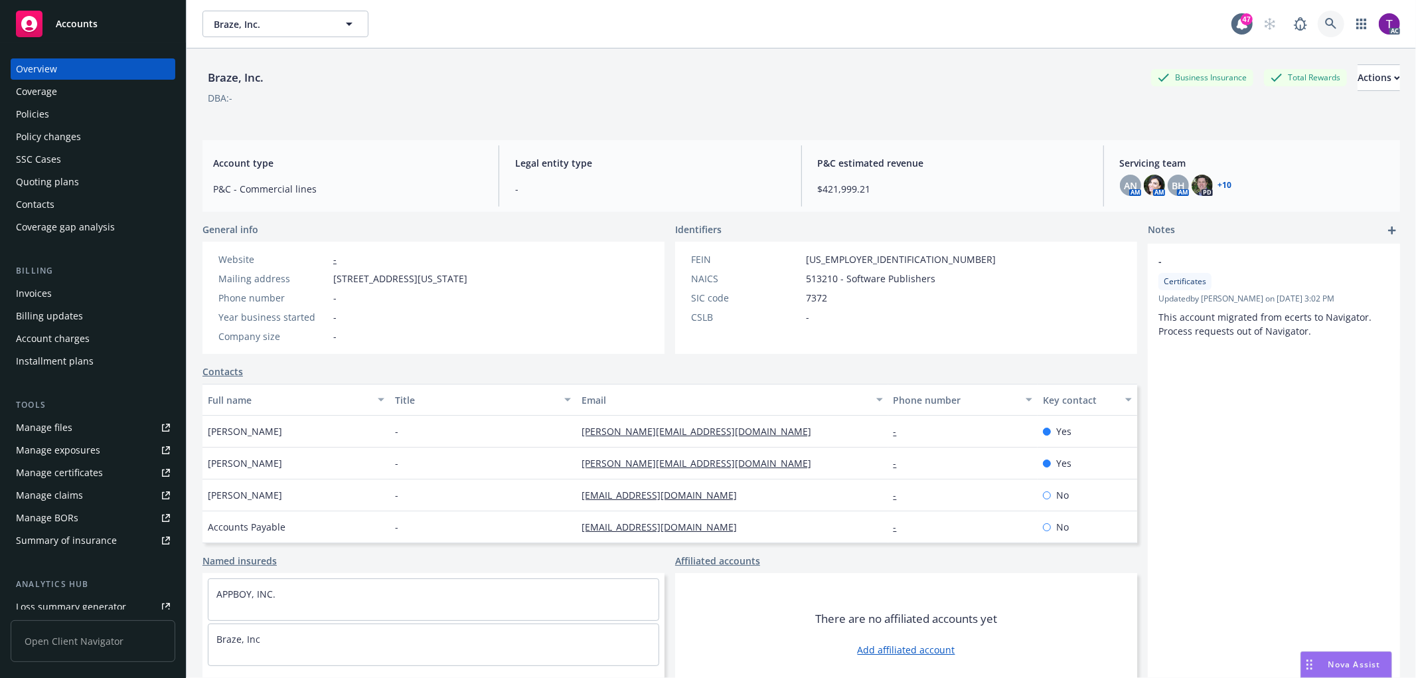
click at [1326, 23] on link at bounding box center [1331, 24] width 27 height 27
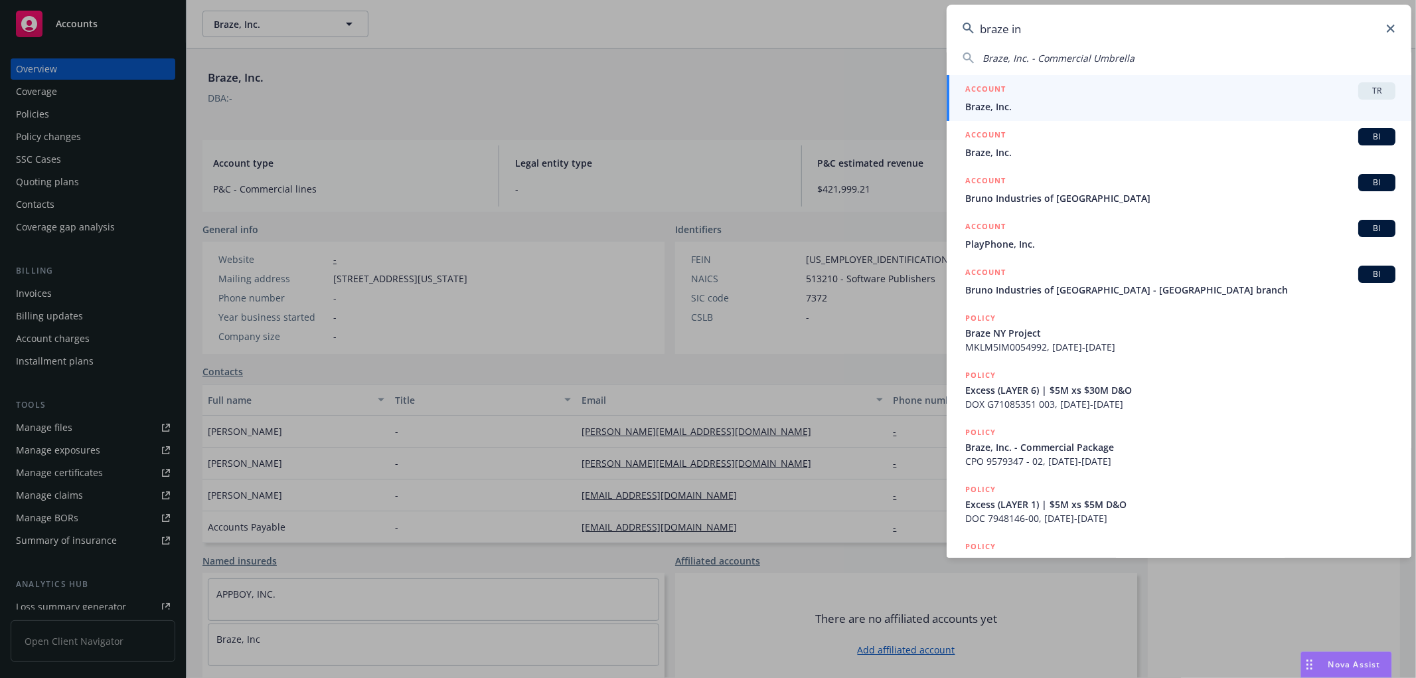
scroll to position [116, 0]
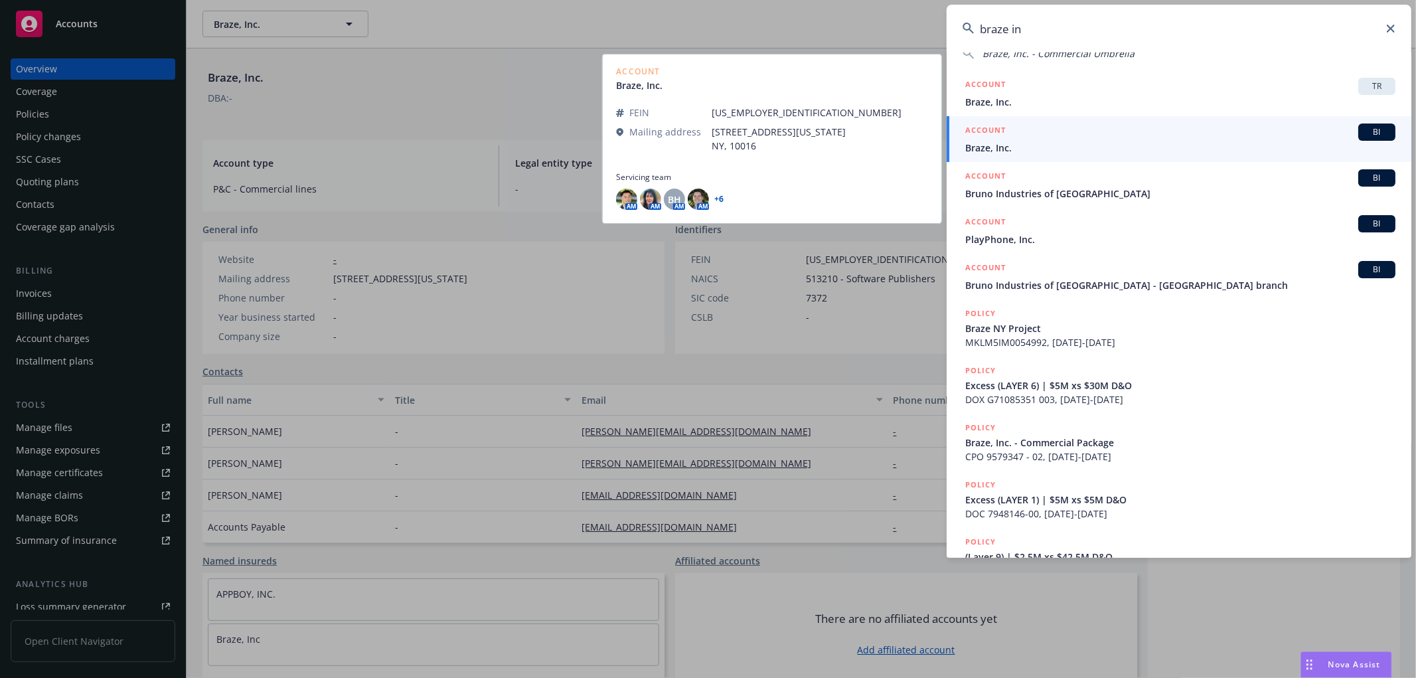
type input "braze in"
click at [1018, 146] on span "Braze, Inc." at bounding box center [1180, 148] width 430 height 14
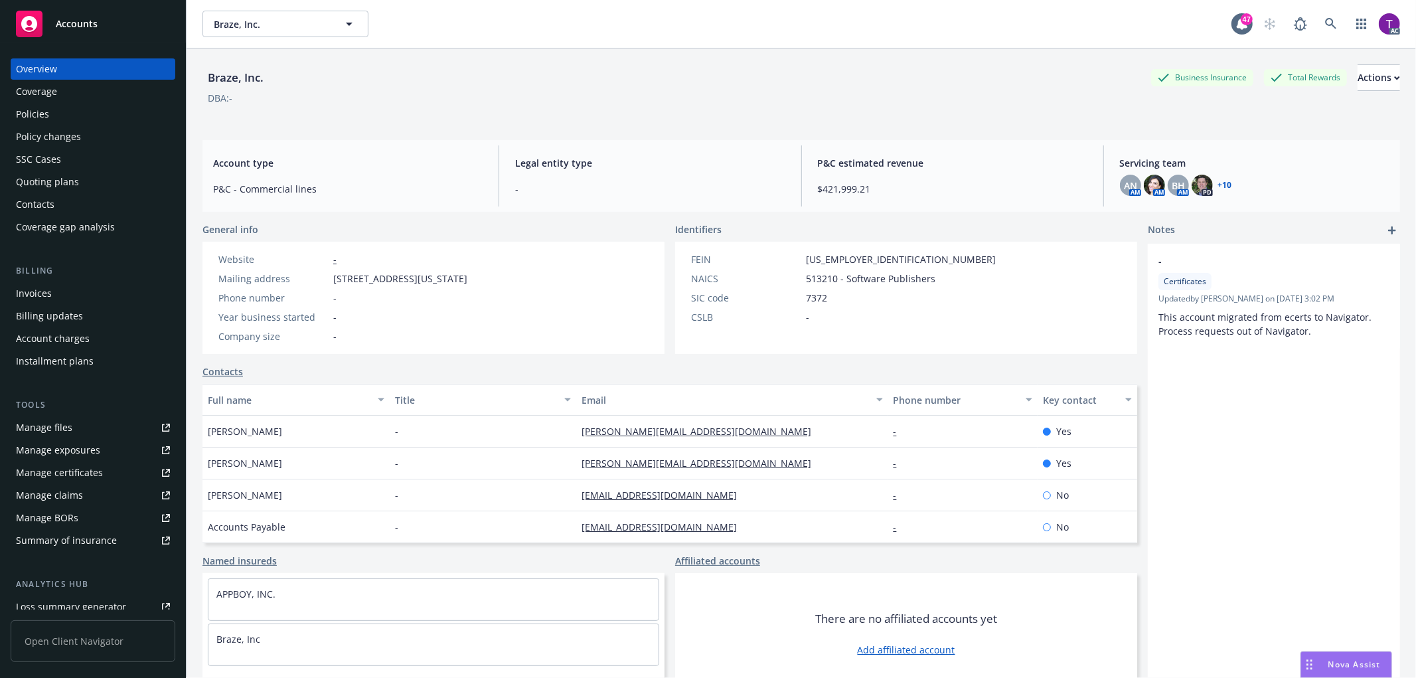
click at [43, 296] on div "Invoices" at bounding box center [34, 293] width 36 height 21
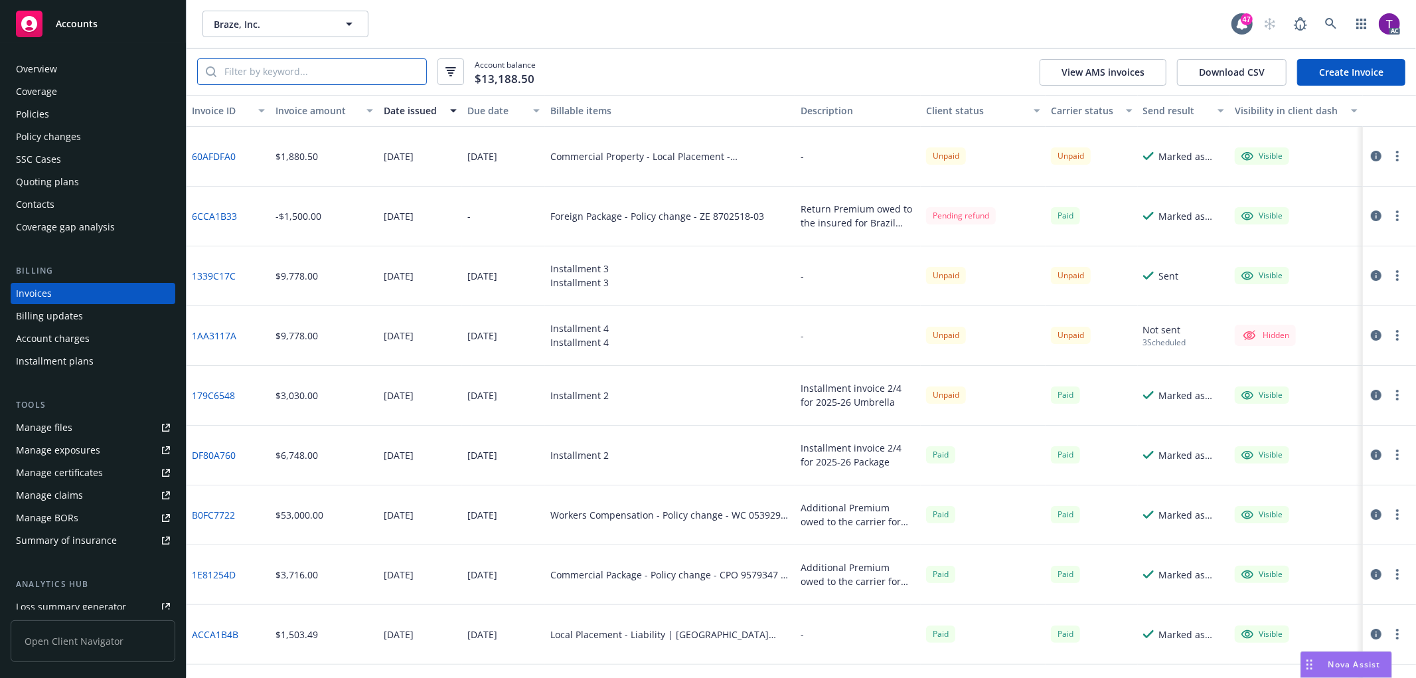
click at [328, 76] on input "search" at bounding box center [321, 71] width 210 height 25
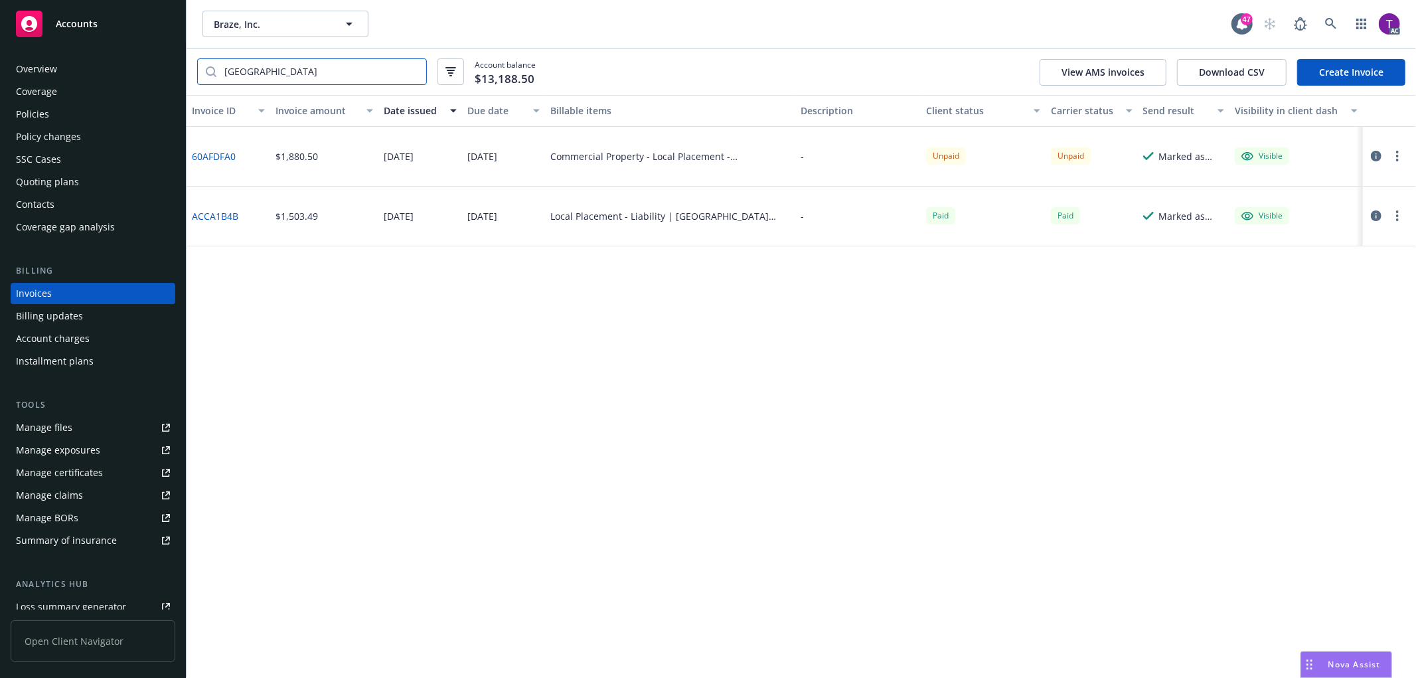
type input "indonesia"
click at [206, 153] on link "60AFDFA0" at bounding box center [214, 156] width 44 height 14
click at [240, 149] on div "60AFDFA0" at bounding box center [229, 157] width 84 height 60
drag, startPoint x: 239, startPoint y: 155, endPoint x: 193, endPoint y: 154, distance: 46.5
click at [193, 154] on div "60AFDFA0" at bounding box center [229, 157] width 84 height 60
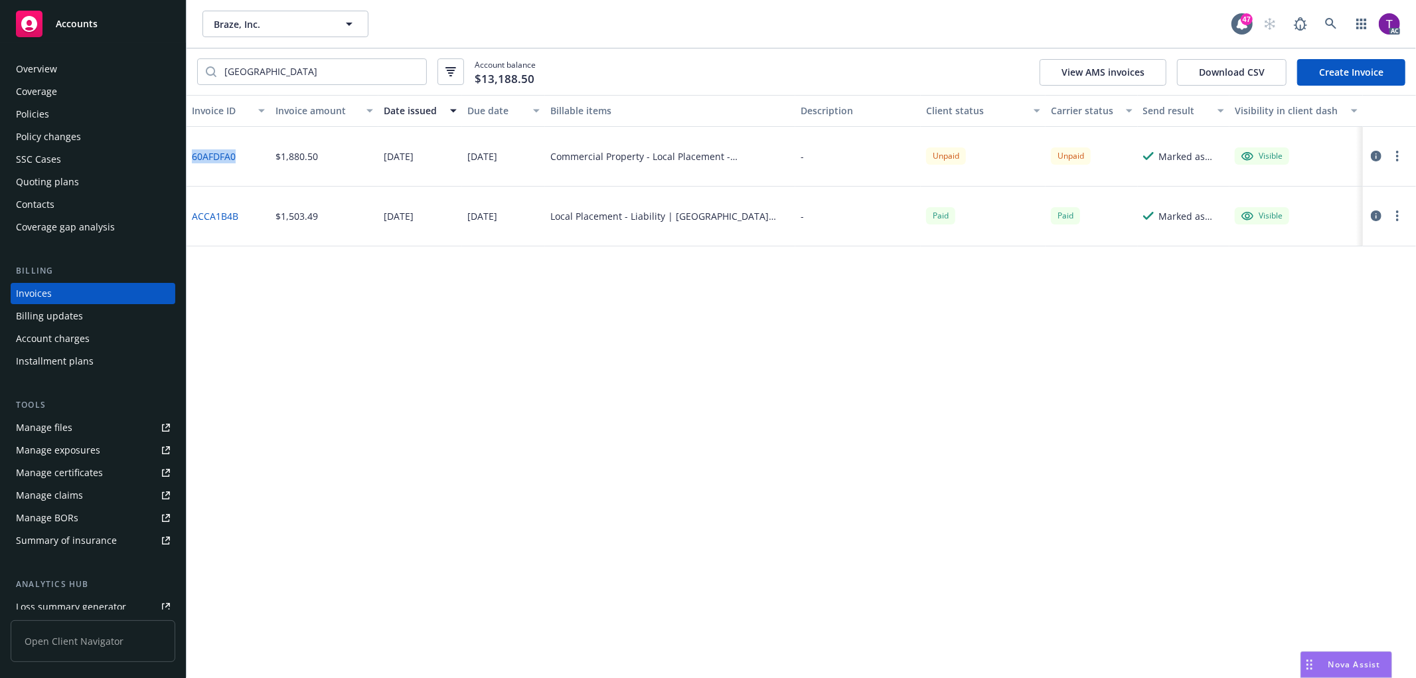
copy link "60AFDFA0"
click at [224, 156] on link "60AFDFA0" at bounding box center [214, 156] width 44 height 14
click at [1372, 151] on icon "button" at bounding box center [1376, 156] width 11 height 11
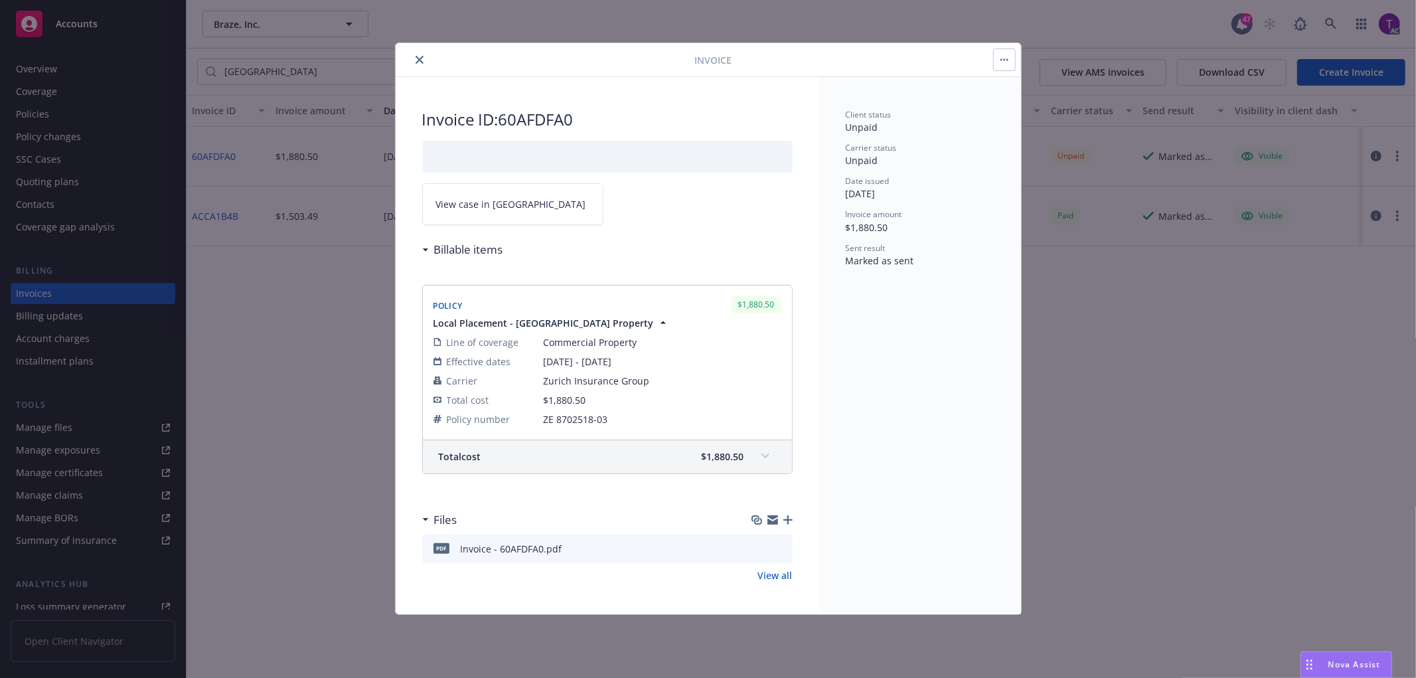
click at [487, 209] on span "View case in SSC" at bounding box center [511, 204] width 150 height 14
click at [417, 58] on icon "close" at bounding box center [420, 60] width 8 height 8
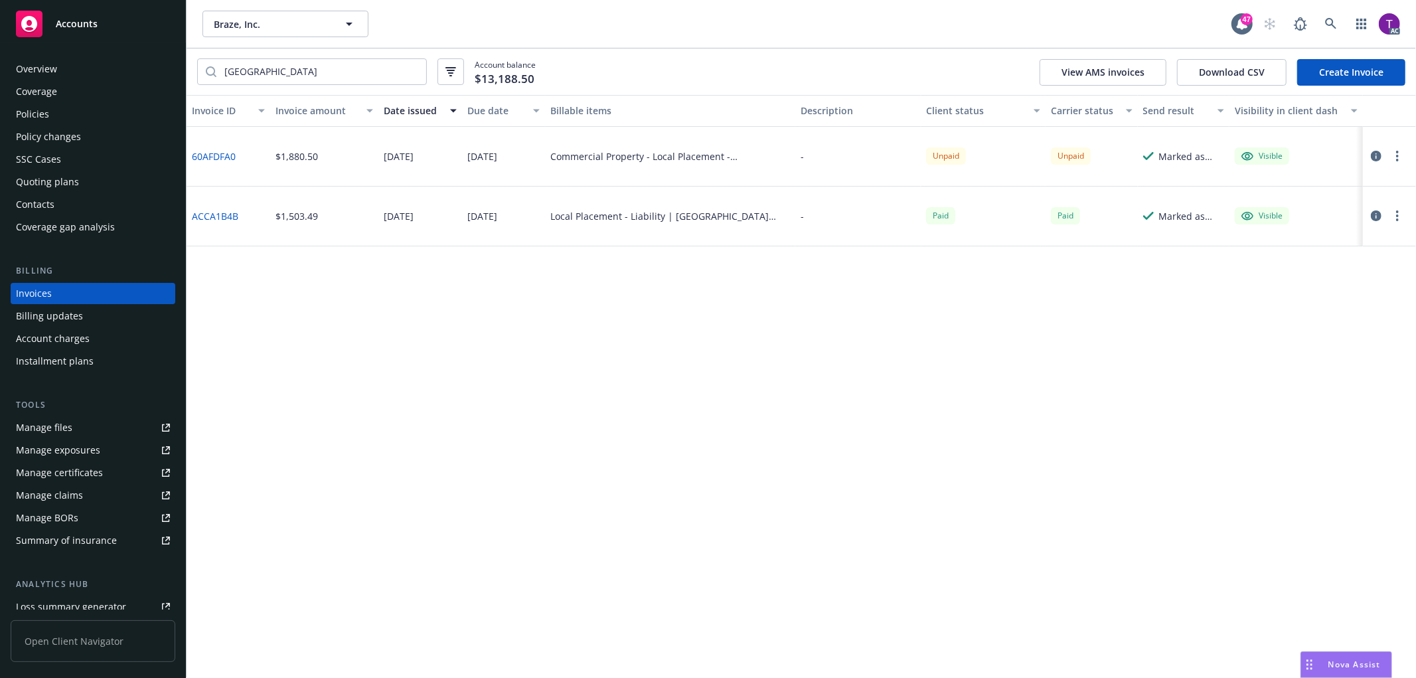
click at [54, 114] on div "Policies" at bounding box center [93, 114] width 154 height 21
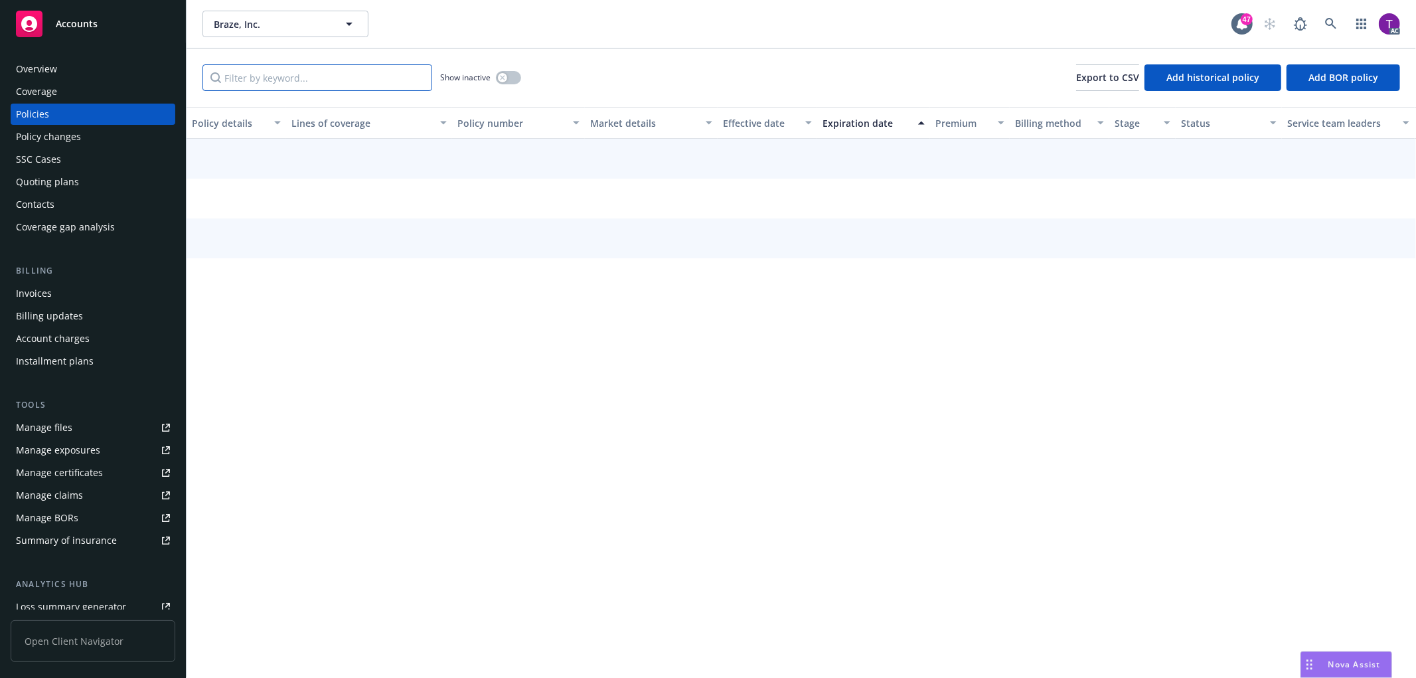
click at [236, 70] on input "Filter by keyword..." at bounding box center [317, 77] width 230 height 27
paste input "01702055"
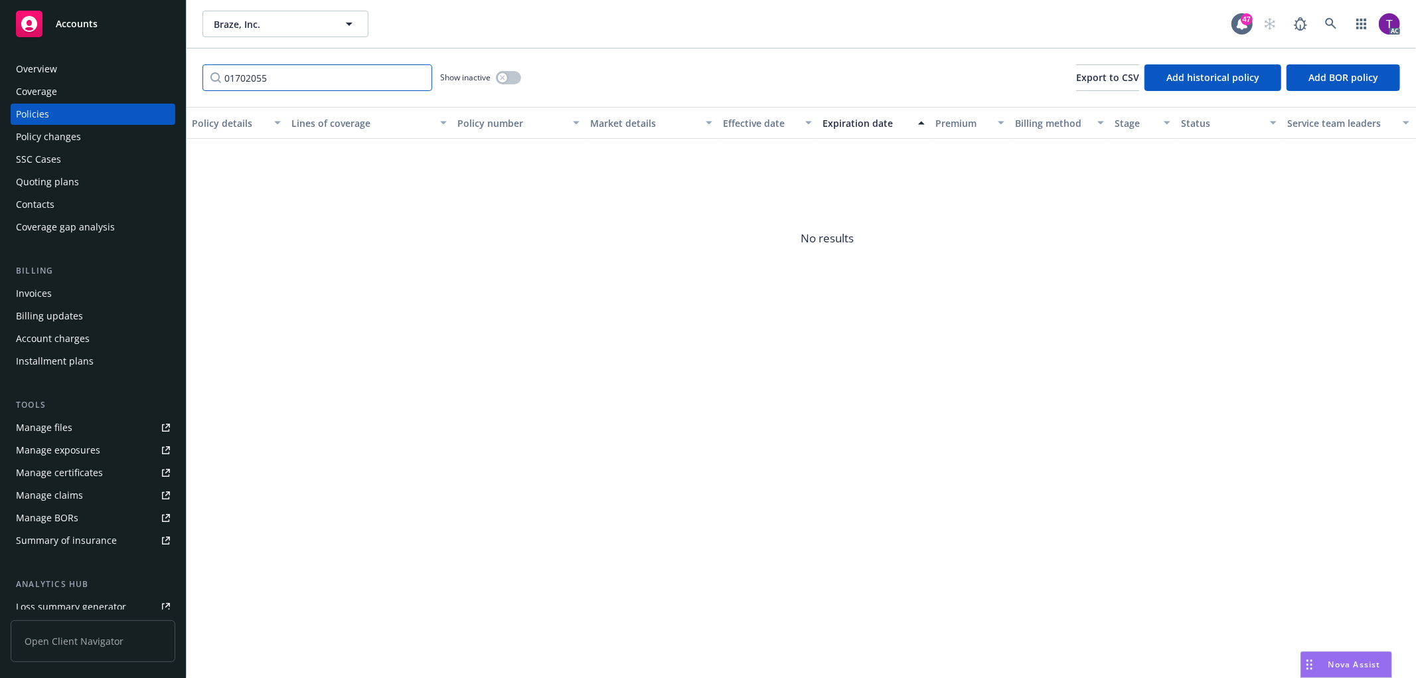
drag, startPoint x: 240, startPoint y: 60, endPoint x: 161, endPoint y: 42, distance: 80.2
click at [161, 42] on div "Accounts Overview Coverage Policies Policy changes SSC Cases Quoting plans Cont…" at bounding box center [708, 339] width 1416 height 678
paste input "ZE 8702518-03"
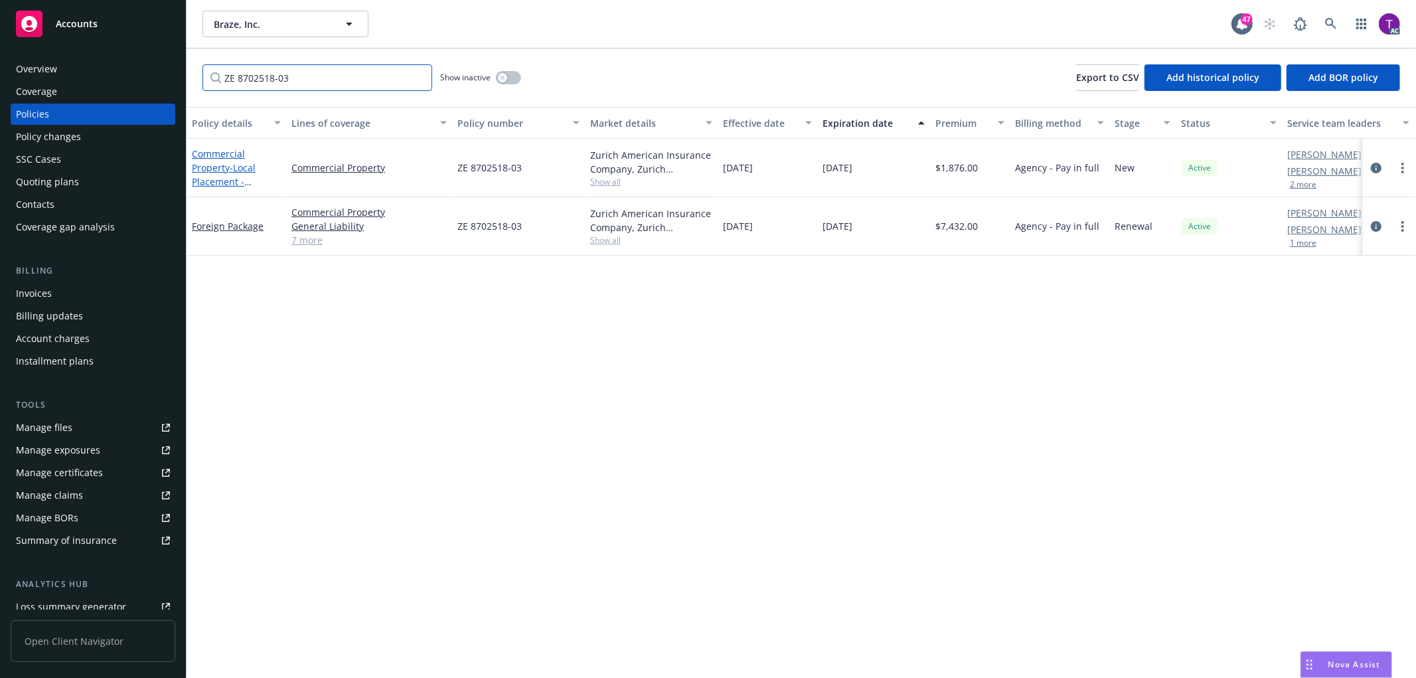
type input "ZE 8702518-03"
click at [215, 166] on link "Commercial Property - Local Placement - Indonesia Property" at bounding box center [234, 181] width 84 height 68
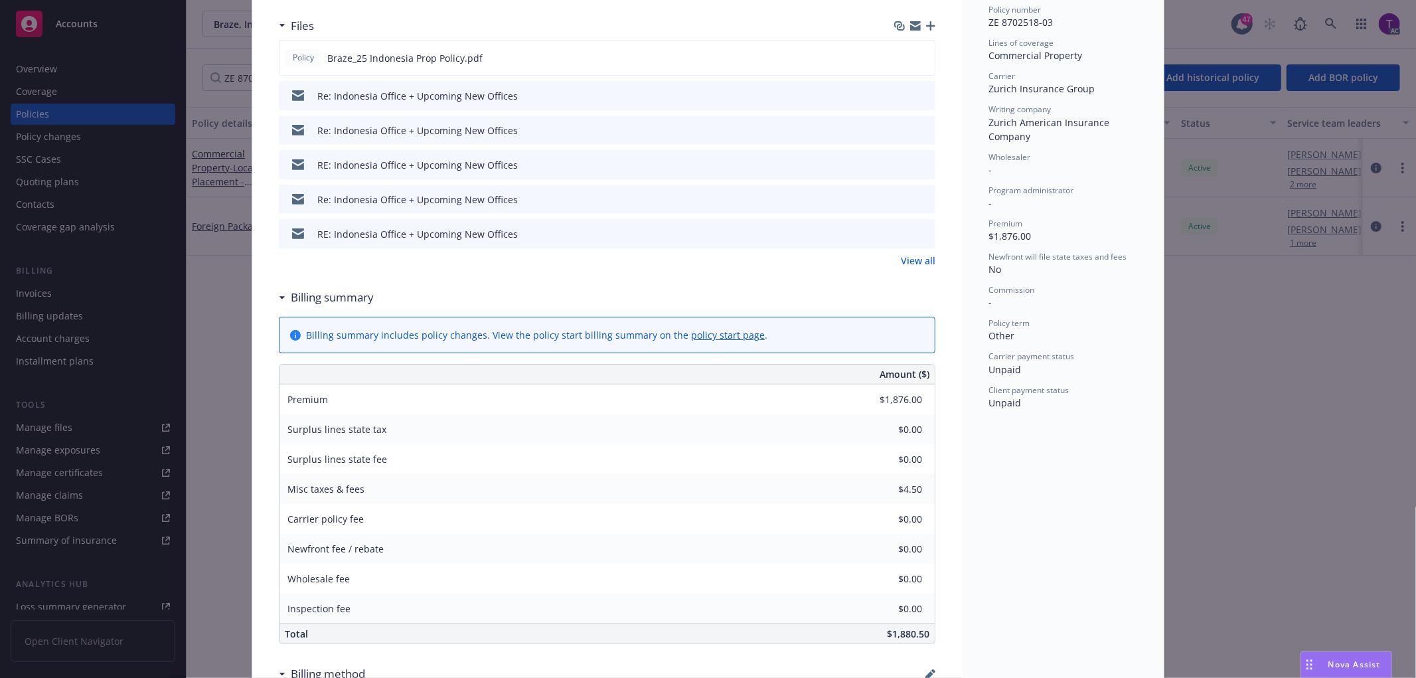
scroll to position [356, 0]
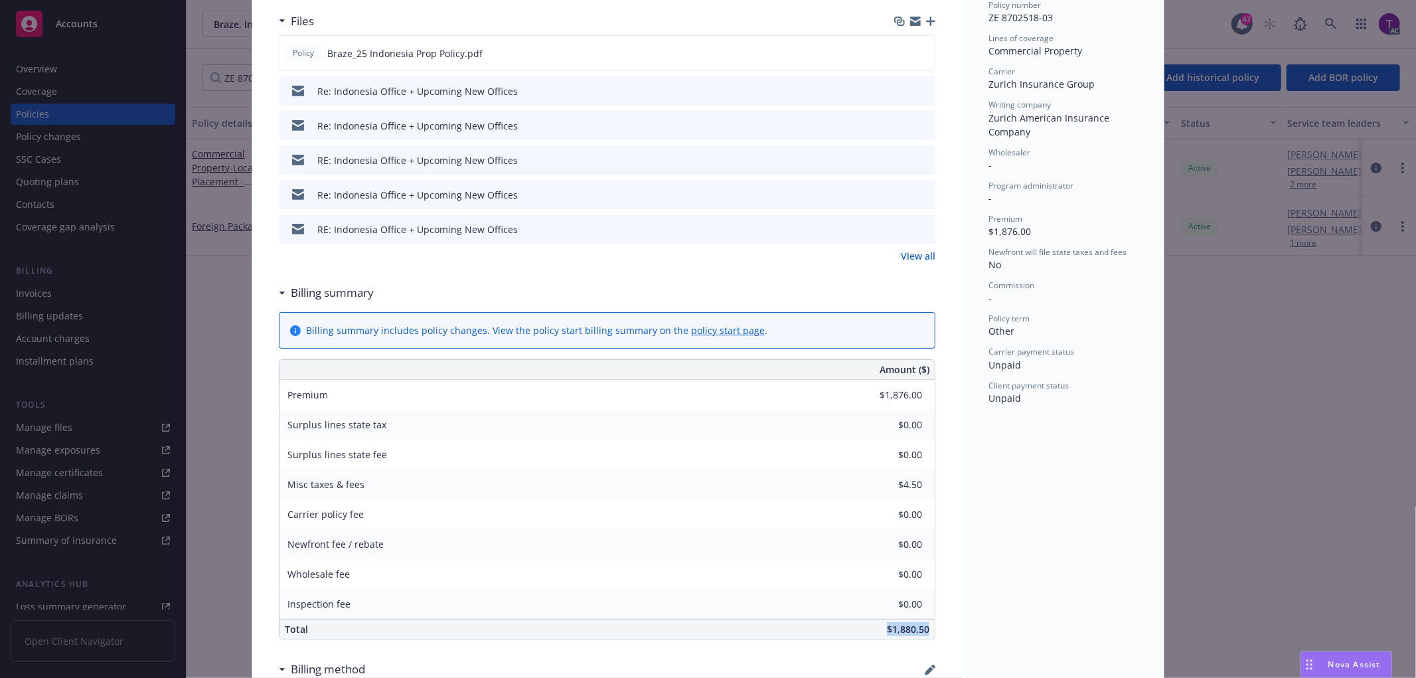
drag, startPoint x: 861, startPoint y: 625, endPoint x: 925, endPoint y: 639, distance: 65.7
click at [925, 639] on div "Amount ($) Premium $1,876.00 Surplus lines state tax $0.00 Surplus lines state …" at bounding box center [607, 499] width 656 height 280
copy span "$1,880.50"
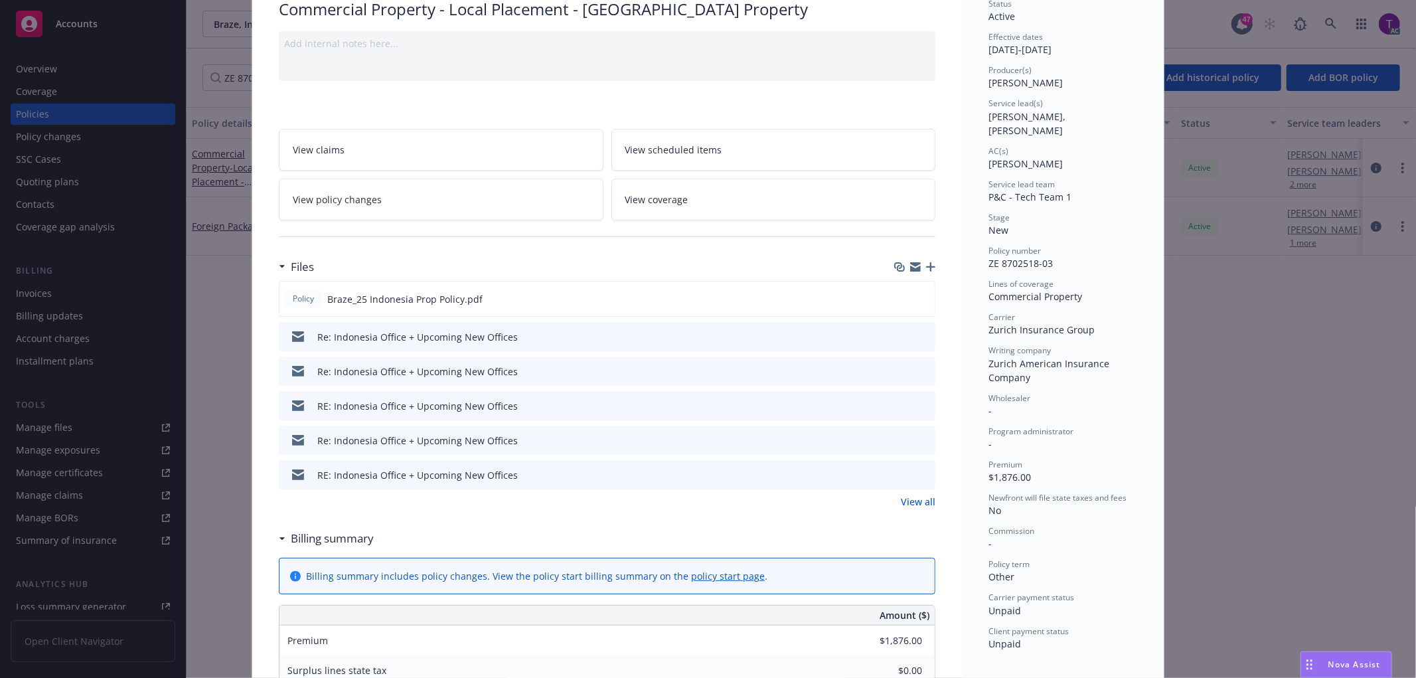
scroll to position [0, 0]
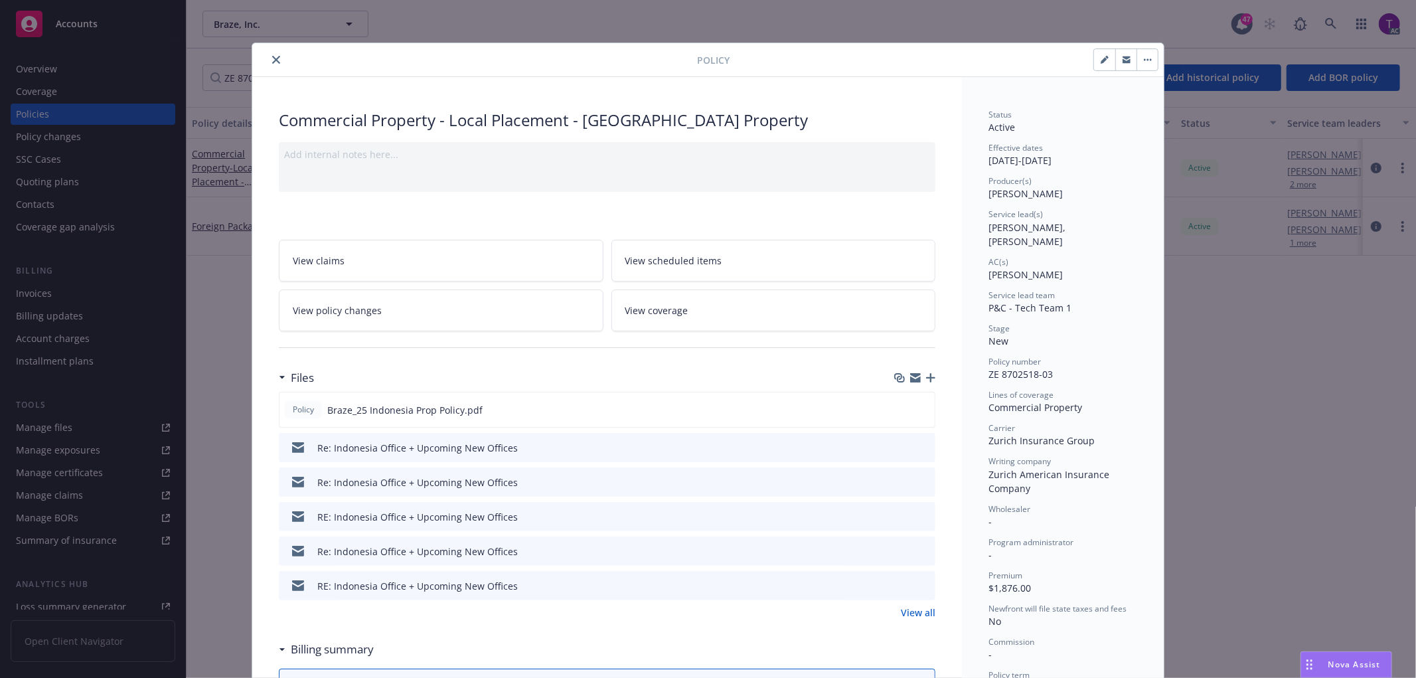
click at [273, 62] on icon "close" at bounding box center [276, 60] width 8 height 8
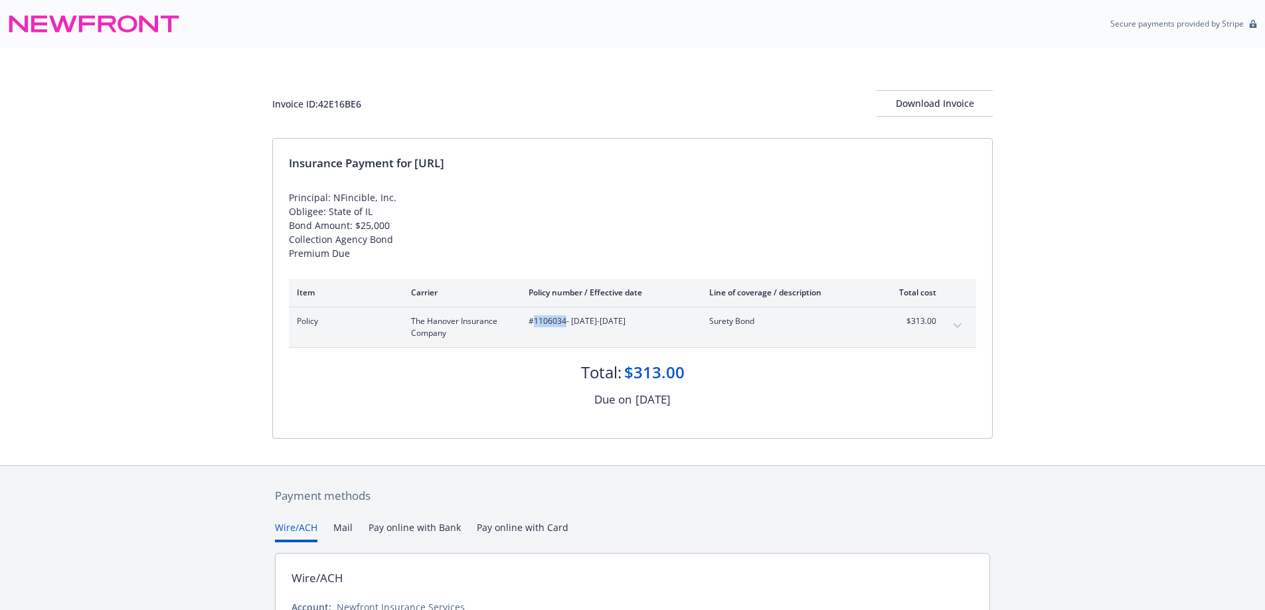
drag, startPoint x: 565, startPoint y: 323, endPoint x: 533, endPoint y: 328, distance: 32.3
click at [533, 328] on div "#1106034 - [DATE]-[DATE]" at bounding box center [607, 327] width 159 height 24
copy span "1106034"
drag, startPoint x: 499, startPoint y: 177, endPoint x: 414, endPoint y: 162, distance: 86.2
click at [414, 167] on div "Insurance Payment for 247.ai Principal: NFincible, Inc. Obligee: State of IL Bo…" at bounding box center [632, 288] width 719 height 299
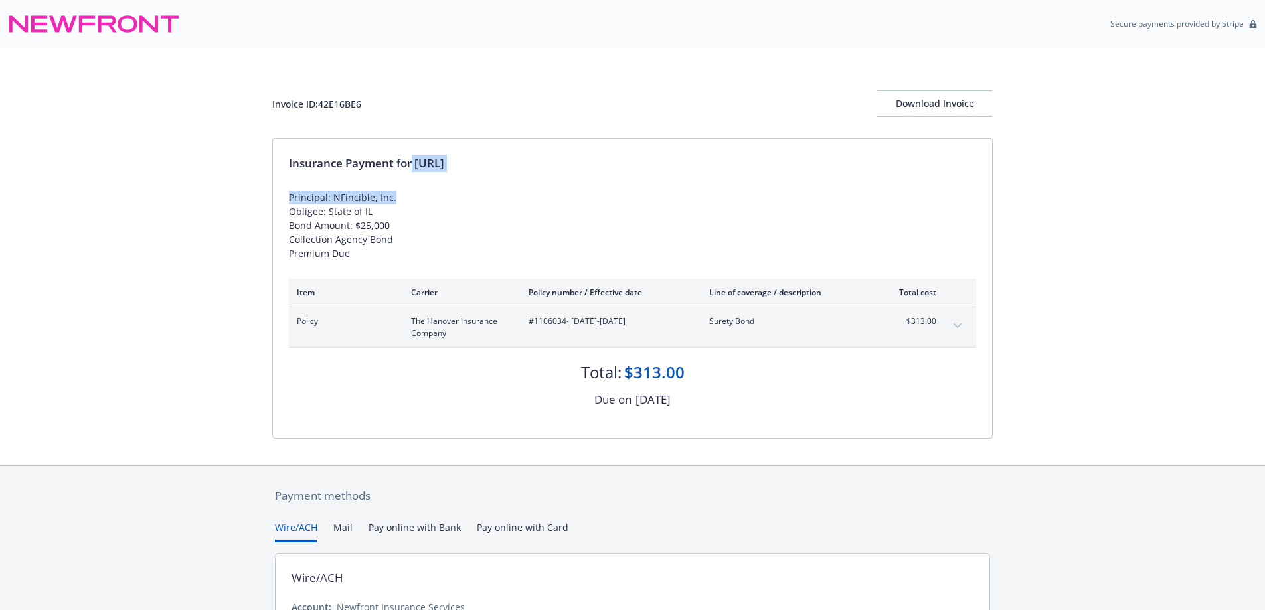
click at [418, 159] on div "Insurance Payment for 247.ai" at bounding box center [632, 163] width 687 height 17
click at [456, 161] on div "Insurance Payment for 247.ai" at bounding box center [632, 163] width 687 height 17
click at [449, 157] on div "Insurance Payment for 247.ai" at bounding box center [632, 163] width 687 height 17
click at [430, 157] on div "Insurance Payment for 247.ai" at bounding box center [632, 163] width 687 height 17
drag, startPoint x: 418, startPoint y: 160, endPoint x: 455, endPoint y: 167, distance: 38.4
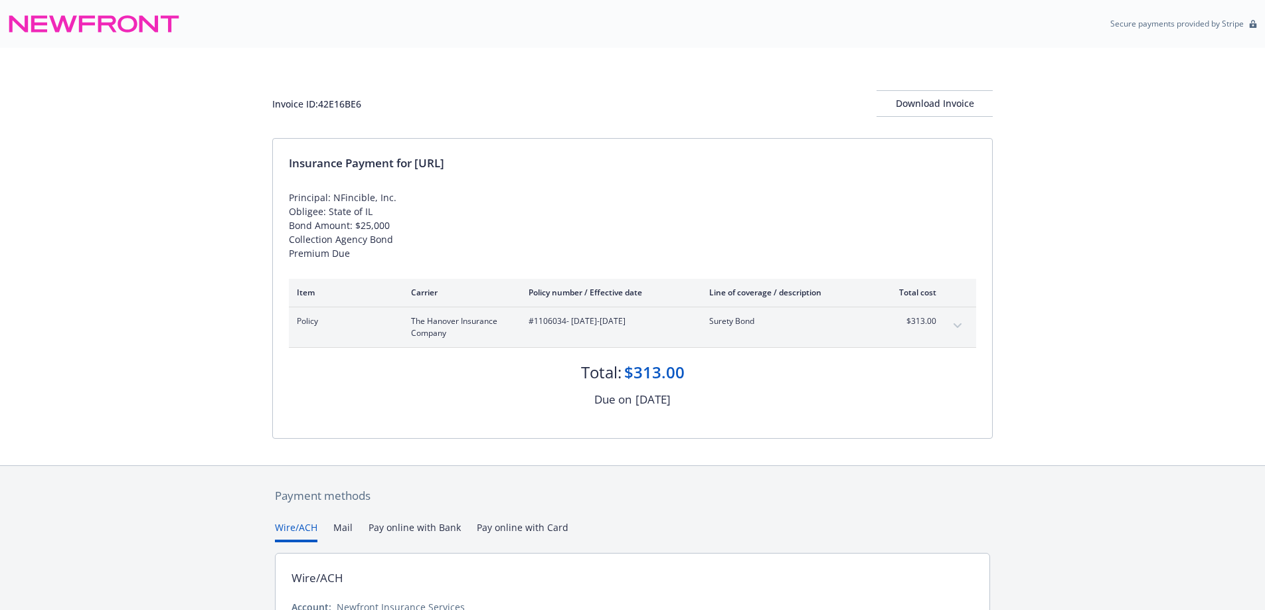
click at [455, 167] on div "Insurance Payment for 247.ai" at bounding box center [632, 163] width 687 height 17
copy div "247.ai"
click at [556, 324] on span "#1106034 - 06/30/2025-06/30/2026" at bounding box center [607, 321] width 159 height 12
copy span "1106034"
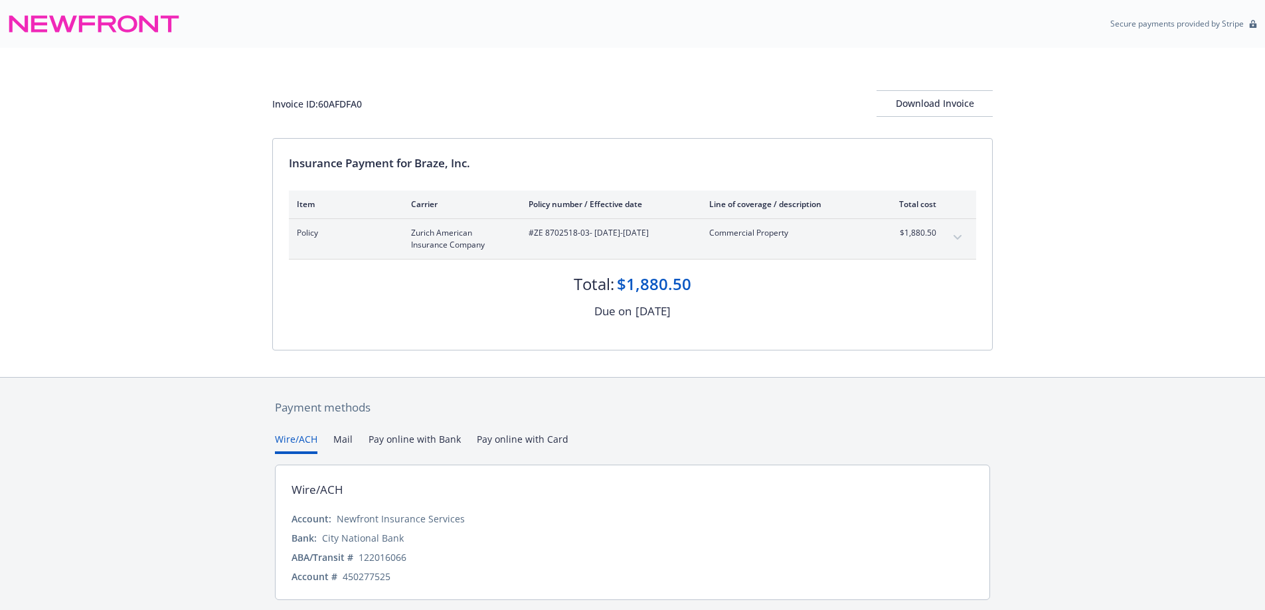
click at [957, 235] on icon "expand content" at bounding box center [957, 237] width 8 height 5
drag, startPoint x: 467, startPoint y: 163, endPoint x: 418, endPoint y: 162, distance: 49.8
click at [418, 162] on div "Insurance Payment for Braze, Inc." at bounding box center [632, 163] width 687 height 17
copy div "Braze, Inc"
drag, startPoint x: 589, startPoint y: 233, endPoint x: 531, endPoint y: 232, distance: 57.8
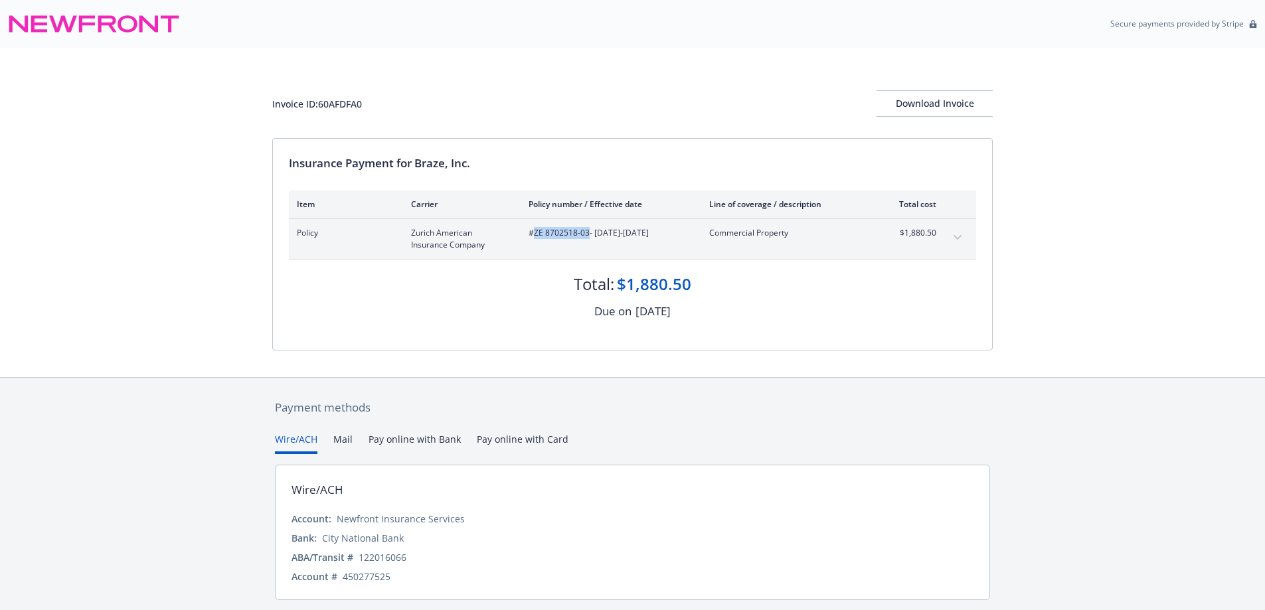
click at [531, 232] on span "#ZE 8702518-03 - [DATE]-[DATE]" at bounding box center [607, 233] width 159 height 12
copy span "ZE 8702518-03"
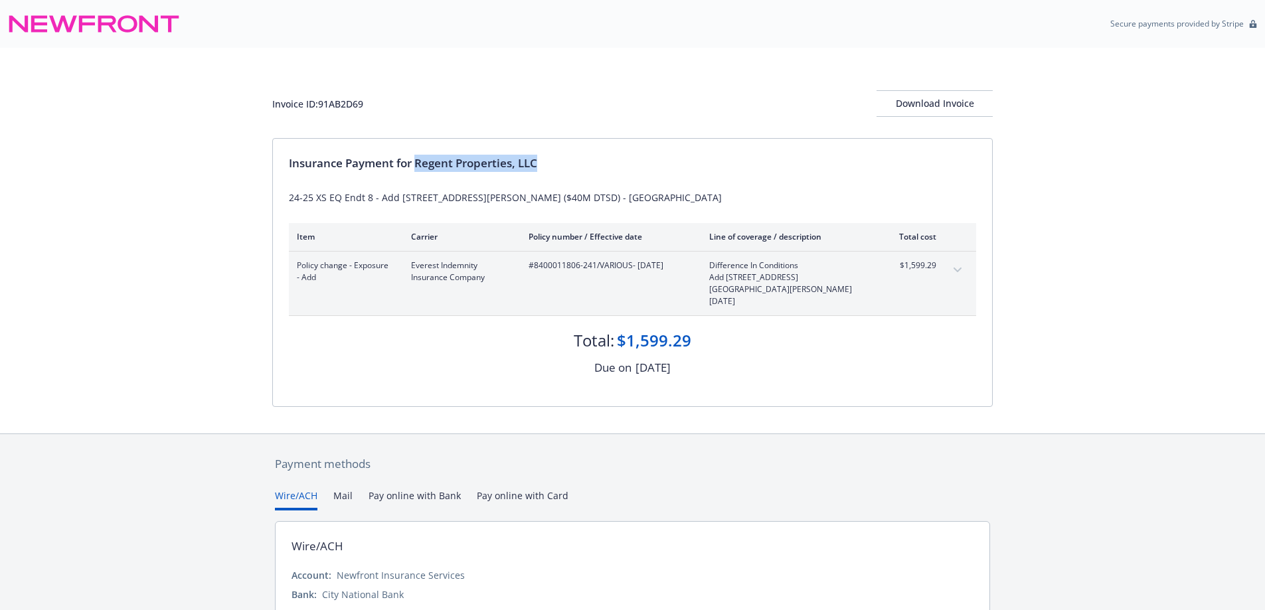
drag, startPoint x: 551, startPoint y: 169, endPoint x: 416, endPoint y: 165, distance: 135.5
click at [416, 165] on div "Insurance Payment for Regent Properties, LLC" at bounding box center [632, 163] width 687 height 17
copy div "Regent Properties, LLC"
drag, startPoint x: 353, startPoint y: 104, endPoint x: 321, endPoint y: 106, distance: 31.9
click at [321, 106] on div "Invoice ID: 91AB2D69 Download Invoice" at bounding box center [632, 103] width 720 height 27
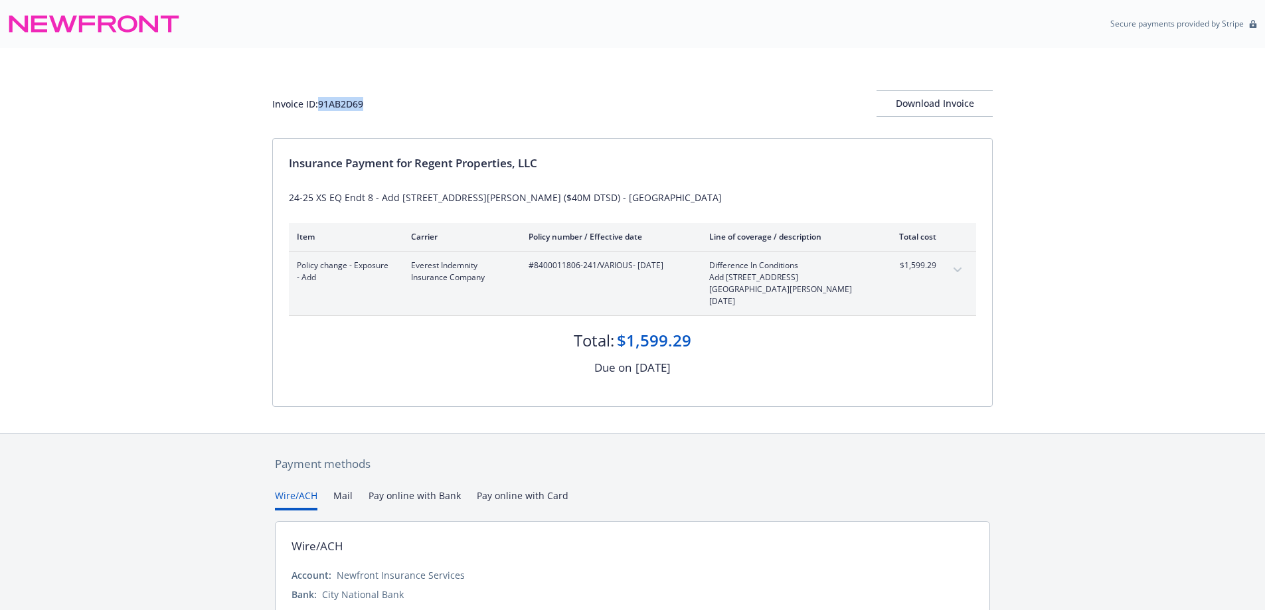
click at [398, 117] on div "Invoice ID: 91AB2D69 Download Invoice" at bounding box center [632, 93] width 720 height 90
drag, startPoint x: 382, startPoint y: 114, endPoint x: 321, endPoint y: 108, distance: 60.6
click at [321, 108] on div "Invoice ID: 91AB2D69 Download Invoice" at bounding box center [632, 103] width 720 height 27
copy div "91AB2D69"
drag, startPoint x: 534, startPoint y: 265, endPoint x: 632, endPoint y: 277, distance: 99.0
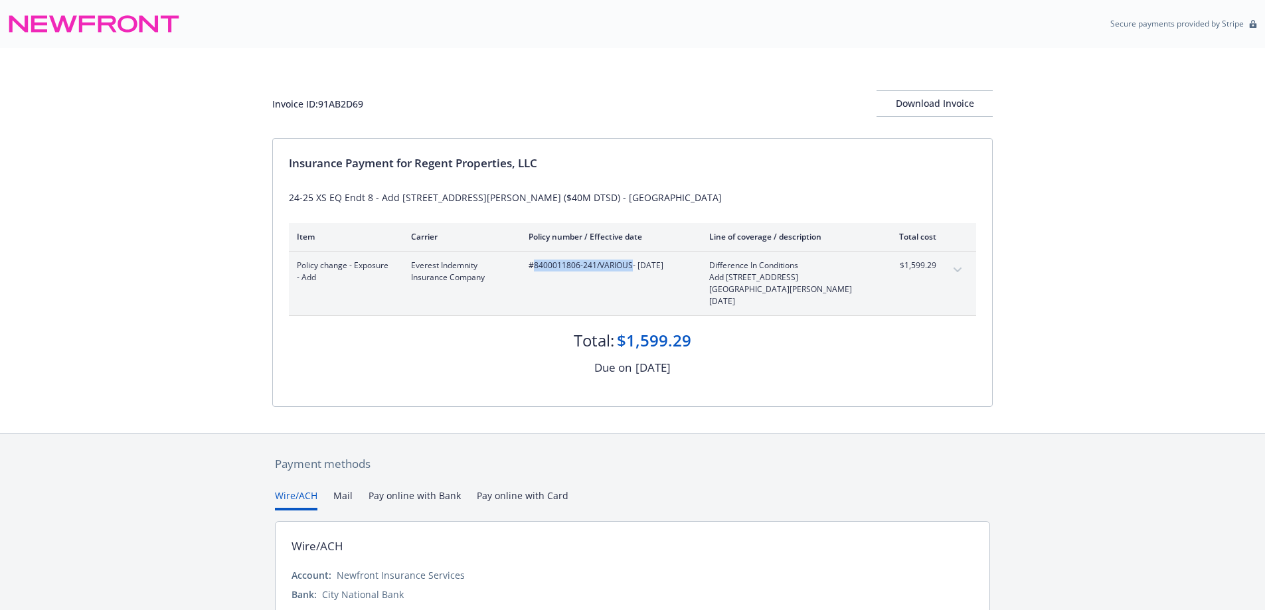
click at [632, 277] on div "#8400011806-241/VARIOUS - [DATE]" at bounding box center [607, 284] width 159 height 48
copy span "8400011806-241/VARIOUS"
